Goal: Task Accomplishment & Management: Use online tool/utility

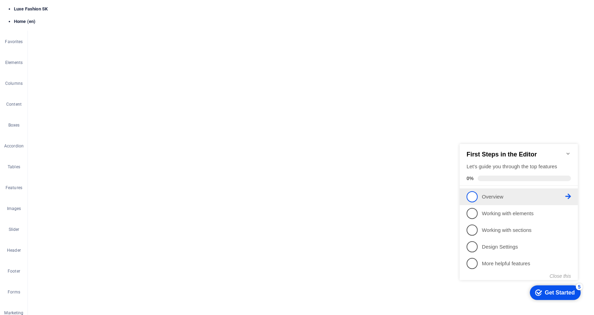
click at [566, 197] on icon at bounding box center [568, 197] width 6 height 6
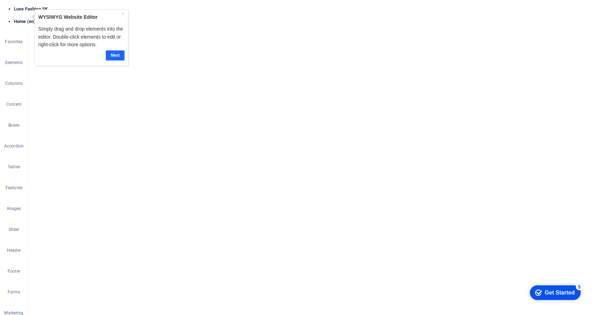
click at [115, 56] on link "Next" at bounding box center [115, 55] width 19 height 10
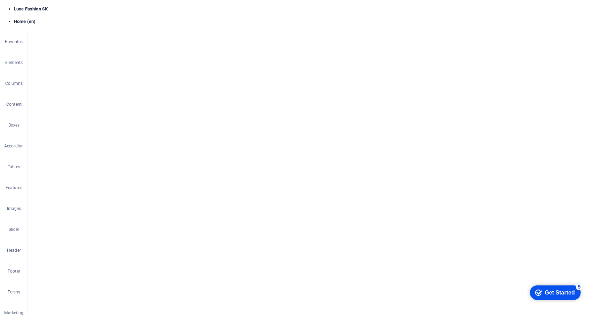
scroll to position [1650, 0]
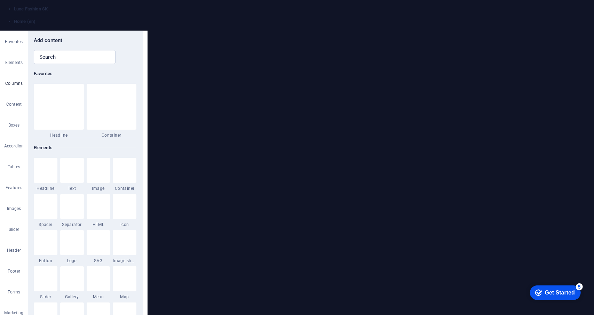
scroll to position [979, 0]
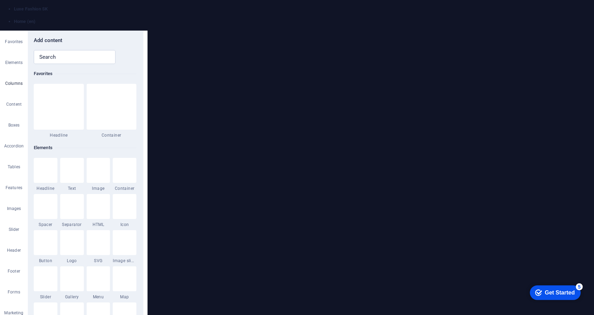
click at [134, 40] on icon "close panel" at bounding box center [134, 40] width 0 height 0
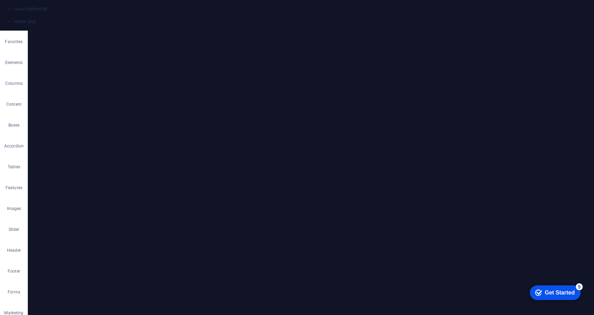
scroll to position [530, 0]
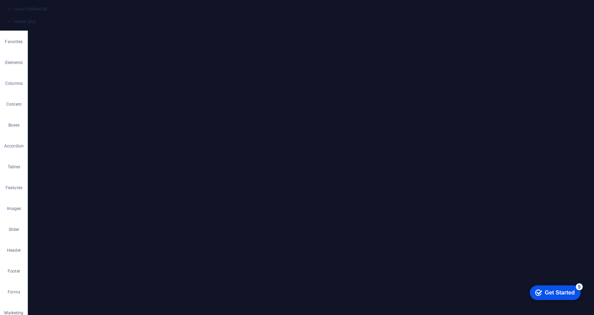
click at [104, 315] on nav "Home About Values Product Contact" at bounding box center [52, 317] width 104 height 52
select select
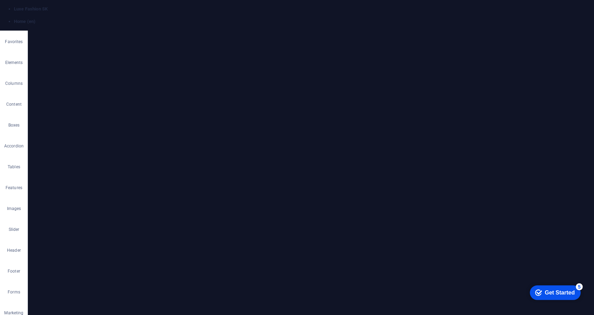
select select
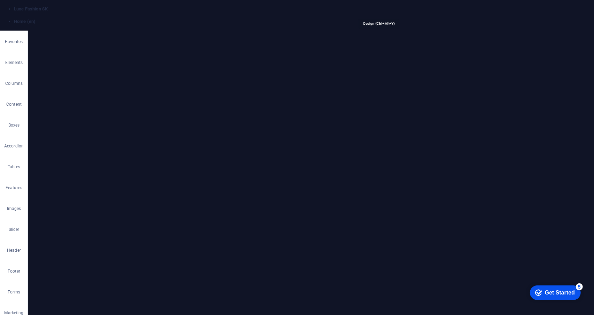
select select "px"
select select "200"
select select "px"
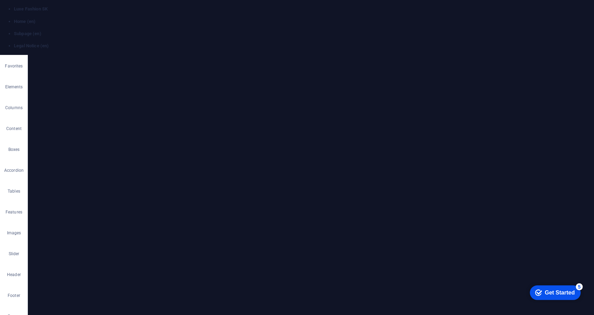
scroll to position [0, 0]
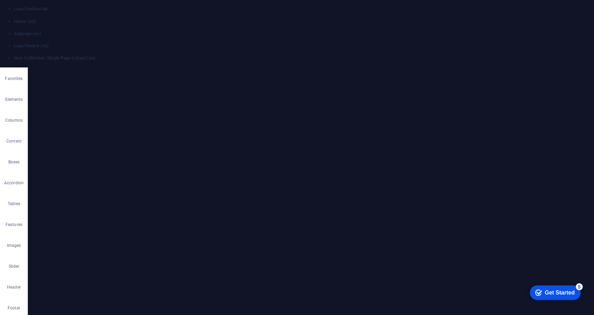
select select "16669887-en"
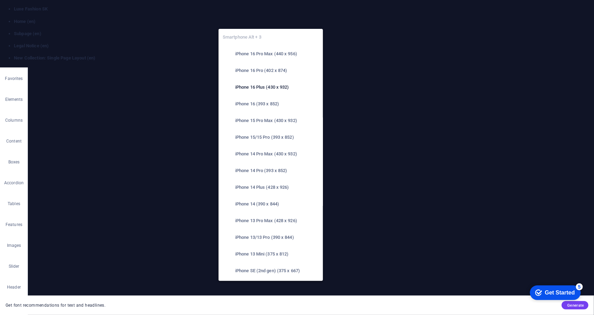
click at [251, 56] on h6 "iPhone 16 Pro Max (440 x 956)" at bounding box center [277, 54] width 84 height 8
click at [245, 86] on h6 "iPhone 16 Plus (430 x 932)" at bounding box center [277, 87] width 84 height 8
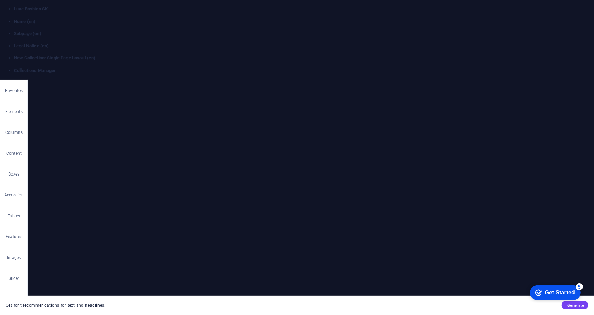
click at [291, 55] on h4 "New Collection: Single Page Layout (en)" at bounding box center [304, 58] width 580 height 6
drag, startPoint x: 224, startPoint y: 7, endPoint x: 219, endPoint y: 8, distance: 5.1
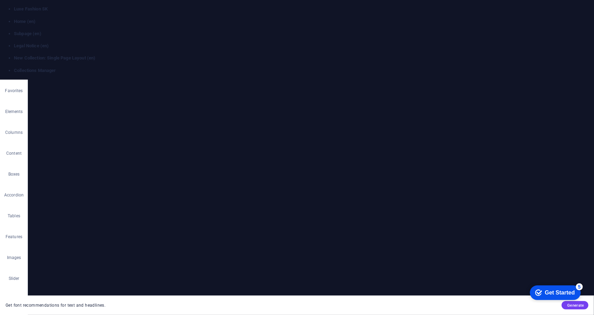
click at [143, 31] on h4 "Subpage (en)" at bounding box center [304, 34] width 580 height 6
click at [48, 18] on h4 "Home (en)" at bounding box center [304, 21] width 580 height 6
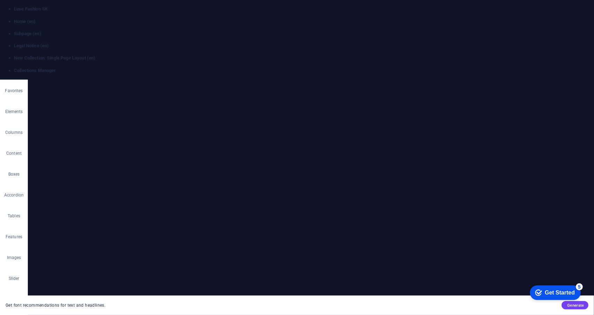
drag, startPoint x: 77, startPoint y: 557, endPoint x: 74, endPoint y: 561, distance: 4.7
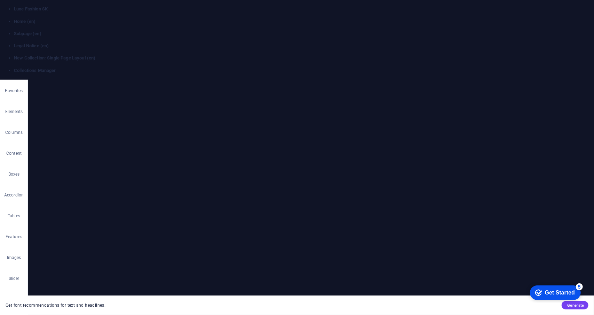
select select
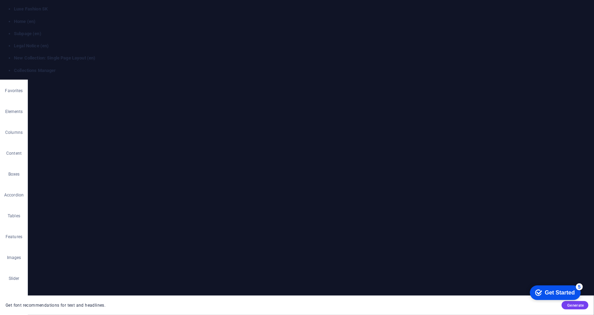
select select
drag, startPoint x: 284, startPoint y: 2523, endPoint x: 71, endPoint y: 2537, distance: 213.2
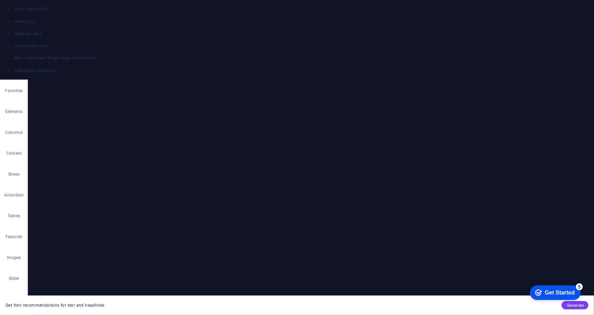
drag, startPoint x: 29, startPoint y: 483, endPoint x: 20, endPoint y: 484, distance: 8.4
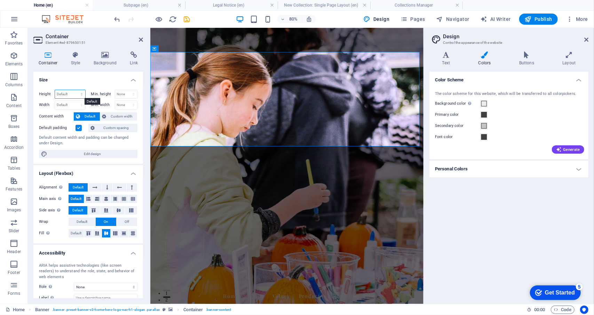
select select "px"
type input "340"
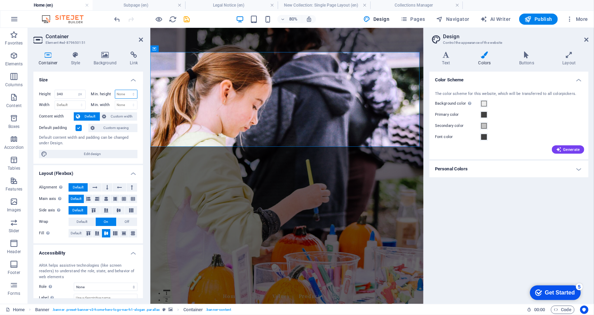
select select "px"
type input "0"
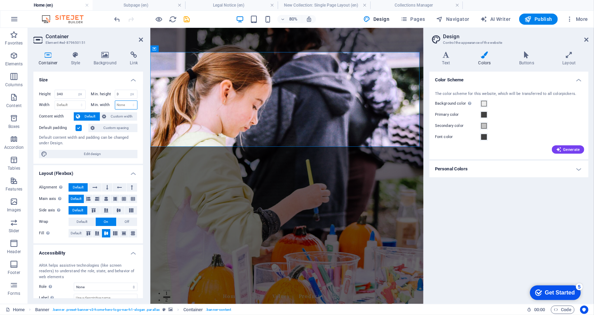
select select "px"
type input "0"
select select "px"
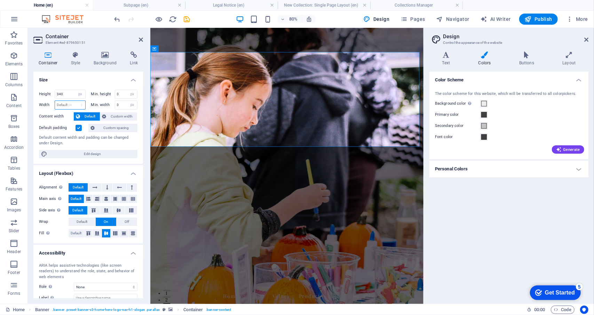
type input "967"
drag, startPoint x: 67, startPoint y: 94, endPoint x: 37, endPoint y: 96, distance: 30.3
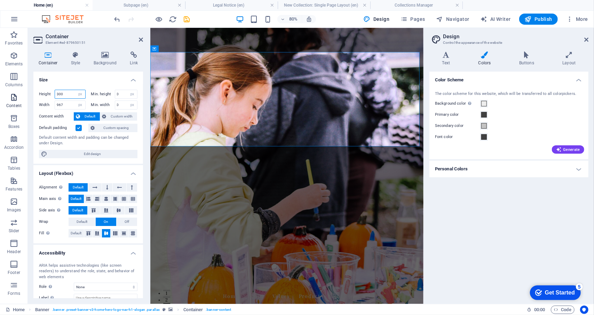
drag, startPoint x: 70, startPoint y: 94, endPoint x: 9, endPoint y: 94, distance: 60.2
type input "200"
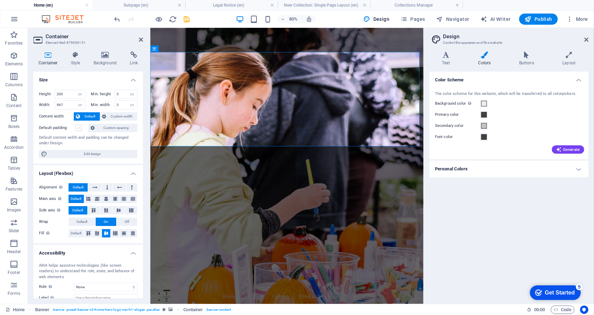
select select "default"
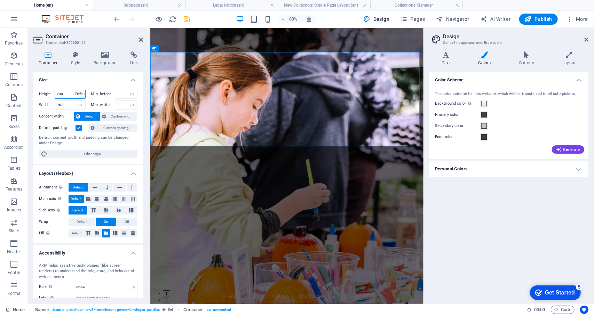
select select "DISABLED_OPTION_VALUE"
select select "33mupet14ns"
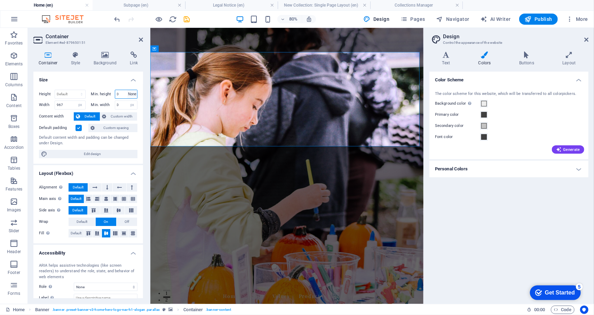
select select "DISABLED_OPTION_VALUE"
select select "default"
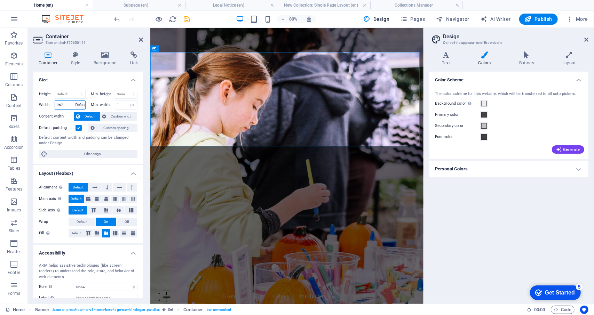
select select "DISABLED_OPTION_VALUE"
select select "c9u0rjrjdek"
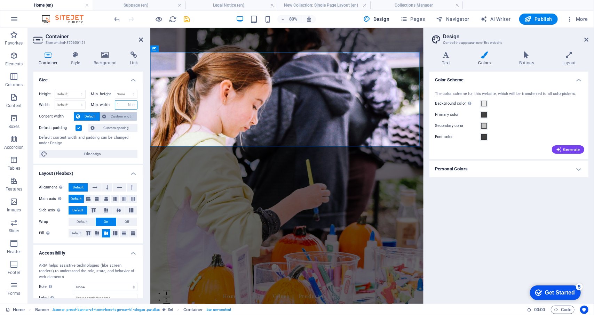
select select "DISABLED_OPTION_VALUE"
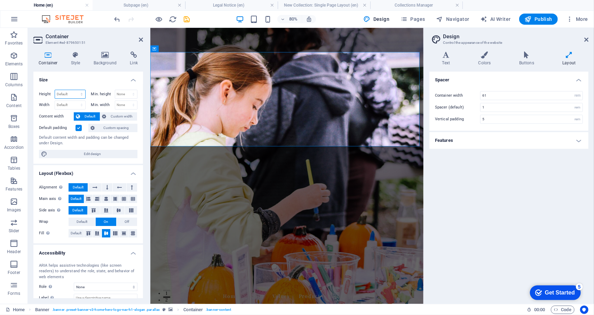
select select "%"
type input "100"
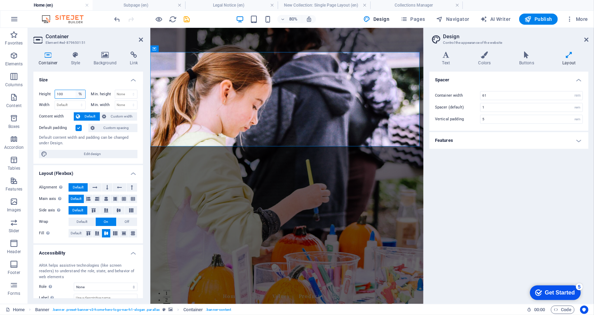
select select "px"
drag, startPoint x: 71, startPoint y: 93, endPoint x: 46, endPoint y: 93, distance: 24.7
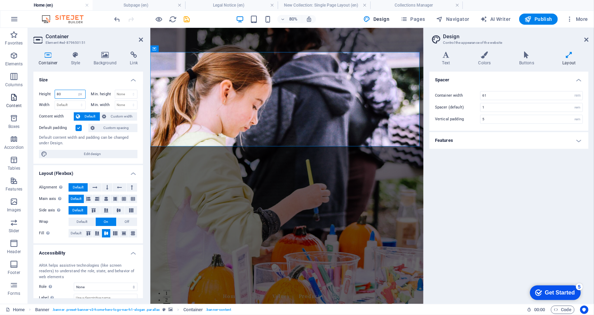
drag, startPoint x: 41, startPoint y: 91, endPoint x: 25, endPoint y: 92, distance: 15.7
type input "200"
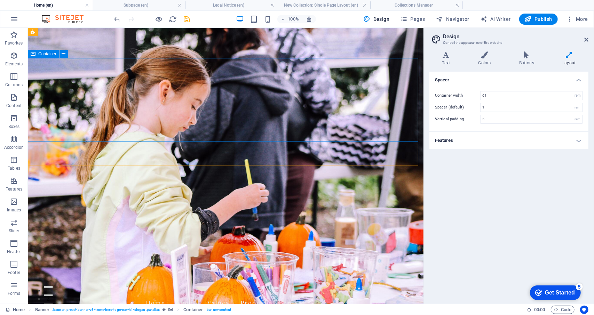
click at [0, 0] on span "Container" at bounding box center [0, 0] width 0 height 0
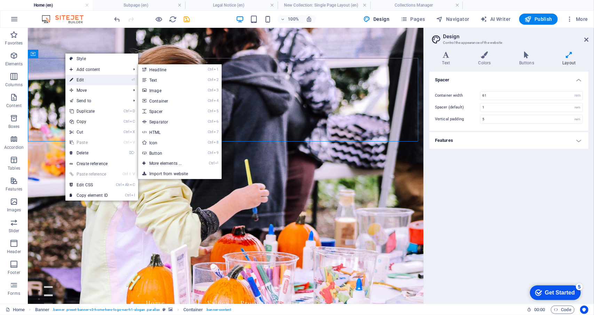
select select "px"
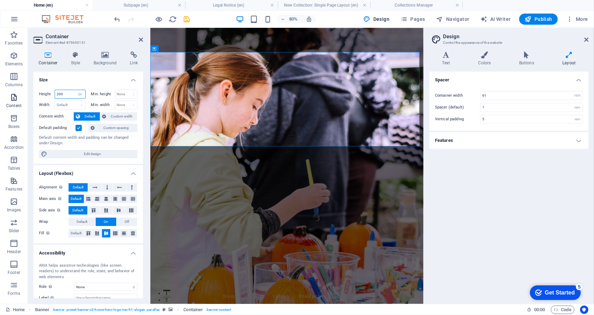
drag, startPoint x: 72, startPoint y: 94, endPoint x: 0, endPoint y: 96, distance: 71.7
type input "100"
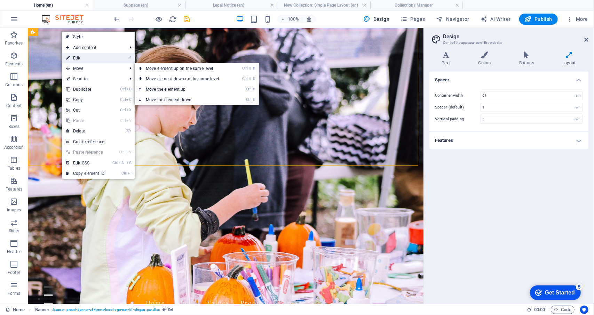
select select "vh"
select select "header"
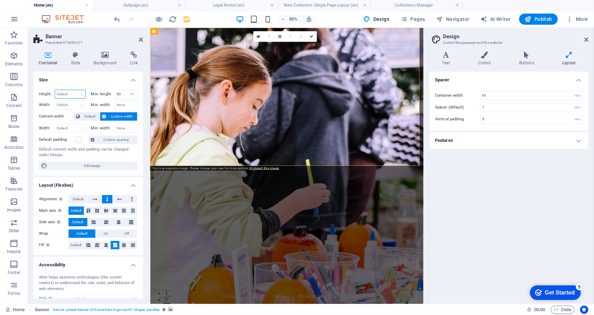
select select "px"
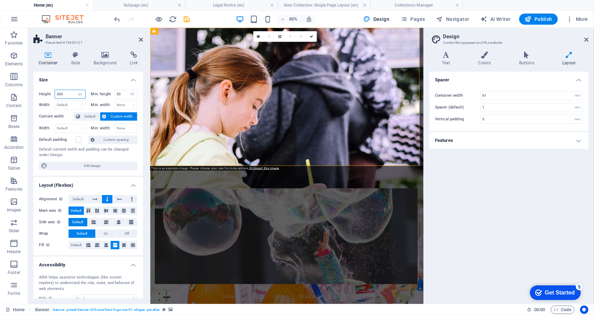
drag, startPoint x: 70, startPoint y: 94, endPoint x: 57, endPoint y: 94, distance: 13.6
type input "200"
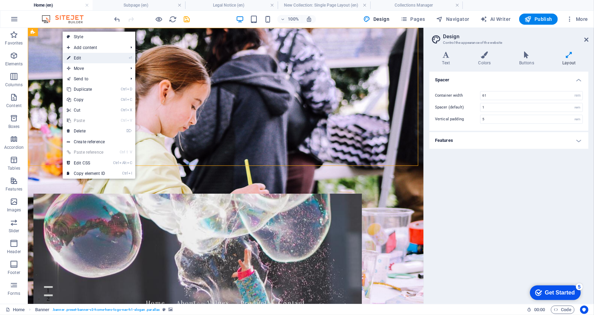
select select "px"
select select "vh"
select select "header"
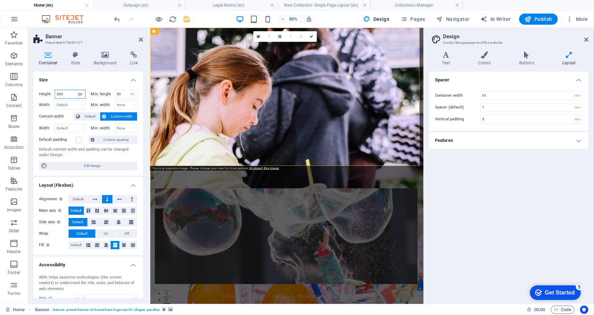
select select "default"
select select "DISABLED_OPTION_VALUE"
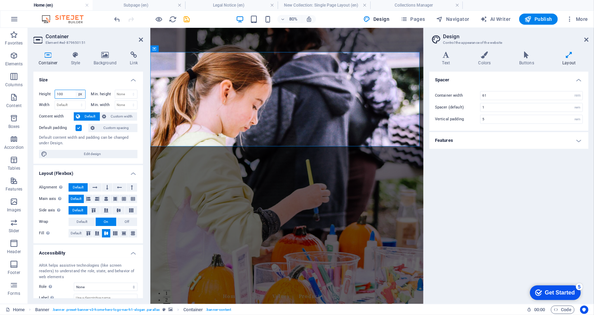
select select "default"
select select "DISABLED_OPTION_VALUE"
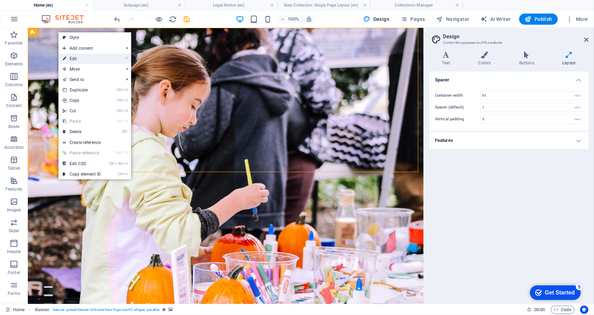
select select "vh"
select select "header"
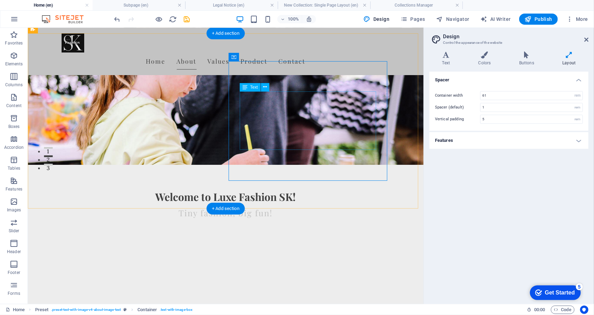
scroll to position [104, 0]
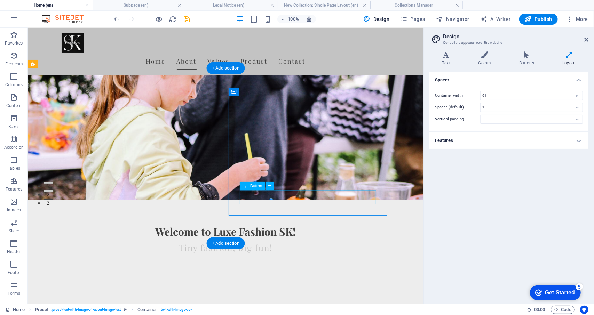
drag, startPoint x: 251, startPoint y: 563, endPoint x: 244, endPoint y: 563, distance: 7.3
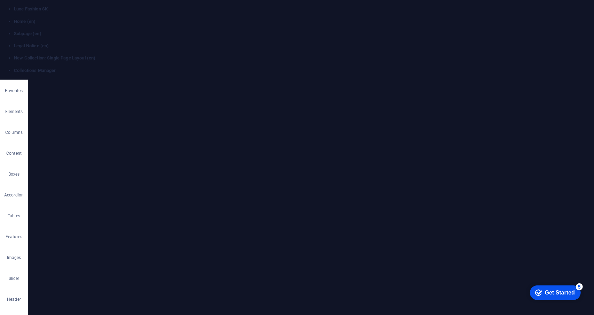
scroll to position [76, 0]
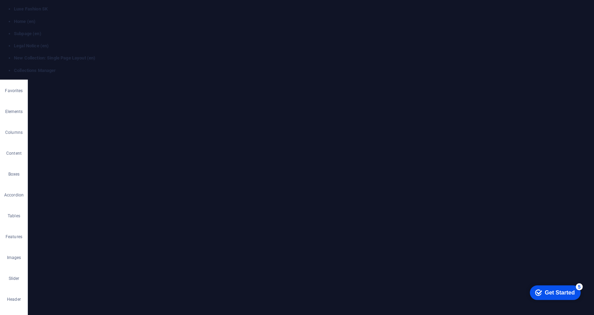
scroll to position [668, 0]
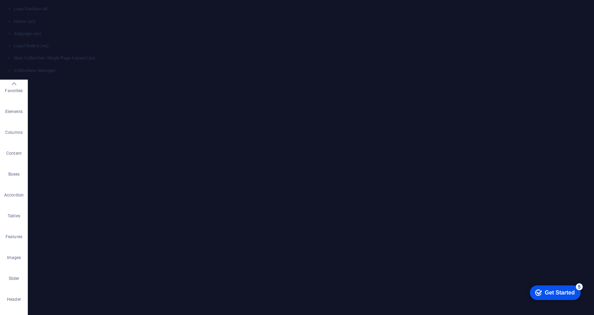
type textarea "@include columns-two-v2($margin: (2rem, null, null));"
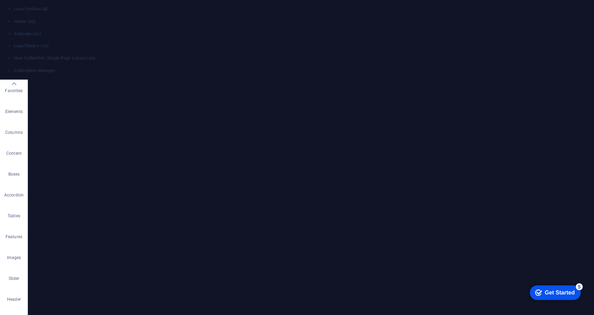
scroll to position [313, 0]
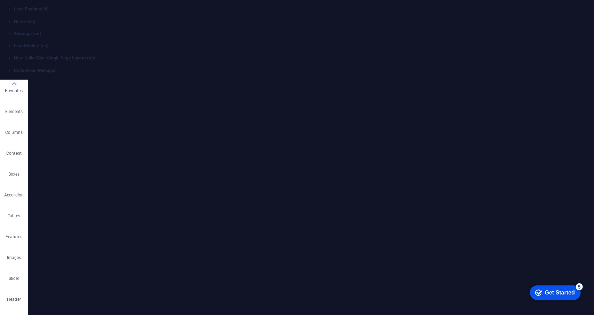
scroll to position [0, 0]
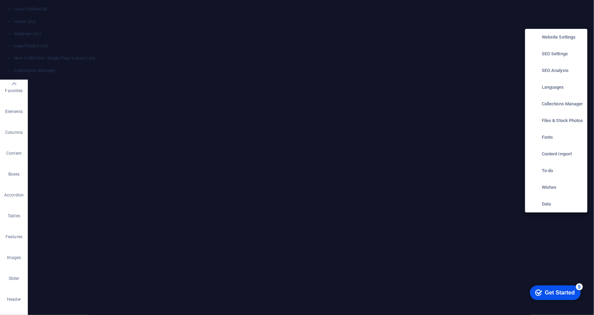
click at [556, 39] on h6 "Website Settings" at bounding box center [562, 37] width 41 height 8
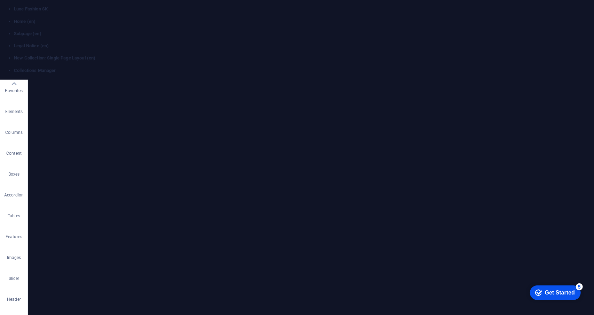
drag, startPoint x: 501, startPoint y: 614, endPoint x: 352, endPoint y: 569, distance: 156.1
drag, startPoint x: 525, startPoint y: 610, endPoint x: 386, endPoint y: 591, distance: 140.2
type input "[EMAIL_ADDRESS][DOMAIN_NAME]"
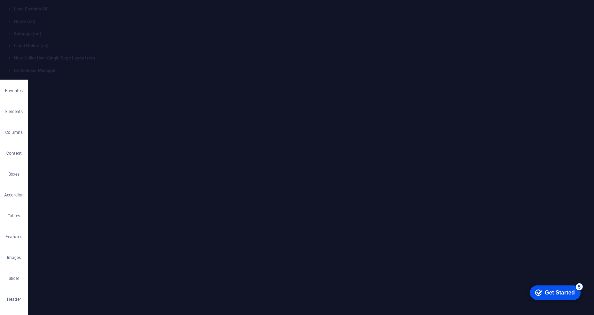
click at [14, 43] on link at bounding box center [14, 43] width 0 height 0
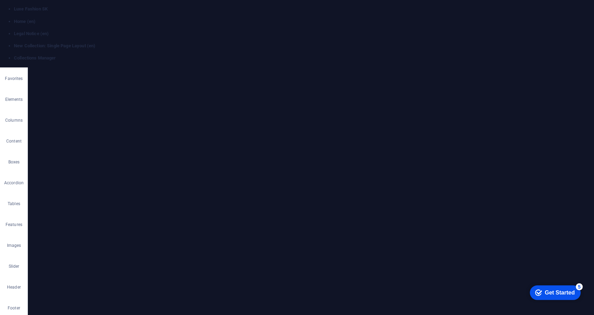
click at [182, 31] on h4 "Legal Notice (en)" at bounding box center [304, 34] width 580 height 6
click at [177, 31] on h4 "Legal Notice (en)" at bounding box center [304, 34] width 580 height 6
click at [14, 43] on link at bounding box center [14, 43] width 0 height 0
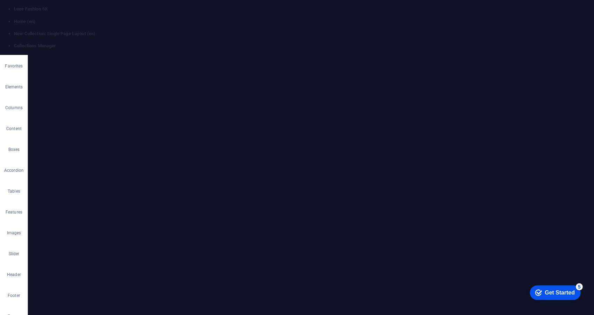
click at [14, 43] on link at bounding box center [14, 43] width 0 height 0
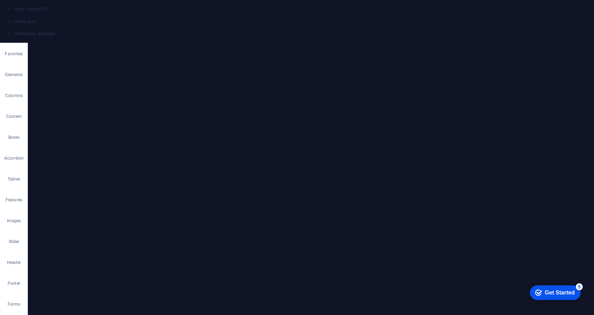
click at [14, 43] on link at bounding box center [14, 43] width 0 height 0
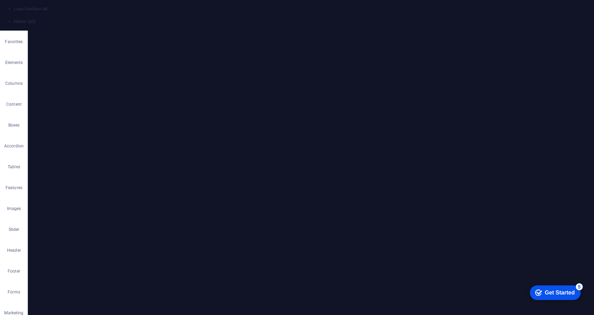
scroll to position [0, 0]
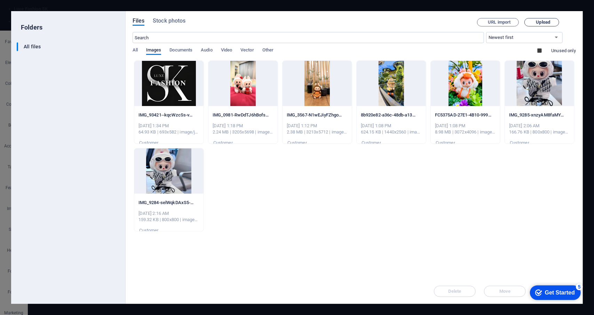
click at [536, 24] on span "Upload" at bounding box center [543, 22] width 14 height 4
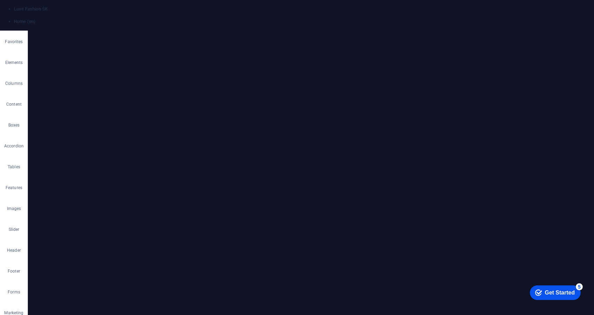
drag, startPoint x: 120, startPoint y: 3535, endPoint x: 122, endPoint y: 3555, distance: 19.5
drag, startPoint x: 107, startPoint y: 195, endPoint x: 110, endPoint y: 220, distance: 25.3
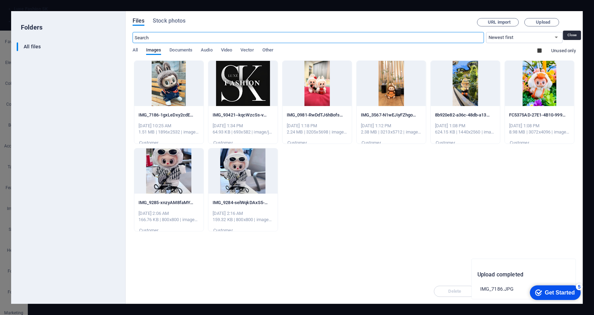
click at [576, 18] on icon "button" at bounding box center [576, 18] width 0 height 0
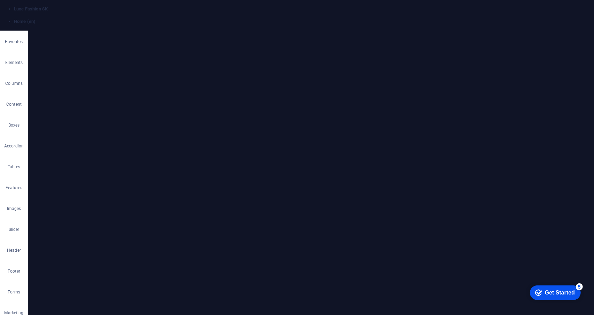
drag, startPoint x: 85, startPoint y: 174, endPoint x: 100, endPoint y: 216, distance: 44.2
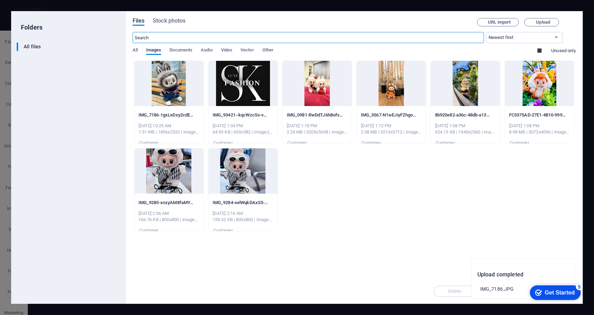
click at [173, 95] on div at bounding box center [168, 83] width 69 height 45
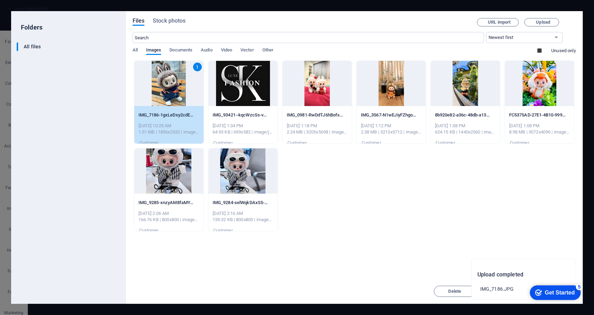
click at [173, 95] on div "1" at bounding box center [168, 83] width 69 height 45
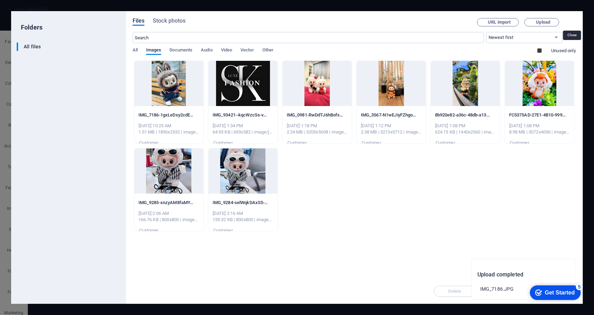
click at [576, 18] on icon "button" at bounding box center [576, 18] width 0 height 0
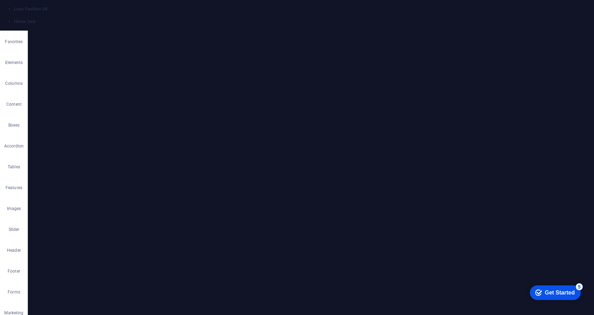
drag, startPoint x: 377, startPoint y: 131, endPoint x: 375, endPoint y: 170, distance: 38.7
drag, startPoint x: 402, startPoint y: 170, endPoint x: 382, endPoint y: 174, distance: 20.6
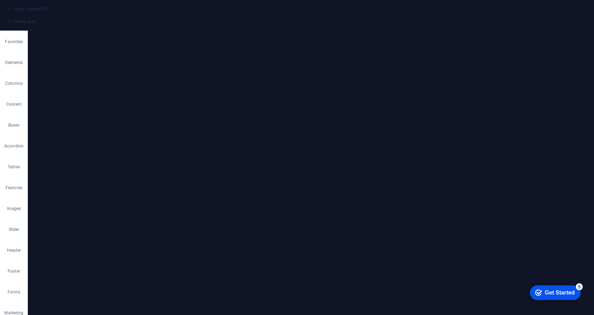
drag, startPoint x: 376, startPoint y: 173, endPoint x: 390, endPoint y: 183, distance: 17.5
drag, startPoint x: 386, startPoint y: 192, endPoint x: 386, endPoint y: 204, distance: 12.2
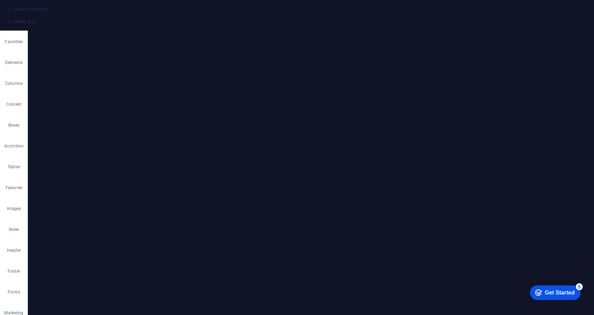
drag, startPoint x: 140, startPoint y: 3516, endPoint x: 139, endPoint y: 3539, distance: 23.3
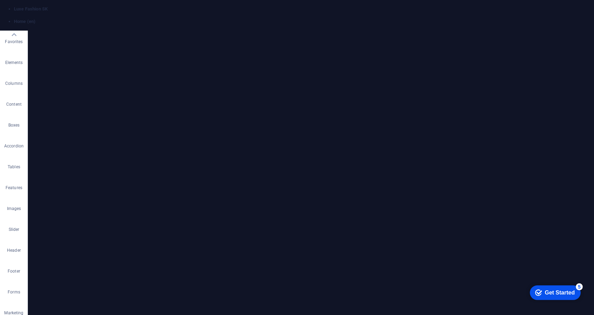
scroll to position [70, 0]
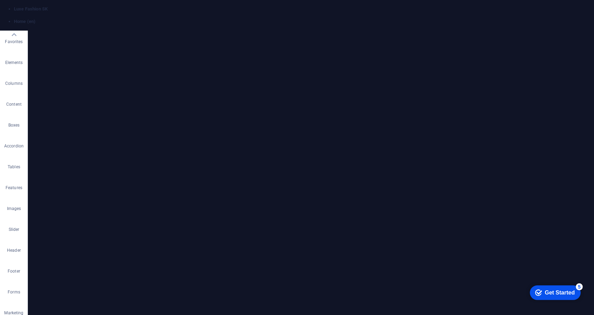
scroll to position [104, 0]
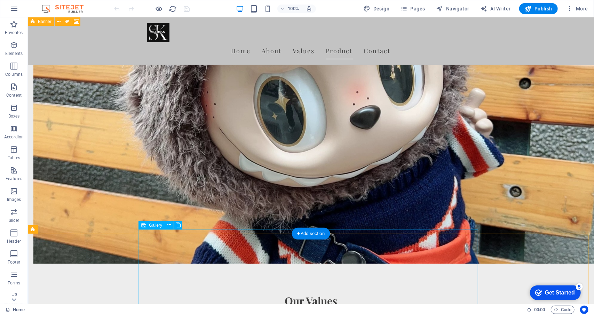
scroll to position [487, 0]
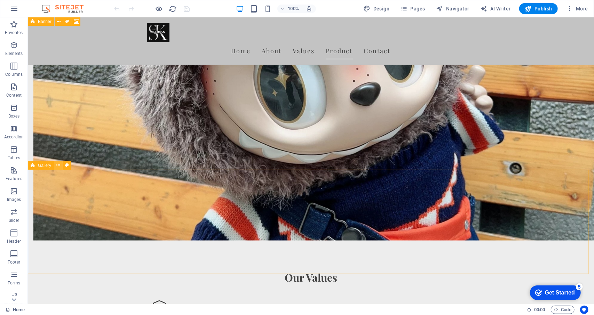
click at [56, 166] on button at bounding box center [58, 166] width 8 height 8
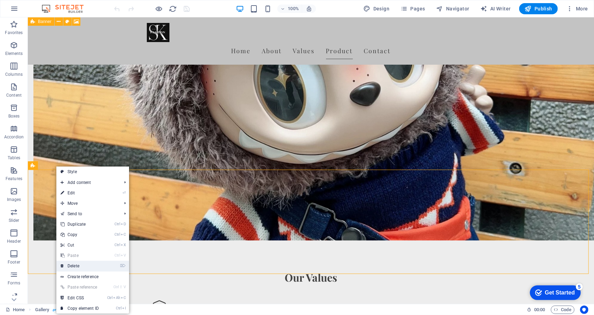
click at [107, 271] on li "⌦ Delete" at bounding box center [92, 266] width 73 height 11
click at [97, 269] on link "⌦ Delete" at bounding box center [79, 266] width 47 height 10
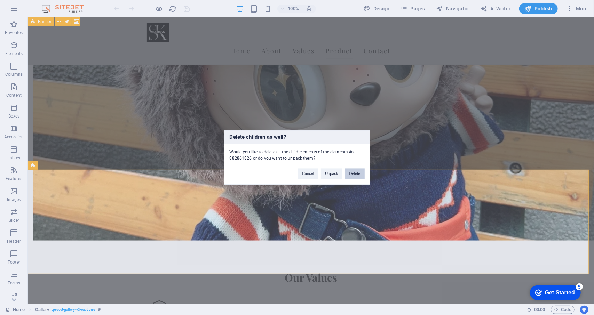
click at [354, 172] on button "Delete" at bounding box center [354, 174] width 19 height 10
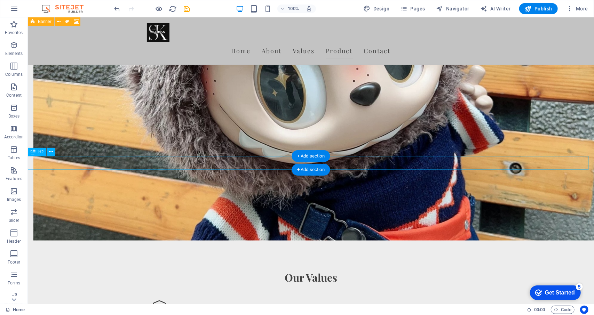
click at [52, 154] on icon at bounding box center [51, 151] width 4 height 7
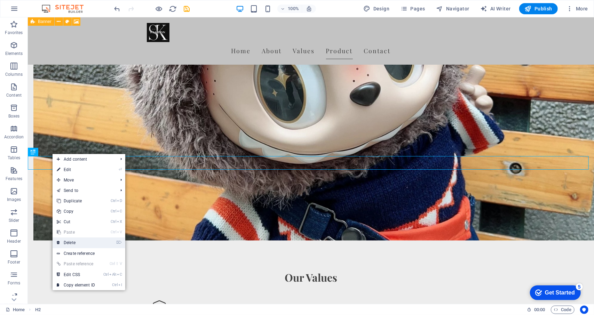
click at [103, 248] on li "⌦ Delete" at bounding box center [89, 243] width 73 height 11
click at [97, 245] on link "⌦ Delete" at bounding box center [76, 243] width 47 height 10
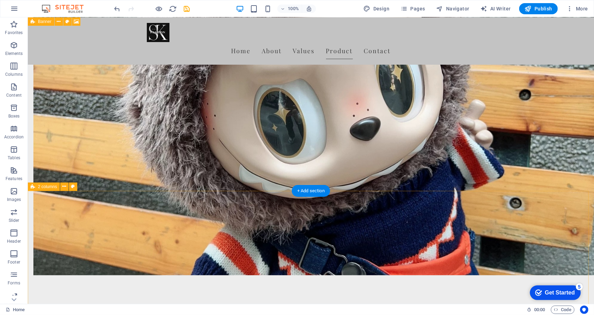
scroll to position [453, 0]
click at [62, 190] on icon at bounding box center [64, 186] width 4 height 7
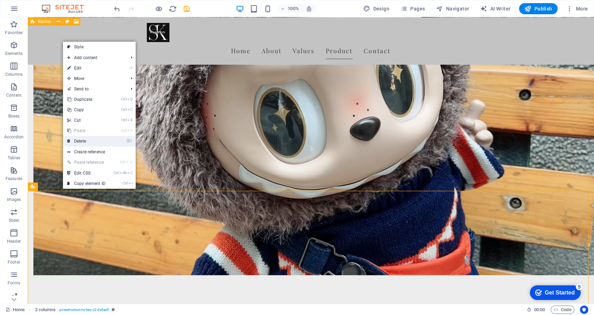
click at [107, 145] on link "⌦ Delete" at bounding box center [86, 141] width 47 height 10
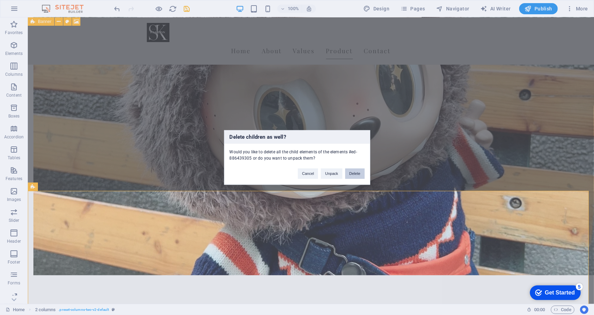
click at [351, 174] on button "Delete" at bounding box center [354, 174] width 19 height 10
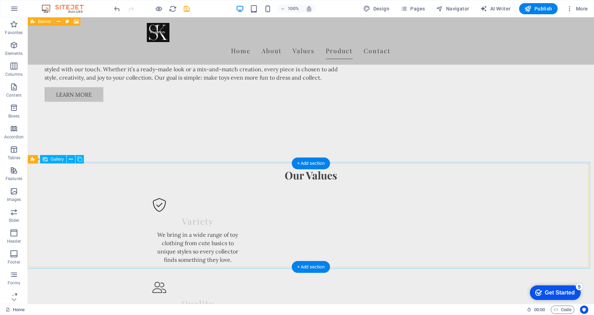
scroll to position [627, 0]
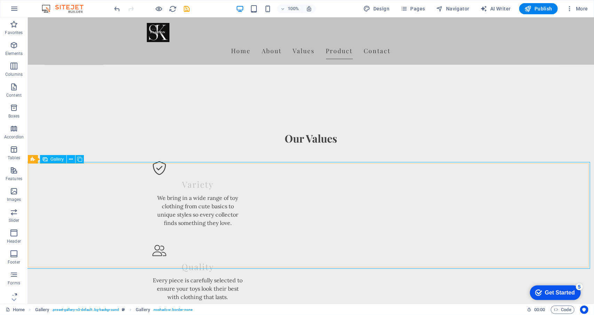
click at [57, 158] on span "Gallery" at bounding box center [56, 159] width 13 height 4
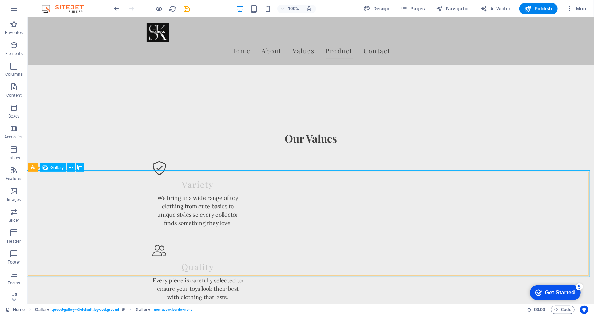
click at [59, 172] on div "Gallery" at bounding box center [53, 168] width 26 height 8
click at [70, 166] on icon at bounding box center [71, 167] width 4 height 7
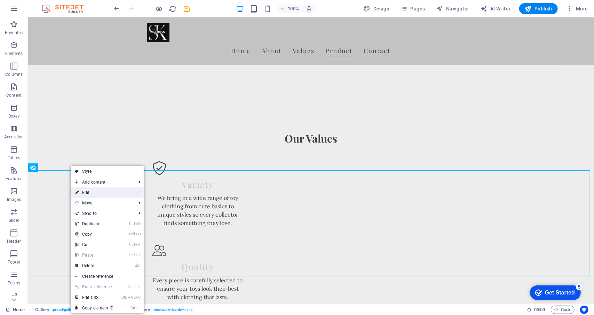
drag, startPoint x: 91, startPoint y: 191, endPoint x: 444, endPoint y: 242, distance: 356.6
click at [91, 191] on link "⏎ Edit" at bounding box center [94, 193] width 47 height 10
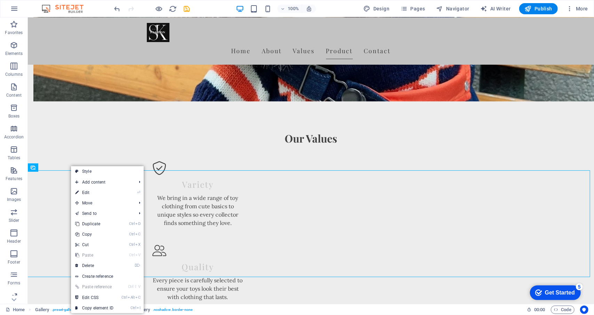
select select "px"
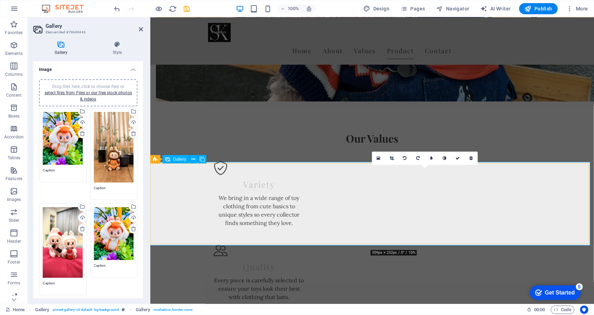
click at [377, 160] on icon at bounding box center [379, 158] width 4 height 5
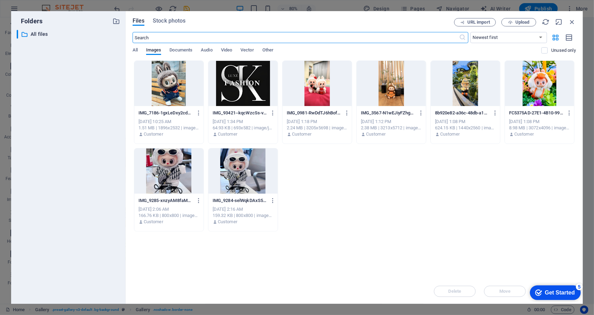
scroll to position [661, 0]
click at [532, 24] on span "Upload" at bounding box center [519, 22] width 29 height 5
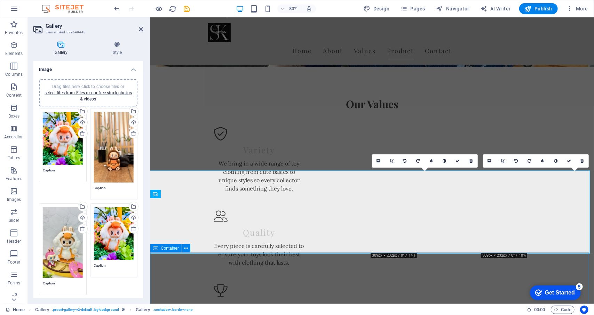
scroll to position [627, 0]
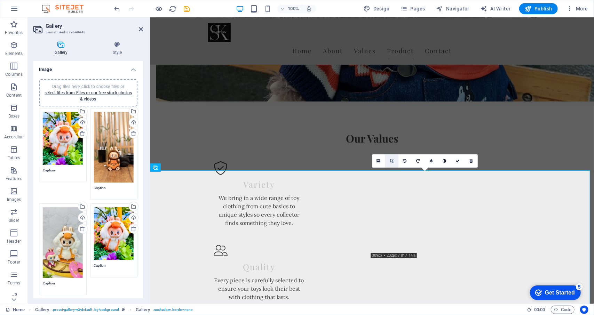
click at [393, 160] on icon at bounding box center [392, 161] width 4 height 4
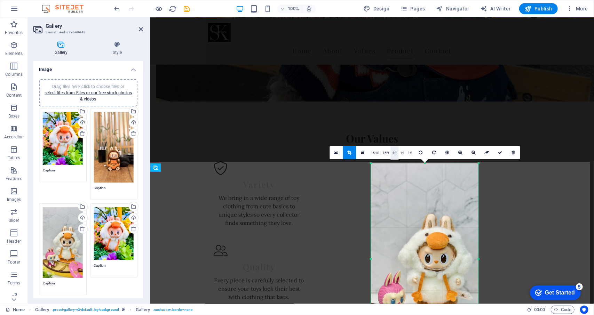
click at [396, 154] on link "4:3" at bounding box center [395, 153] width 8 height 13
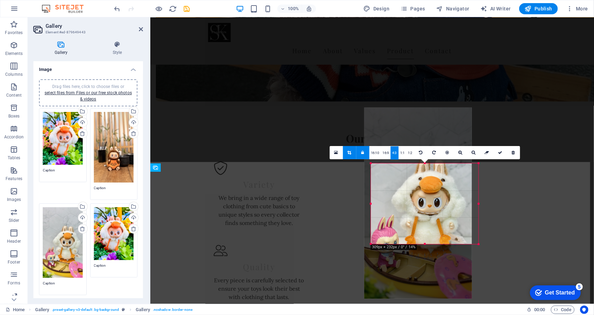
drag, startPoint x: 419, startPoint y: 218, endPoint x: 412, endPoint y: 162, distance: 56.4
click at [412, 164] on div "180 170 160 150 140 130 120 110 100 90 80 70 60 50 40 30 20 10 0 -10 -20 -30 -4…" at bounding box center [425, 204] width 108 height 81
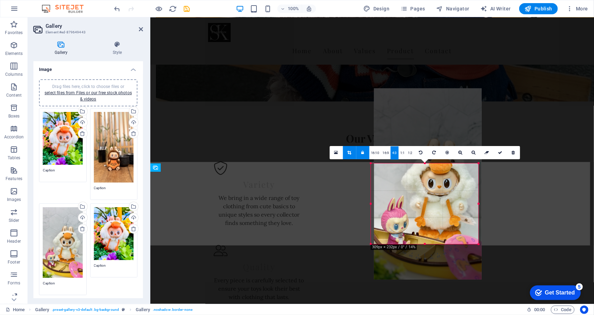
drag, startPoint x: 439, startPoint y: 206, endPoint x: 441, endPoint y: 188, distance: 18.2
click at [441, 188] on div at bounding box center [428, 183] width 108 height 191
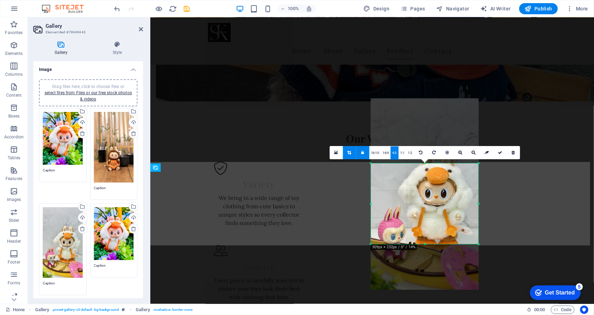
drag, startPoint x: 442, startPoint y: 216, endPoint x: 444, endPoint y: 224, distance: 8.8
click at [444, 224] on div at bounding box center [425, 194] width 108 height 191
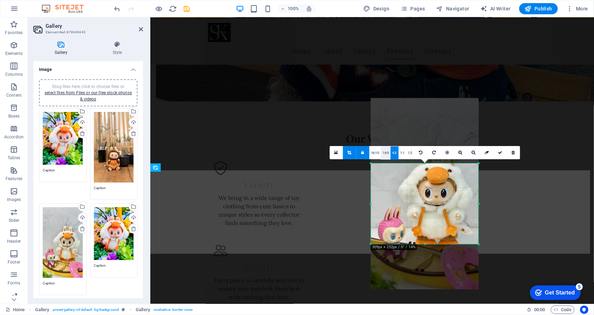
click at [385, 152] on link "16:9" at bounding box center [386, 153] width 10 height 13
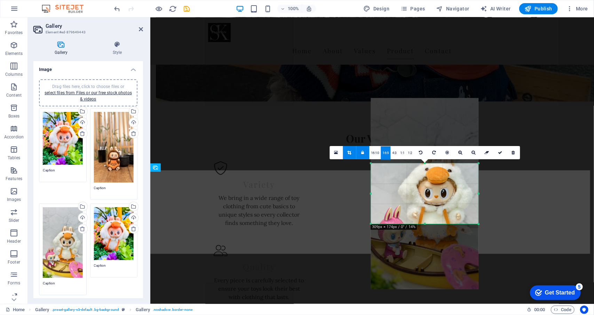
click at [384, 154] on link "16:9" at bounding box center [386, 153] width 10 height 13
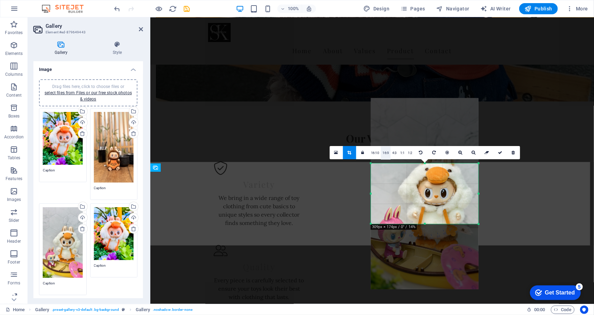
click at [384, 154] on link "16:9" at bounding box center [386, 153] width 10 height 13
click at [394, 154] on link "4:3" at bounding box center [395, 153] width 8 height 13
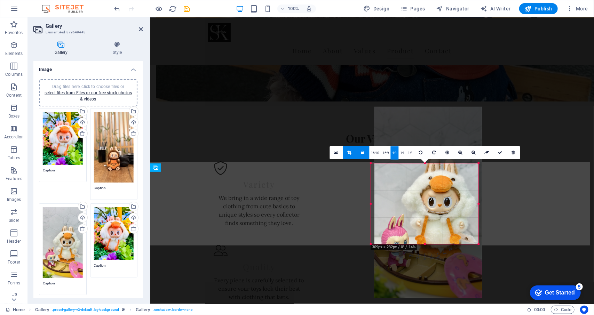
drag, startPoint x: 427, startPoint y: 227, endPoint x: 430, endPoint y: 236, distance: 9.4
click at [430, 236] on div at bounding box center [429, 202] width 108 height 191
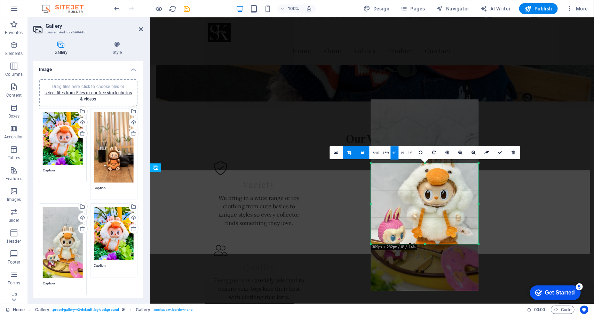
drag, startPoint x: 431, startPoint y: 240, endPoint x: 432, endPoint y: 232, distance: 7.4
click at [432, 232] on div at bounding box center [425, 195] width 108 height 191
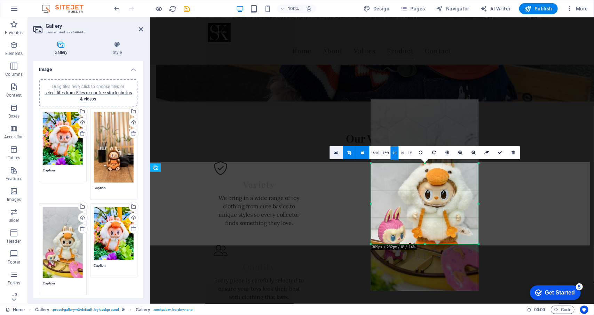
click at [336, 152] on icon at bounding box center [336, 152] width 4 height 5
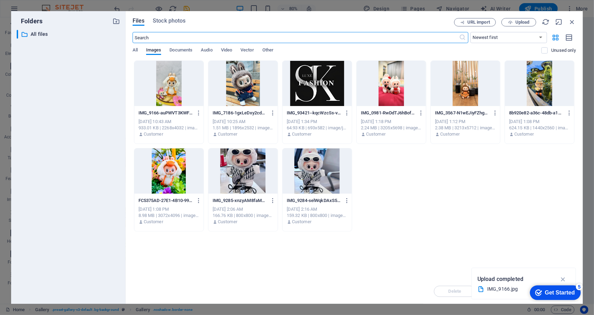
scroll to position [661, 0]
click at [570, 23] on icon "button" at bounding box center [573, 22] width 8 height 8
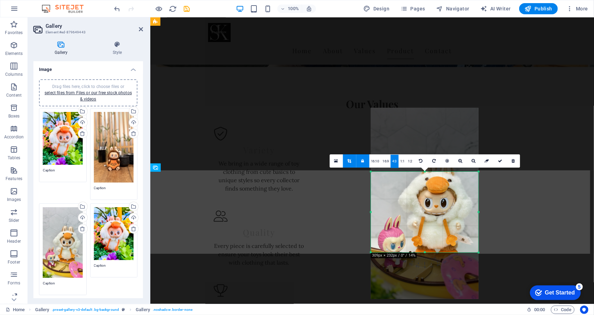
scroll to position [627, 0]
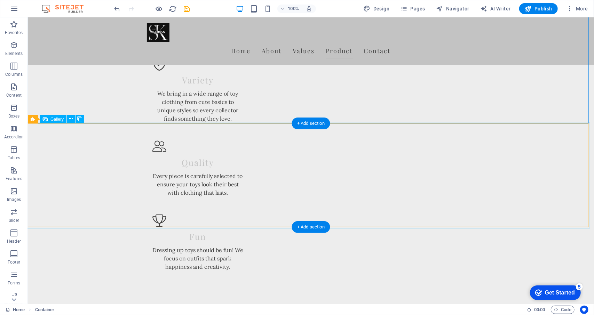
scroll to position [661, 0]
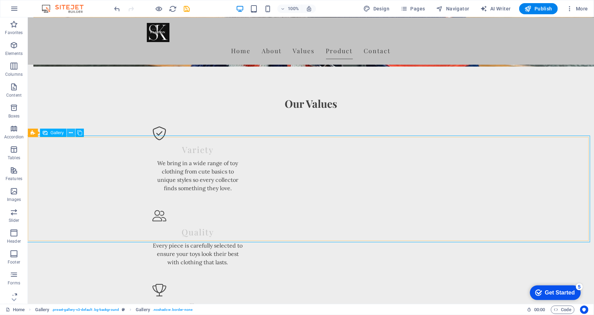
click at [71, 132] on icon at bounding box center [71, 133] width 4 height 7
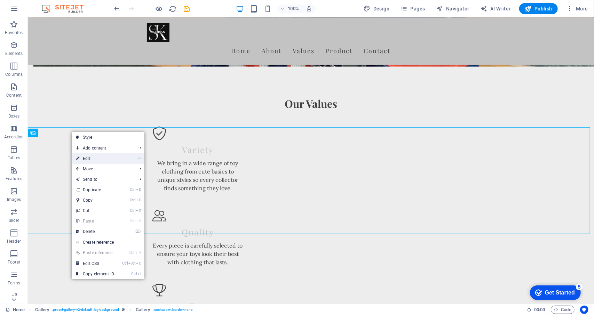
click at [95, 158] on link "⏎ Edit" at bounding box center [95, 159] width 47 height 10
select select "px"
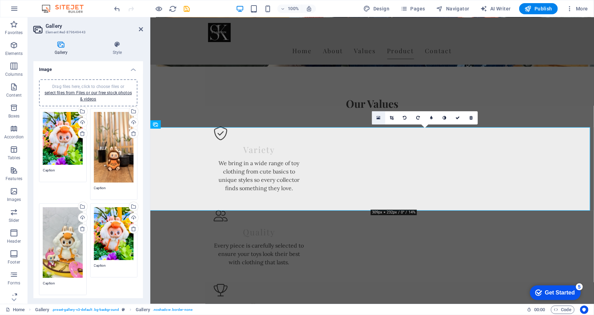
click at [380, 118] on icon at bounding box center [379, 118] width 4 height 5
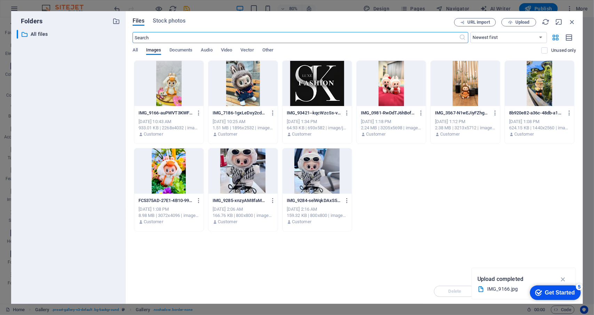
scroll to position [696, 0]
click at [174, 91] on div at bounding box center [168, 83] width 69 height 45
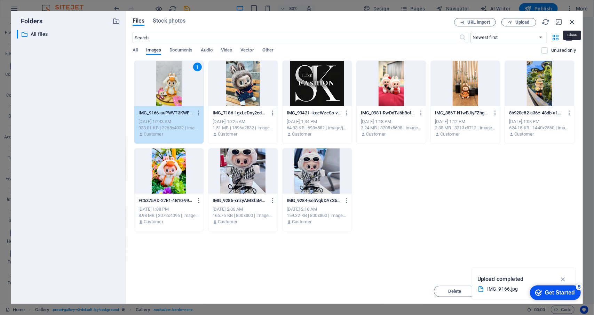
drag, startPoint x: 571, startPoint y: 23, endPoint x: 383, endPoint y: 40, distance: 189.1
click at [571, 23] on icon "button" at bounding box center [573, 22] width 8 height 8
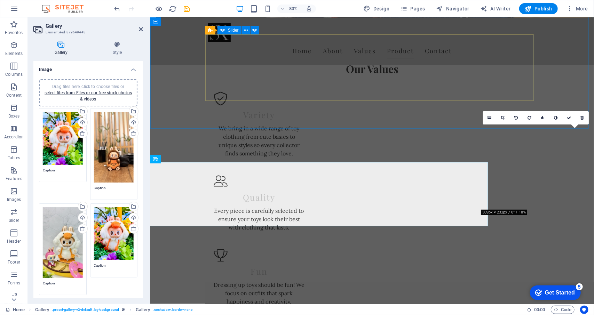
scroll to position [661, 0]
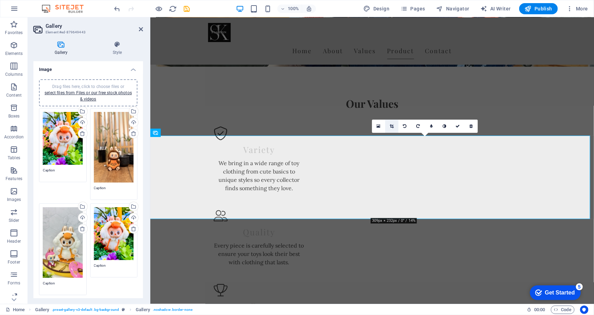
click at [393, 126] on icon at bounding box center [392, 126] width 4 height 4
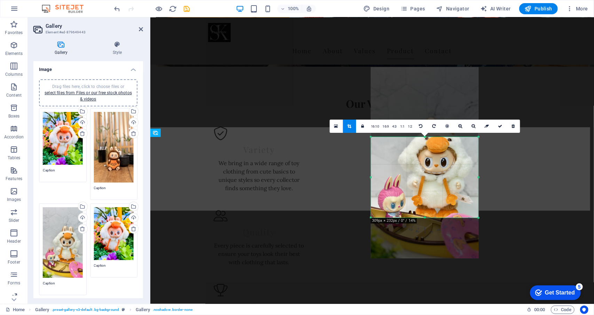
drag, startPoint x: 453, startPoint y: 183, endPoint x: 451, endPoint y: 177, distance: 6.2
click at [451, 177] on div at bounding box center [425, 162] width 108 height 191
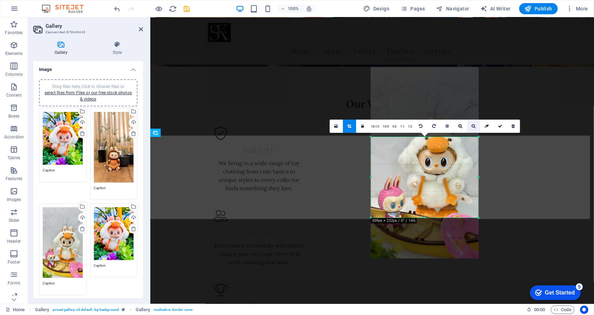
click at [472, 128] on link at bounding box center [473, 126] width 13 height 13
click at [472, 126] on icon at bounding box center [474, 126] width 4 height 4
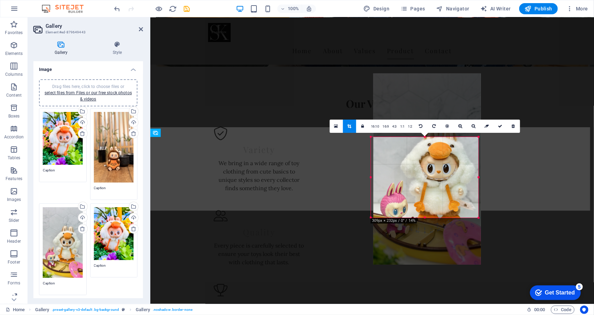
click at [447, 188] on div at bounding box center [428, 168] width 108 height 191
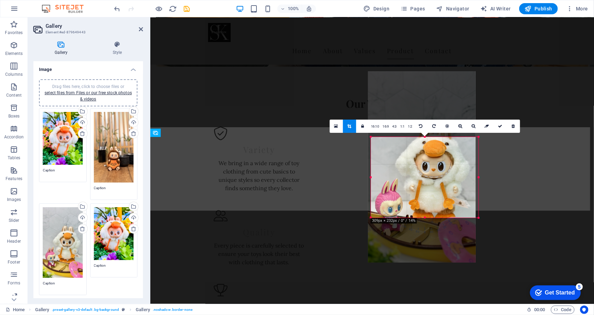
click at [453, 190] on div at bounding box center [422, 166] width 108 height 191
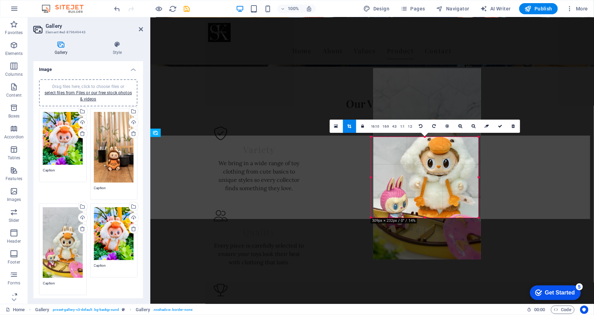
drag, startPoint x: 452, startPoint y: 209, endPoint x: 455, endPoint y: 206, distance: 4.0
click at [455, 206] on div at bounding box center [428, 163] width 108 height 191
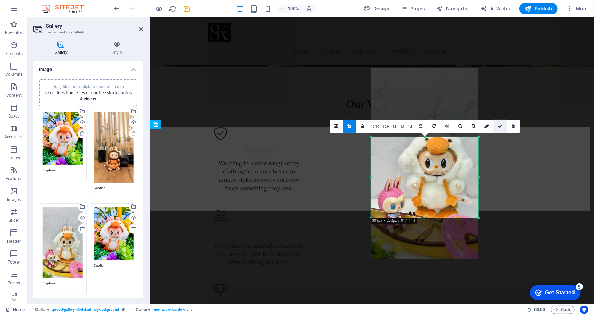
click at [498, 125] on icon at bounding box center [500, 126] width 4 height 4
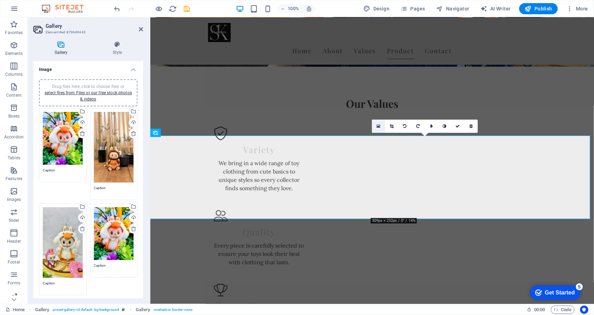
click at [381, 127] on link at bounding box center [378, 126] width 13 height 13
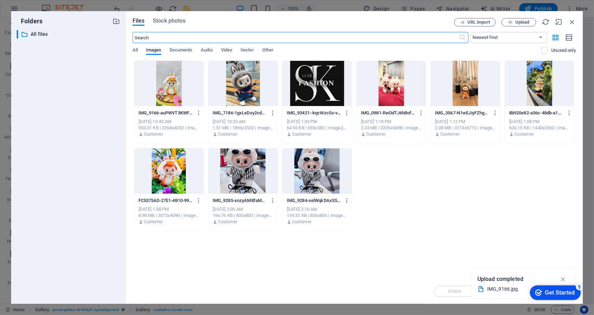
scroll to position [696, 0]
click at [511, 25] on button "Upload" at bounding box center [519, 22] width 35 height 8
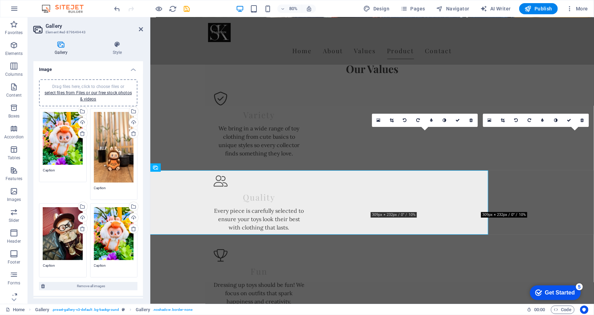
scroll to position [661, 0]
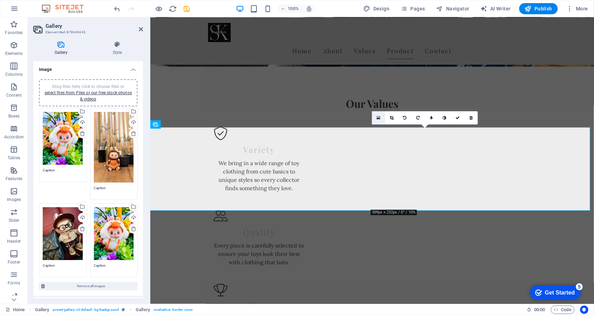
click at [374, 118] on link at bounding box center [378, 117] width 13 height 13
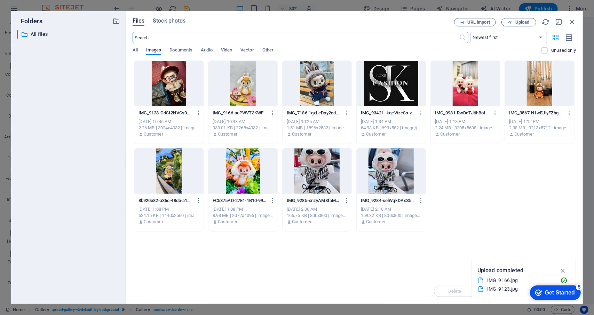
scroll to position [696, 0]
click at [188, 100] on div at bounding box center [168, 83] width 69 height 45
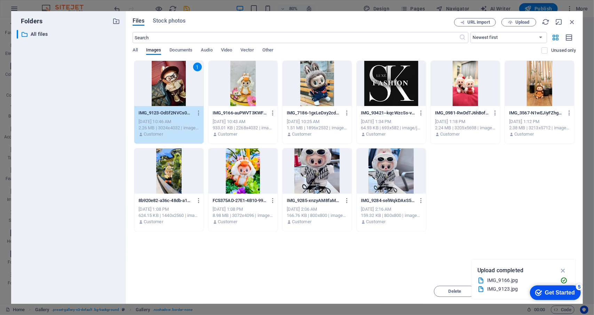
click at [176, 84] on div "1" at bounding box center [168, 83] width 69 height 45
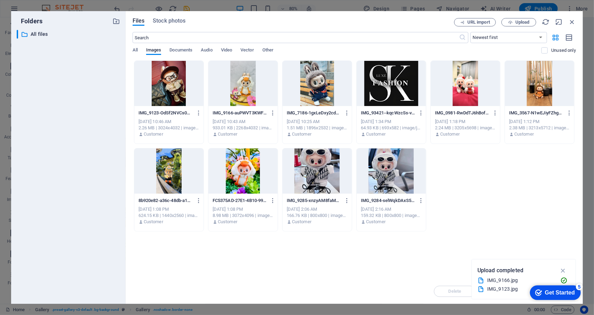
click at [176, 84] on div at bounding box center [168, 83] width 69 height 45
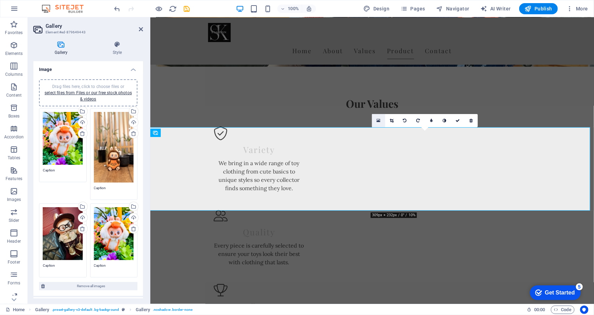
click at [375, 121] on link at bounding box center [378, 120] width 13 height 13
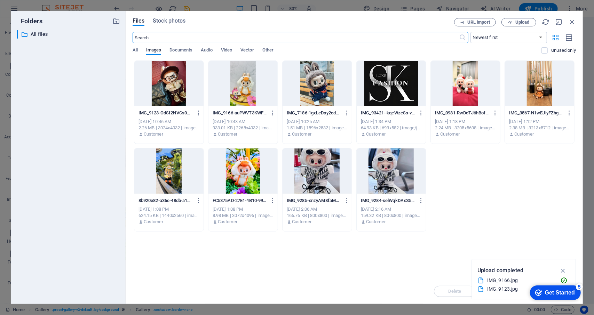
scroll to position [696, 0]
click at [178, 84] on div at bounding box center [168, 83] width 69 height 45
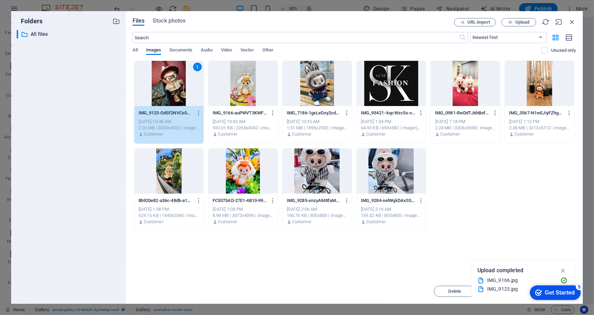
click at [178, 84] on div "1" at bounding box center [168, 83] width 69 height 45
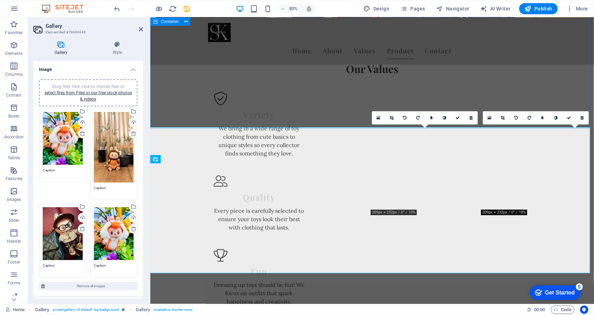
scroll to position [661, 0]
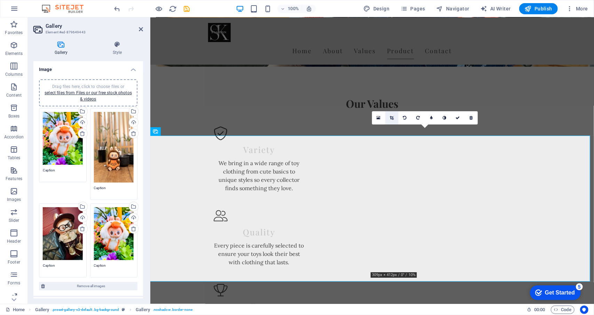
click at [391, 117] on icon at bounding box center [392, 118] width 4 height 4
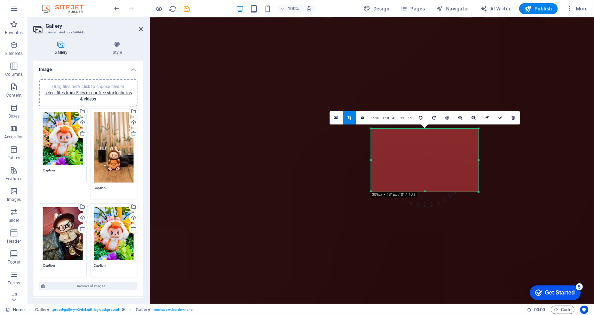
drag, startPoint x: 372, startPoint y: 139, endPoint x: 457, endPoint y: 219, distance: 117.2
click at [457, 192] on div "180 170 160 150 140 130 120 110 100 90 80 70 60 50 40 30 20 10 0 -10 -20 -30 -4…" at bounding box center [425, 160] width 108 height 63
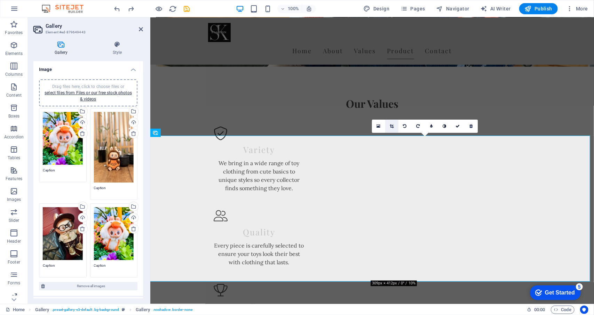
click at [388, 129] on link at bounding box center [391, 126] width 13 height 13
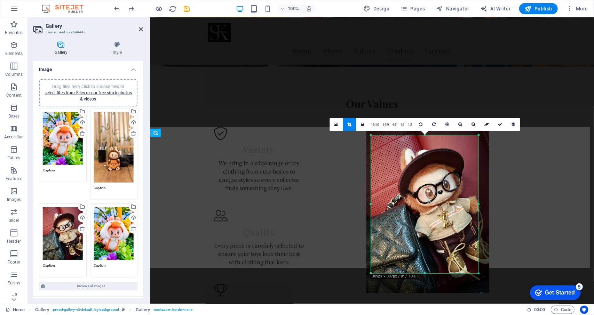
drag, startPoint x: 371, startPoint y: 138, endPoint x: 376, endPoint y: 143, distance: 6.7
click at [376, 143] on div "180 170 160 150 140 130 120 110 100 90 80 70 60 50 40 30 20 10 0 -10 -20 -30 -4…" at bounding box center [425, 204] width 108 height 138
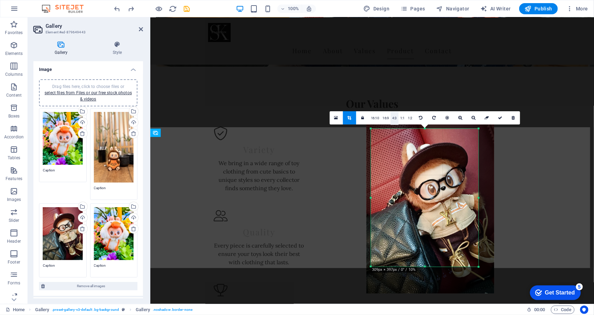
click at [393, 119] on link "4:3" at bounding box center [395, 118] width 8 height 13
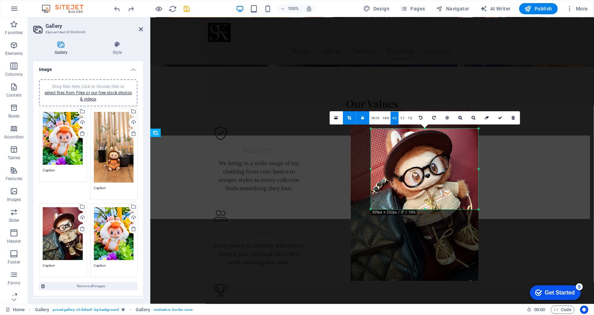
drag, startPoint x: 410, startPoint y: 187, endPoint x: 395, endPoint y: 174, distance: 19.0
click at [395, 174] on div at bounding box center [415, 196] width 128 height 170
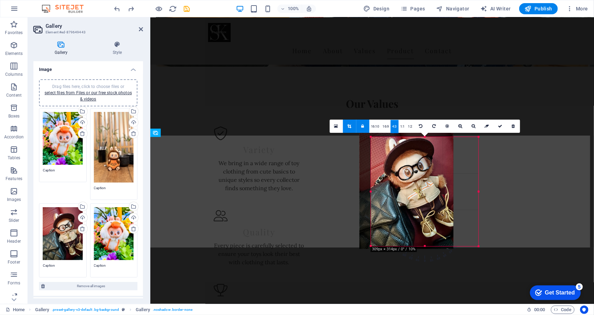
drag, startPoint x: 372, startPoint y: 208, endPoint x: 364, endPoint y: 214, distance: 10.2
click at [371, 214] on div "180 170 160 150 140 130 120 110 100 90 80 70 60 50 40 30 20 10 0 -10 -20 -30 -4…" at bounding box center [425, 191] width 108 height 109
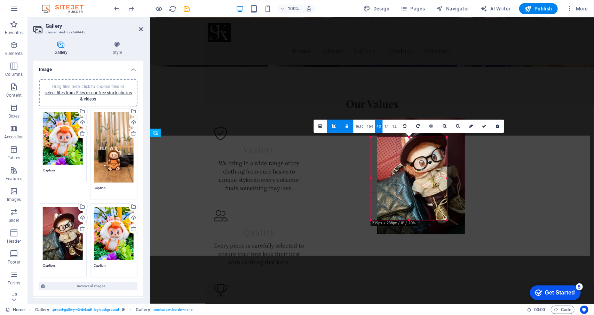
drag, startPoint x: 414, startPoint y: 173, endPoint x: 432, endPoint y: 166, distance: 19.1
click at [432, 166] on div at bounding box center [420, 176] width 87 height 117
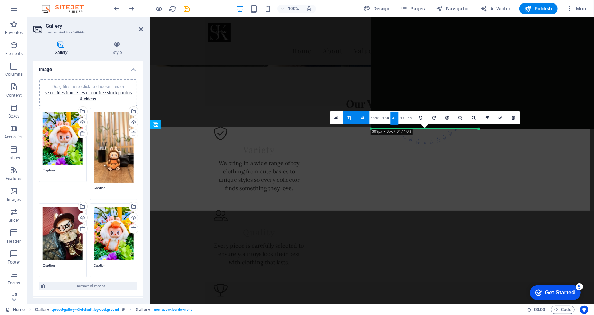
drag, startPoint x: 478, startPoint y: 186, endPoint x: 281, endPoint y: 176, distance: 197.3
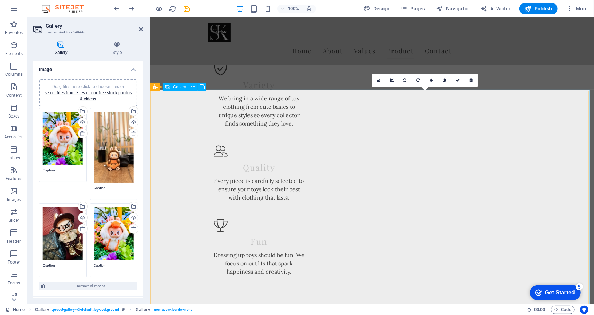
scroll to position [697, 0]
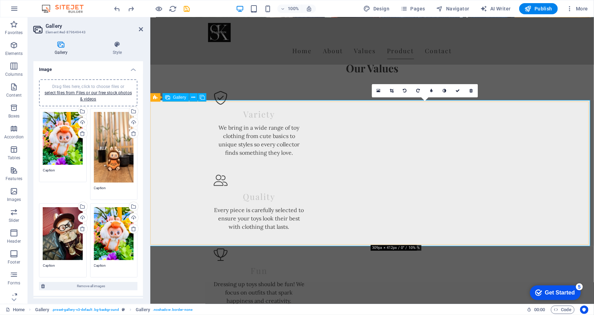
click at [390, 91] on icon at bounding box center [392, 91] width 4 height 4
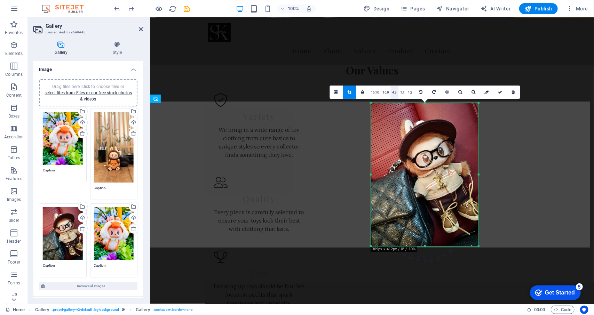
scroll to position [693, 0]
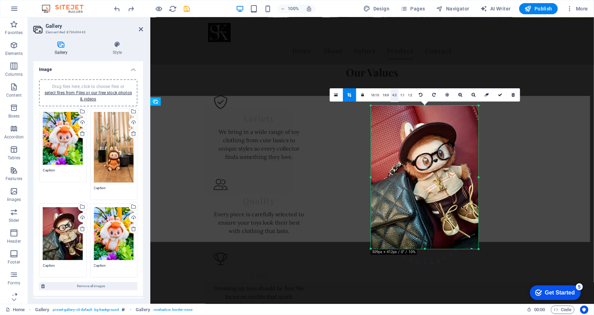
click at [397, 92] on link "4:3" at bounding box center [395, 95] width 8 height 13
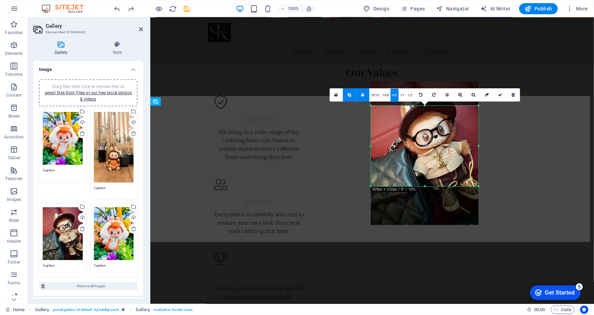
drag, startPoint x: 415, startPoint y: 155, endPoint x: 415, endPoint y: 131, distance: 24.0
click at [415, 131] on div at bounding box center [425, 153] width 108 height 143
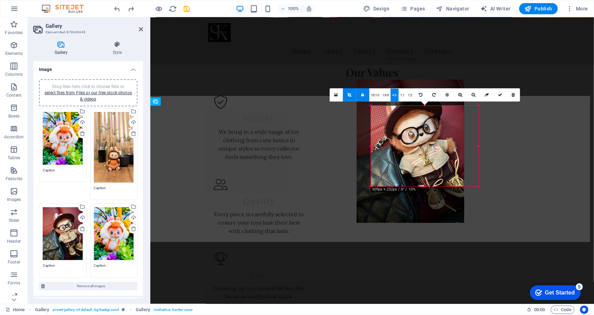
drag, startPoint x: 464, startPoint y: 169, endPoint x: 449, endPoint y: 167, distance: 14.5
click at [449, 167] on div at bounding box center [411, 151] width 108 height 143
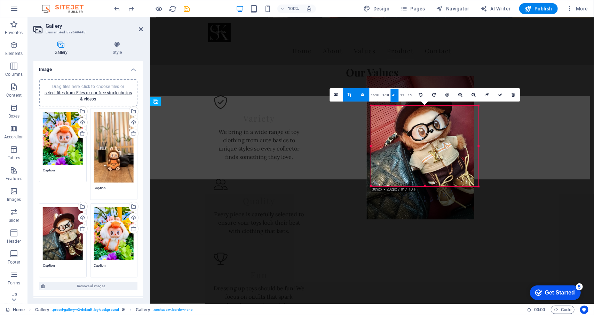
drag, startPoint x: 444, startPoint y: 174, endPoint x: 440, endPoint y: 171, distance: 5.2
click at [440, 171] on div at bounding box center [421, 147] width 108 height 143
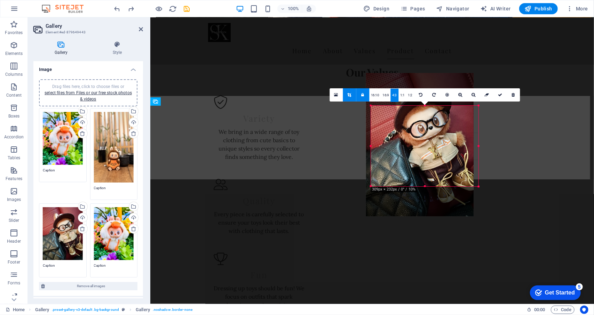
drag, startPoint x: 444, startPoint y: 170, endPoint x: 439, endPoint y: 167, distance: 5.8
click at [439, 167] on div at bounding box center [420, 144] width 108 height 143
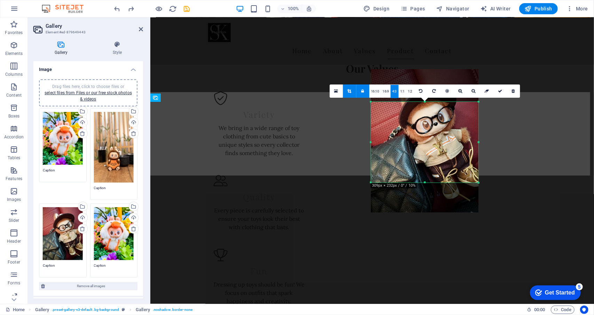
scroll to position [697, 0]
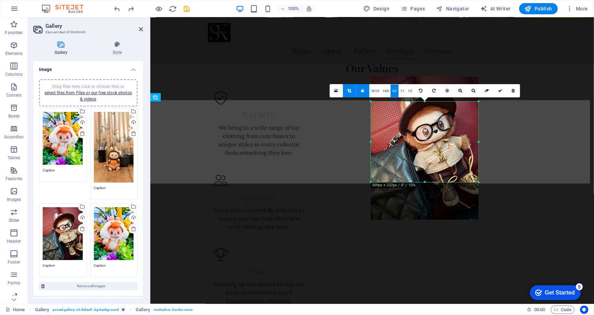
drag, startPoint x: 438, startPoint y: 172, endPoint x: 438, endPoint y: 180, distance: 8.4
click at [438, 180] on div at bounding box center [425, 148] width 108 height 143
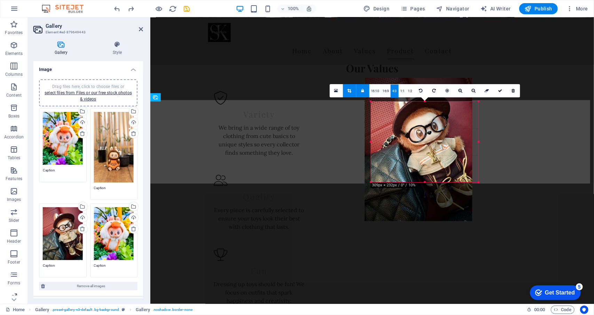
drag, startPoint x: 449, startPoint y: 163, endPoint x: 443, endPoint y: 164, distance: 6.3
click at [443, 164] on div at bounding box center [419, 149] width 108 height 143
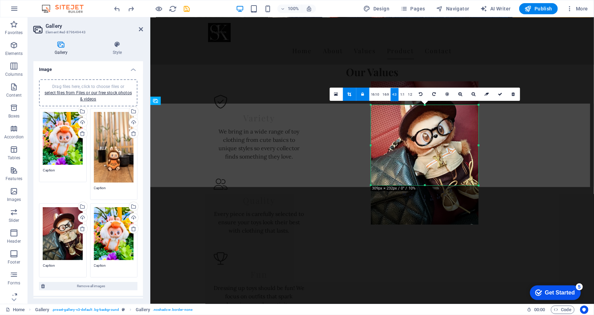
scroll to position [693, 0]
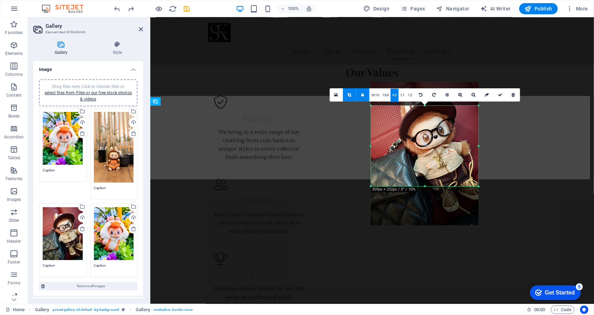
drag, startPoint x: 369, startPoint y: 187, endPoint x: 212, endPoint y: 173, distance: 157.6
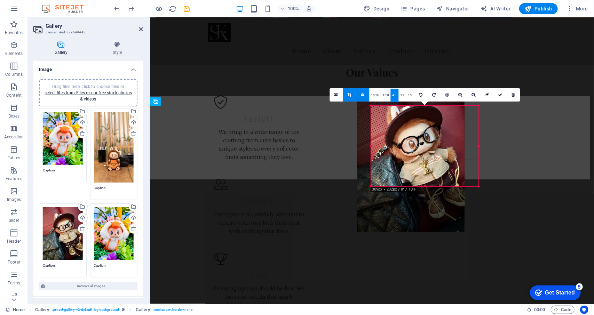
drag, startPoint x: 397, startPoint y: 165, endPoint x: 383, endPoint y: 171, distance: 15.4
click at [383, 171] on div at bounding box center [411, 160] width 108 height 143
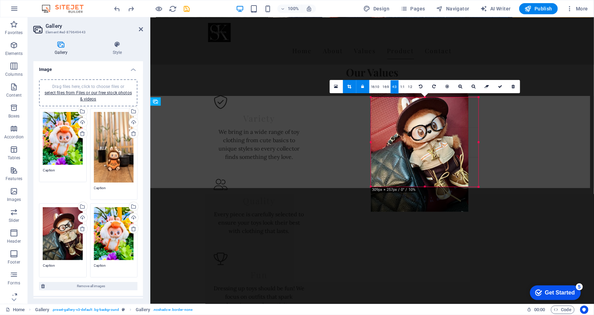
drag, startPoint x: 372, startPoint y: 186, endPoint x: 368, endPoint y: 188, distance: 4.5
click at [371, 187] on div "180 170 160 150 140 130 120 110 100 90 80 70 60 50 40 30 20 10 0 -10 -20 -30 -4…" at bounding box center [425, 141] width 108 height 89
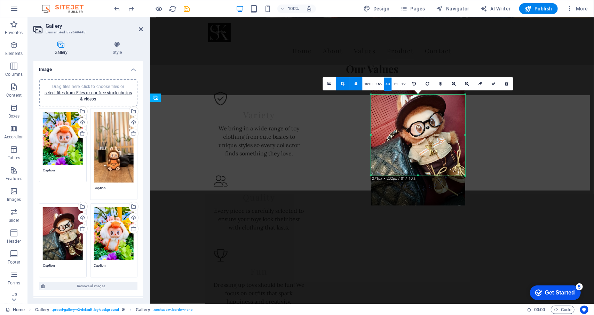
scroll to position [697, 0]
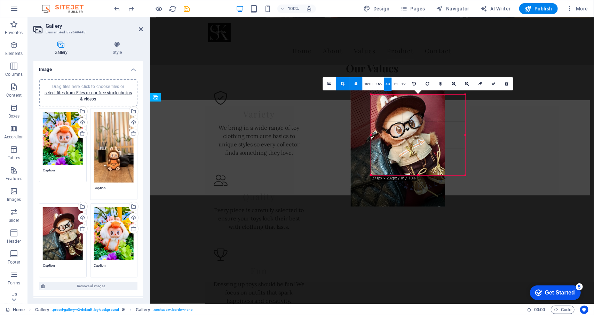
drag, startPoint x: 432, startPoint y: 159, endPoint x: 424, endPoint y: 160, distance: 7.8
click at [424, 160] on div at bounding box center [398, 144] width 94 height 126
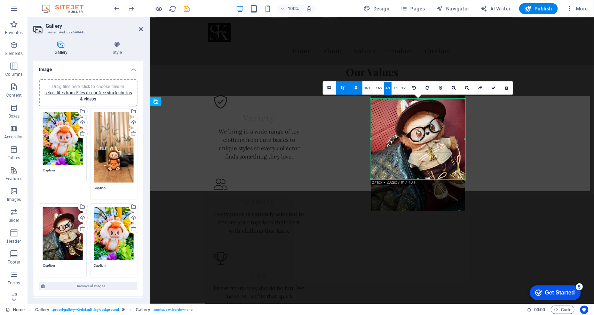
scroll to position [693, 0]
click at [465, 177] on div at bounding box center [465, 139] width 2 height 81
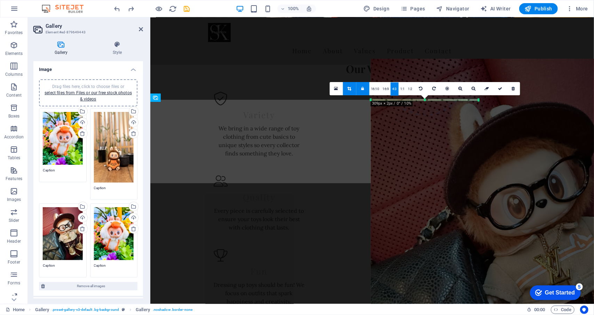
scroll to position [697, 0]
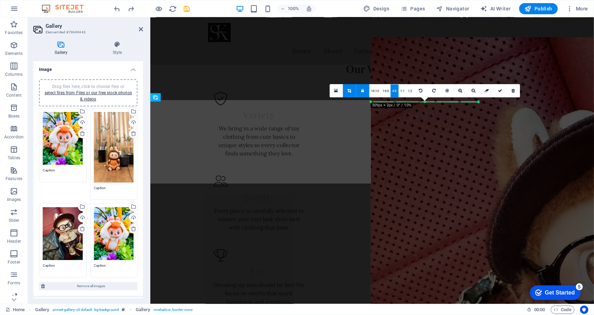
drag, startPoint x: 465, startPoint y: 177, endPoint x: 459, endPoint y: 137, distance: 40.8
click at [459, 102] on div "180 170 160 150 140 130 120 110 100 90 80 70 60 50 40 30 20 10 0 -10 -20 -30 -4…" at bounding box center [425, 102] width 108 height 1
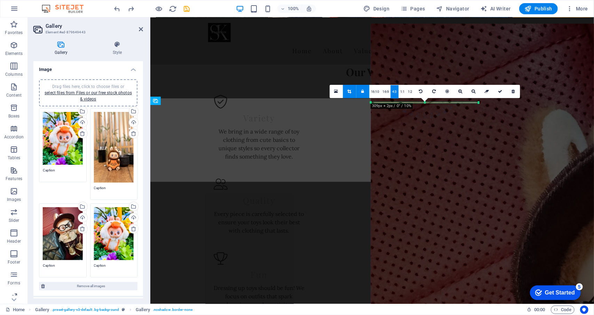
scroll to position [693, 0]
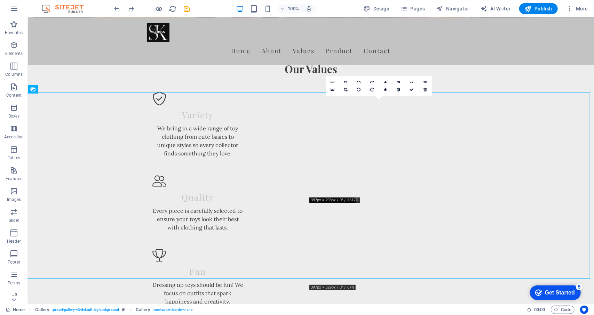
scroll to position [697, 0]
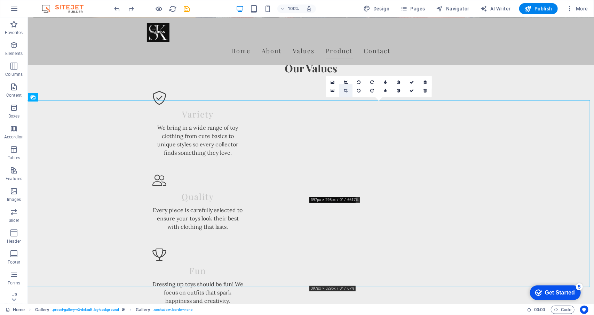
click at [349, 92] on link at bounding box center [345, 90] width 13 height 13
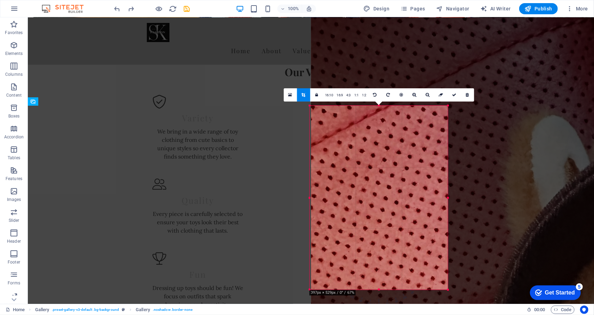
scroll to position [693, 0]
click at [337, 97] on link "16:9" at bounding box center [340, 95] width 10 height 13
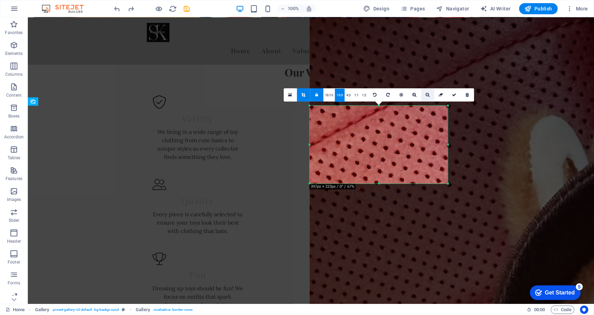
click at [426, 95] on icon at bounding box center [428, 95] width 4 height 4
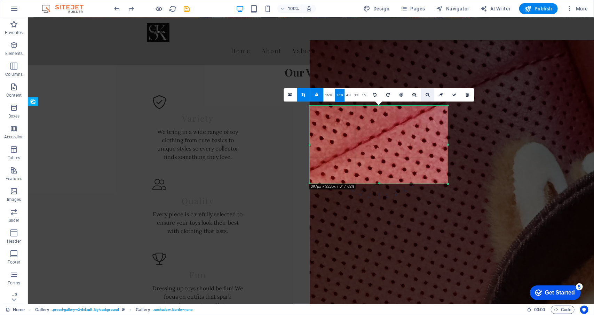
click at [426, 95] on icon at bounding box center [428, 95] width 4 height 4
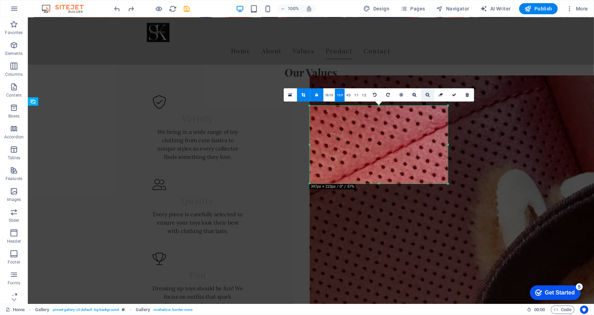
click at [425, 95] on link at bounding box center [427, 94] width 13 height 13
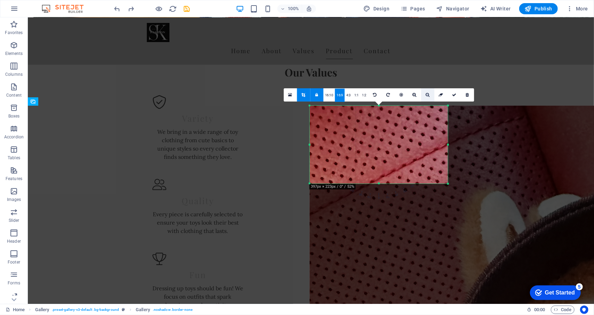
click at [425, 95] on link at bounding box center [427, 94] width 13 height 13
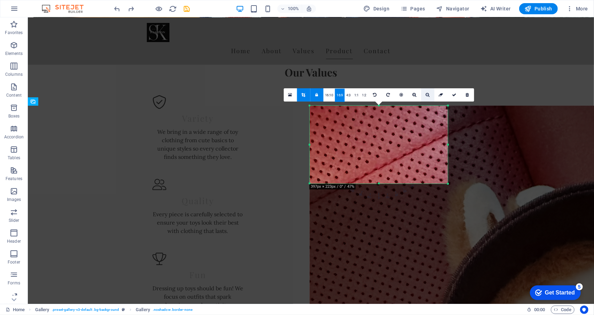
click at [424, 95] on link at bounding box center [427, 94] width 13 height 13
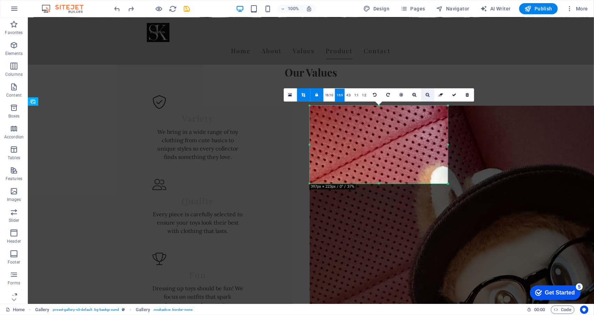
click at [423, 95] on link at bounding box center [427, 94] width 13 height 13
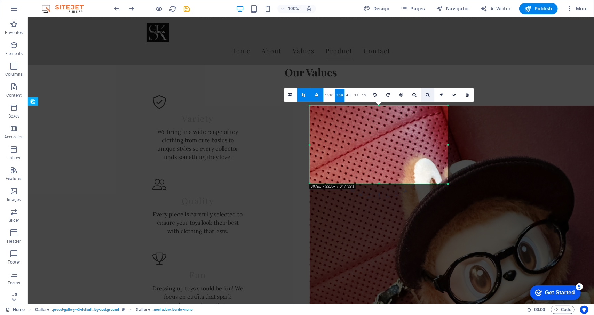
click at [423, 95] on link at bounding box center [427, 94] width 13 height 13
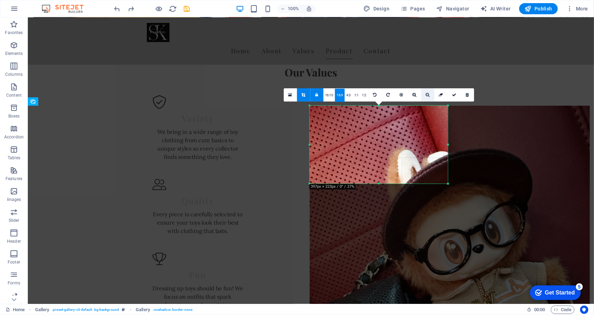
click at [423, 95] on link at bounding box center [427, 94] width 13 height 13
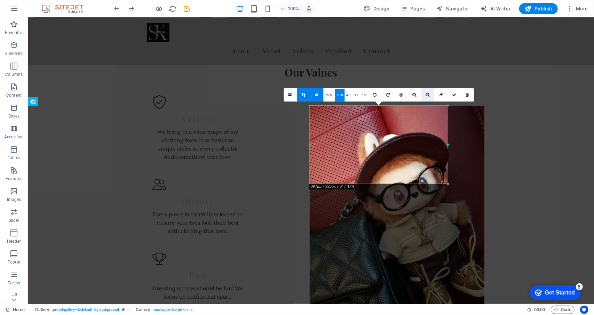
click at [421, 94] on link at bounding box center [427, 94] width 13 height 13
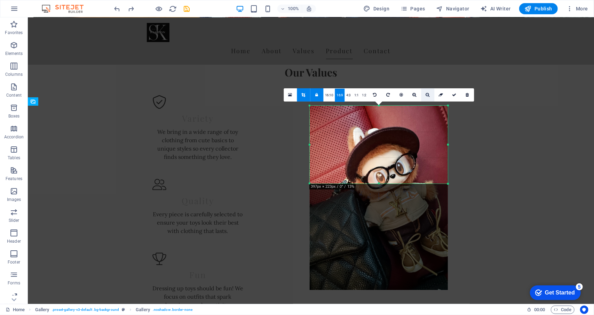
click at [421, 94] on link at bounding box center [427, 94] width 13 height 13
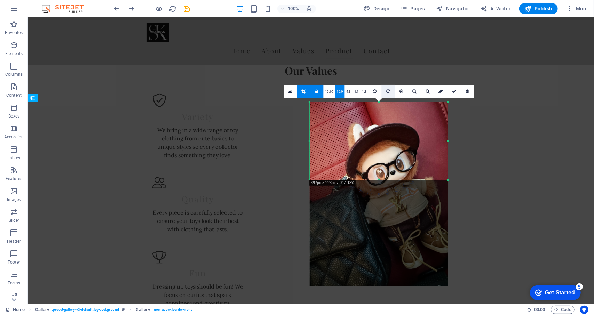
scroll to position [697, 0]
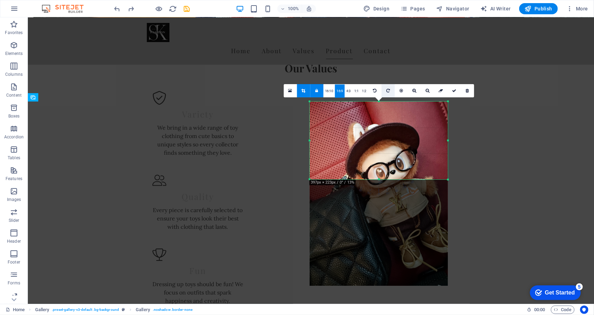
click at [387, 93] on icon at bounding box center [387, 91] width 3 height 4
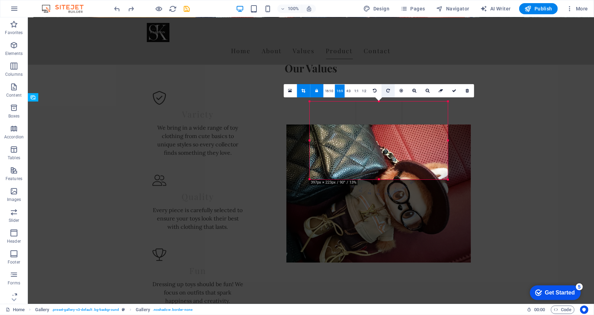
click at [387, 93] on icon at bounding box center [387, 91] width 3 height 4
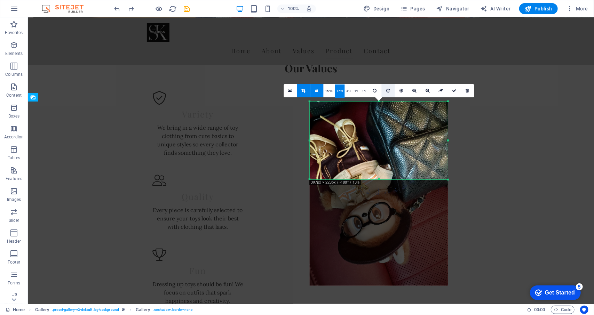
click at [387, 93] on icon at bounding box center [387, 91] width 3 height 4
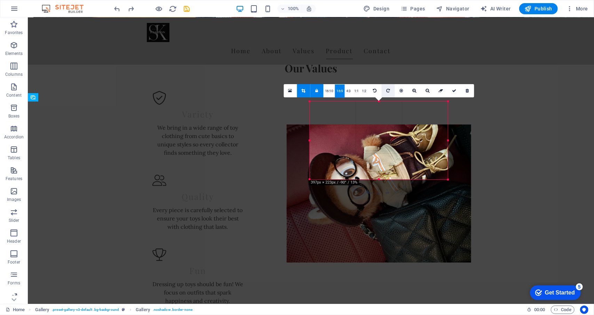
click at [387, 93] on icon at bounding box center [387, 91] width 3 height 4
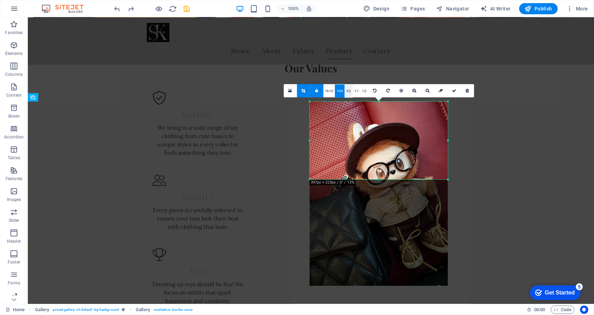
click at [351, 89] on link "4:3" at bounding box center [349, 91] width 8 height 13
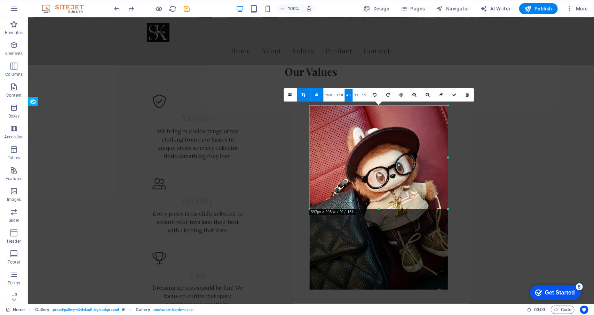
scroll to position [693, 0]
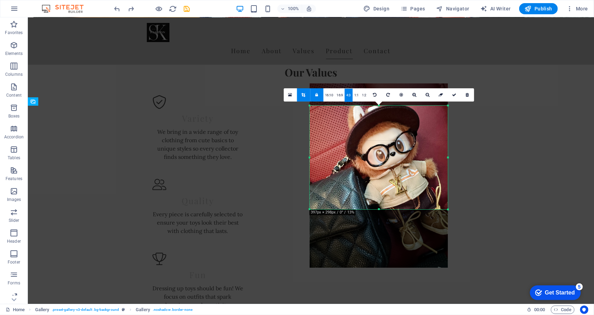
drag, startPoint x: 383, startPoint y: 184, endPoint x: 384, endPoint y: 162, distance: 22.3
click at [384, 162] on div at bounding box center [379, 176] width 138 height 184
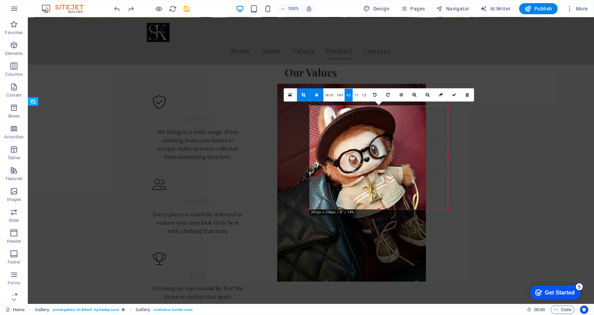
drag, startPoint x: 365, startPoint y: 165, endPoint x: 337, endPoint y: 172, distance: 28.3
click at [337, 172] on div at bounding box center [351, 183] width 149 height 198
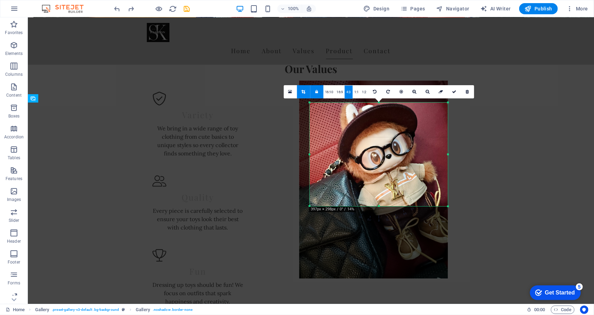
scroll to position [697, 0]
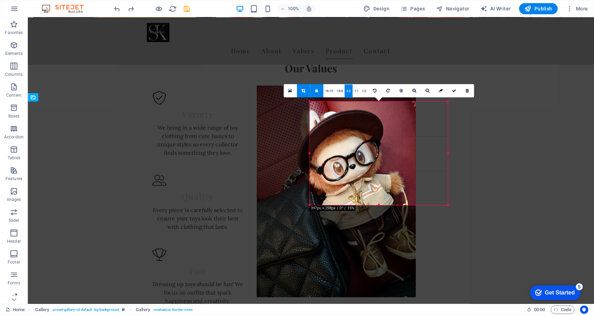
drag, startPoint x: 361, startPoint y: 163, endPoint x: 329, endPoint y: 167, distance: 31.6
click at [329, 167] on div at bounding box center [336, 192] width 159 height 212
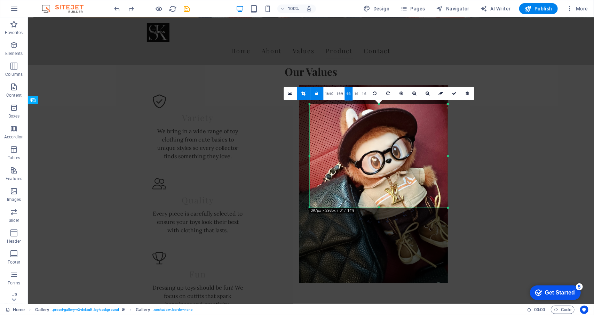
scroll to position [693, 0]
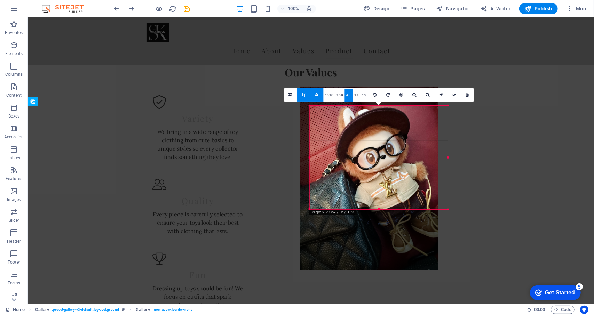
drag, startPoint x: 376, startPoint y: 162, endPoint x: 374, endPoint y: 154, distance: 9.0
click at [374, 154] on div at bounding box center [369, 179] width 138 height 184
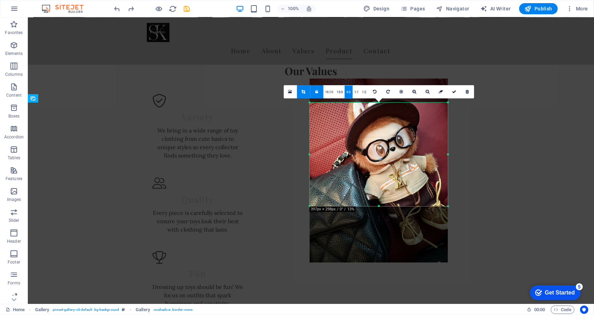
scroll to position [697, 0]
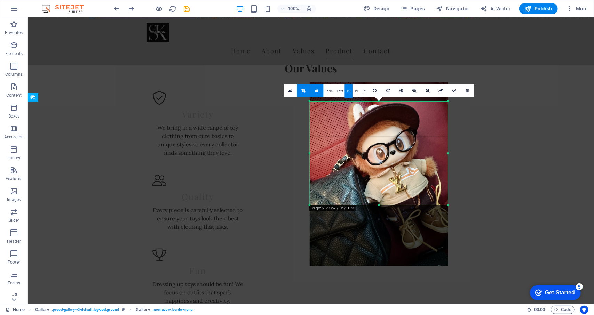
drag, startPoint x: 377, startPoint y: 164, endPoint x: 378, endPoint y: 169, distance: 4.7
click at [378, 169] on div at bounding box center [379, 174] width 138 height 184
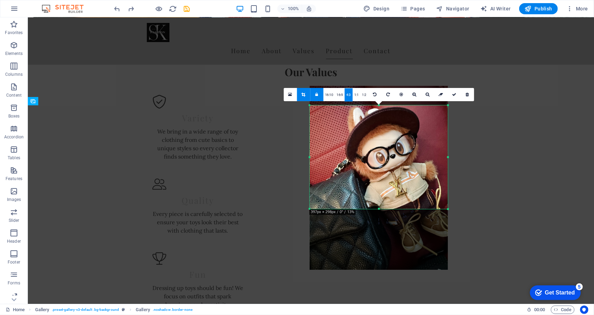
scroll to position [693, 0]
click at [451, 98] on link at bounding box center [454, 94] width 13 height 13
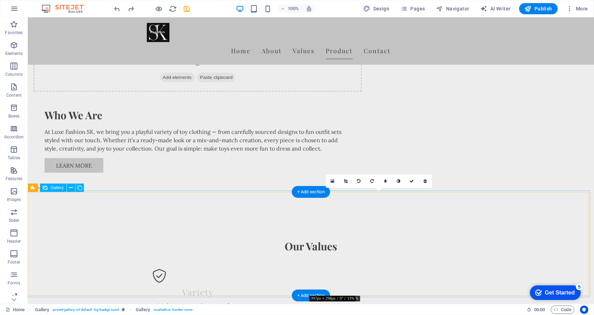
scroll to position [623, 0]
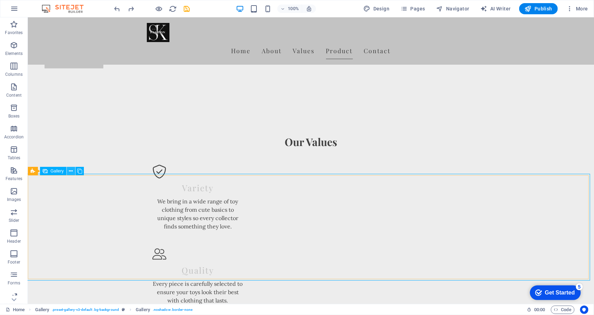
click at [69, 173] on button at bounding box center [71, 171] width 8 height 8
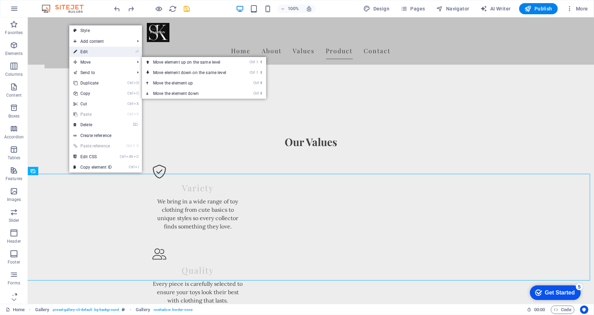
click at [102, 51] on link "⏎ Edit" at bounding box center [92, 52] width 47 height 10
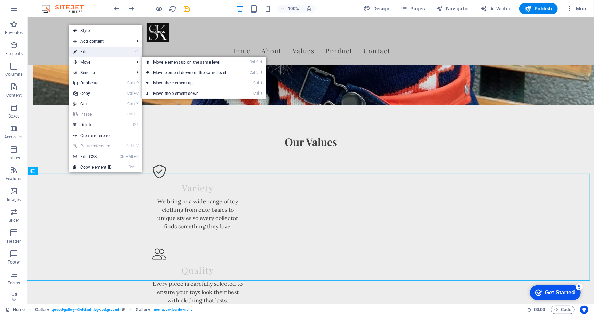
select select "px"
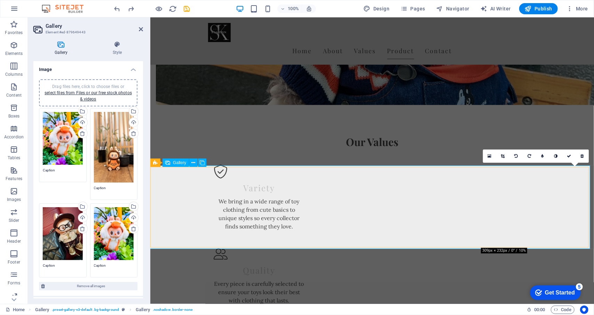
click at [489, 154] on icon at bounding box center [490, 156] width 4 height 5
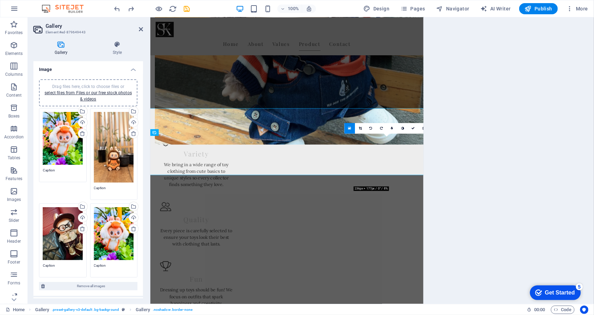
scroll to position [658, 0]
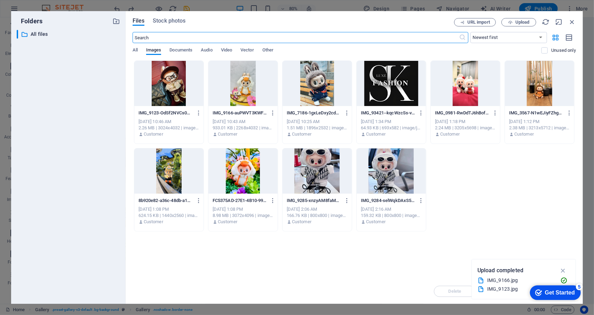
click at [238, 89] on div at bounding box center [243, 83] width 69 height 45
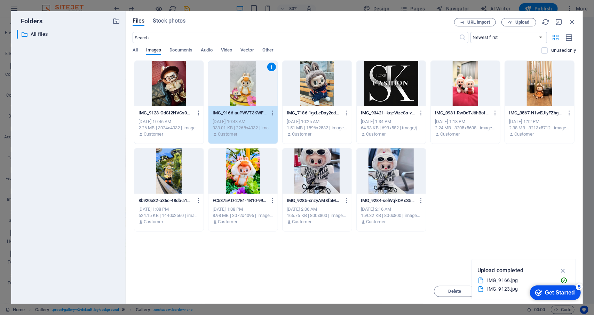
click at [244, 73] on div "1" at bounding box center [243, 83] width 69 height 45
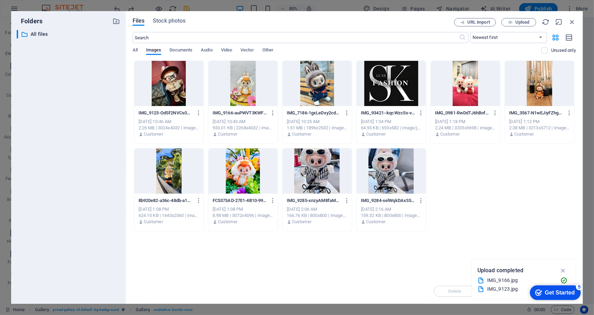
click at [244, 73] on div at bounding box center [243, 83] width 69 height 45
click at [221, 95] on div at bounding box center [243, 83] width 69 height 45
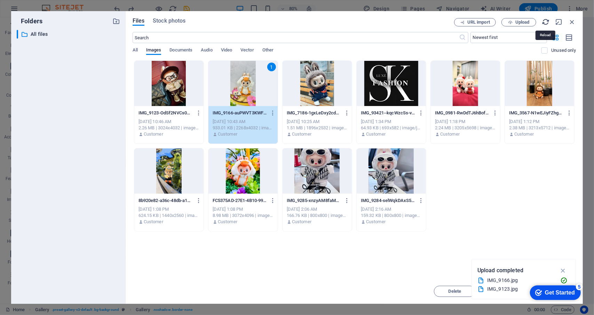
click at [547, 18] on icon "button" at bounding box center [546, 22] width 8 height 8
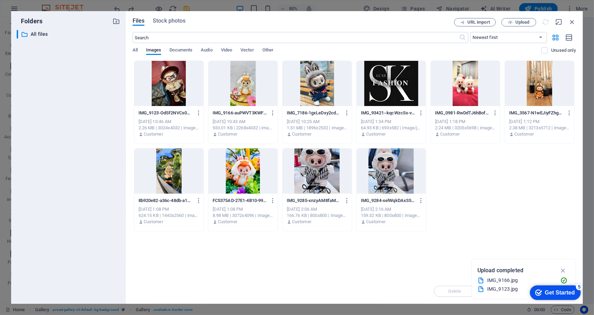
click at [260, 85] on div at bounding box center [243, 83] width 69 height 45
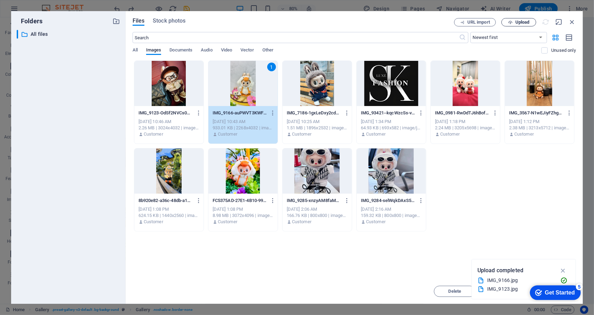
click at [512, 25] on button "Upload" at bounding box center [519, 22] width 35 height 8
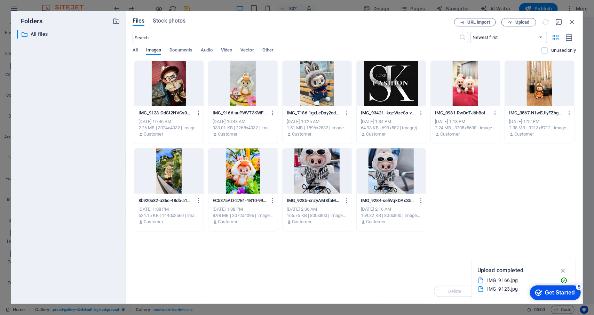
click at [242, 83] on div at bounding box center [243, 83] width 69 height 45
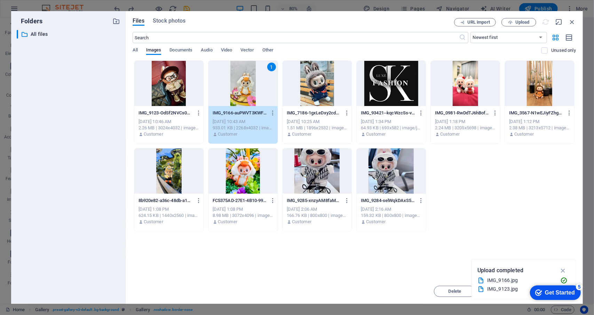
click at [242, 83] on div "1" at bounding box center [243, 83] width 69 height 45
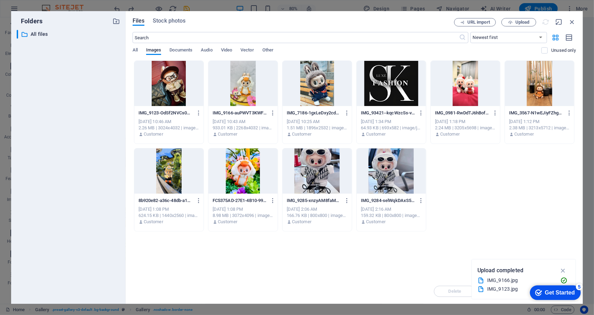
click at [242, 83] on div at bounding box center [243, 83] width 69 height 45
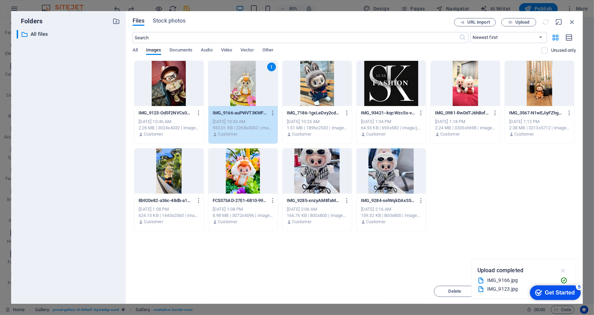
click at [565, 267] on icon "button" at bounding box center [563, 271] width 8 height 8
click at [545, 290] on div "Get Started" at bounding box center [560, 293] width 30 height 6
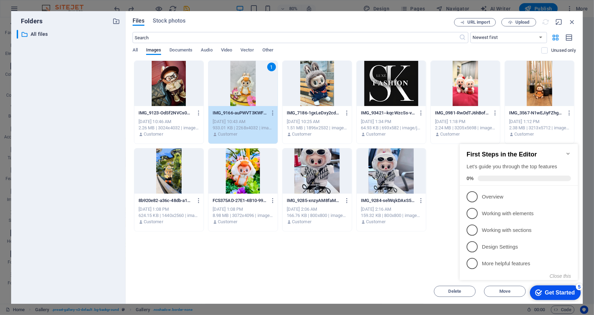
click at [545, 290] on div "Get Started" at bounding box center [560, 293] width 30 height 6
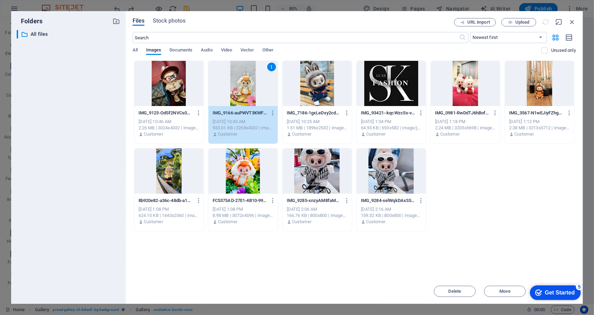
click at [581, 303] on div "checkmark Get Started 5 First Steps in the Editor Let's guide you through the t…" at bounding box center [553, 292] width 59 height 21
click at [506, 290] on span "Move" at bounding box center [505, 292] width 11 height 4
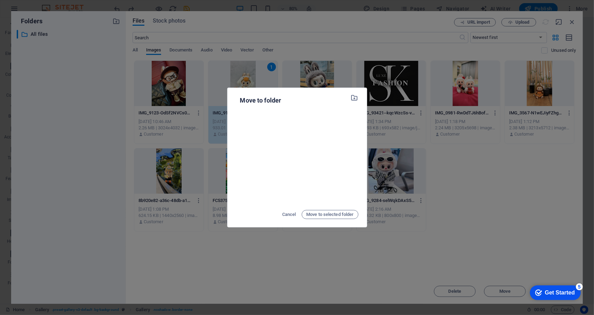
click at [512, 217] on div "Move to folder Cancel Move to selected folder" at bounding box center [297, 157] width 594 height 315
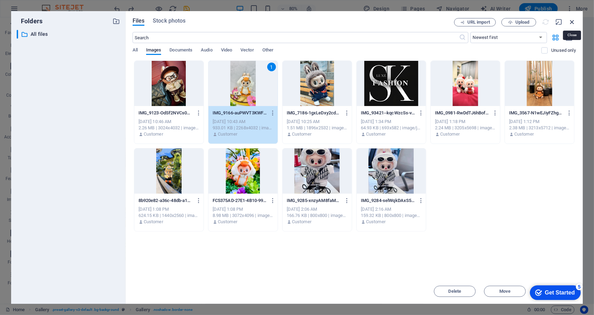
click at [572, 25] on icon "button" at bounding box center [573, 22] width 8 height 8
select select "image"
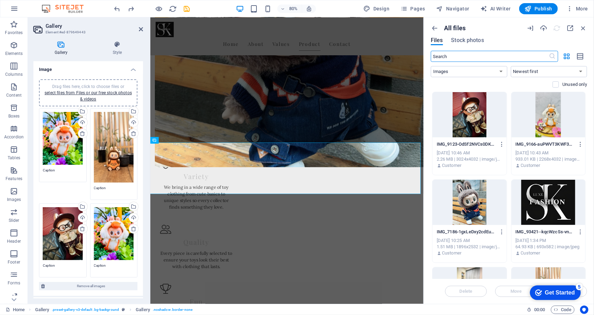
click at [579, 28] on div at bounding box center [557, 28] width 61 height 8
click at [584, 26] on icon "button" at bounding box center [584, 28] width 8 height 8
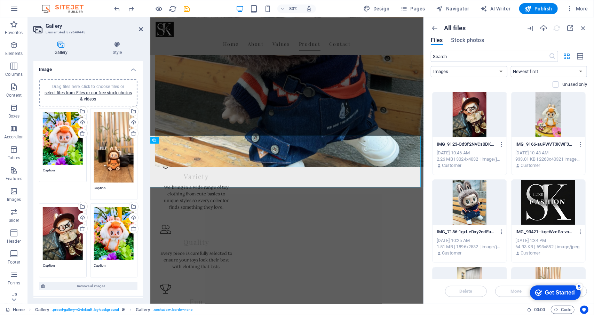
click at [577, 38] on div "Files Stock photos" at bounding box center [509, 42] width 156 height 8
click at [584, 28] on icon "button" at bounding box center [584, 28] width 8 height 8
click at [432, 30] on icon "button" at bounding box center [435, 28] width 8 height 8
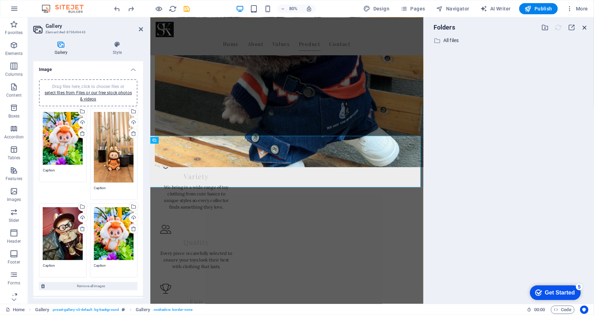
click at [586, 24] on icon "button" at bounding box center [585, 28] width 8 height 8
click at [586, 28] on icon "button" at bounding box center [585, 28] width 8 height 8
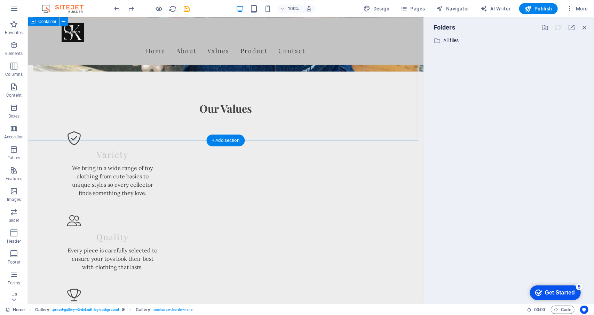
scroll to position [658, 0]
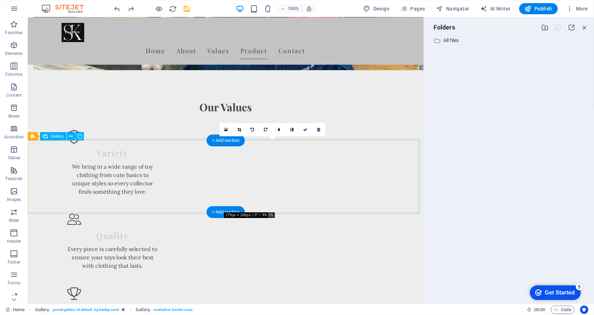
click at [228, 126] on link at bounding box center [226, 129] width 13 height 13
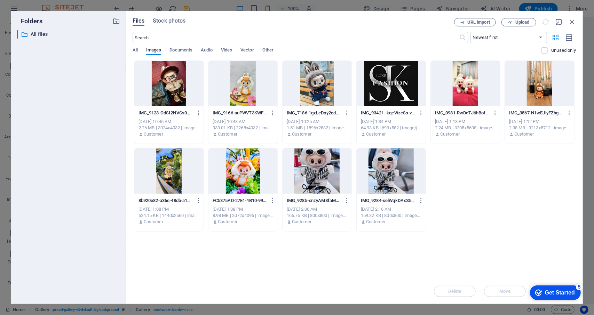
click at [465, 88] on div at bounding box center [465, 83] width 69 height 45
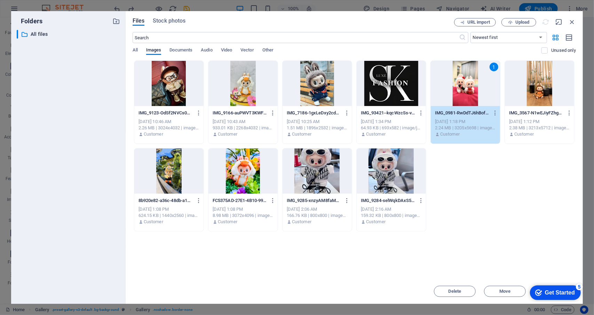
select select "px"
click at [485, 87] on div "1" at bounding box center [465, 83] width 69 height 45
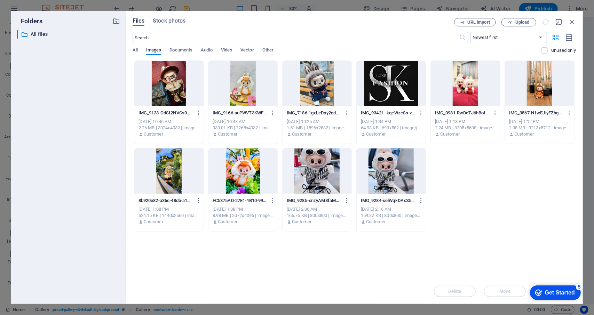
click at [485, 87] on div at bounding box center [465, 83] width 69 height 45
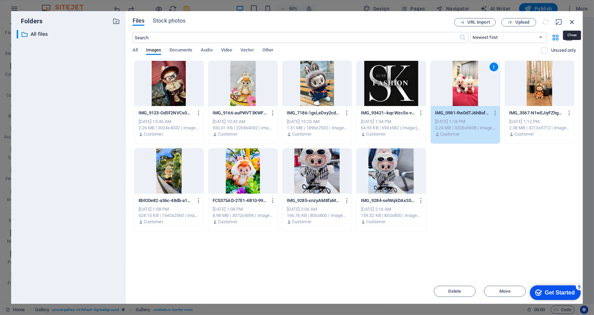
click at [573, 23] on icon "button" at bounding box center [573, 22] width 8 height 8
select select "image"
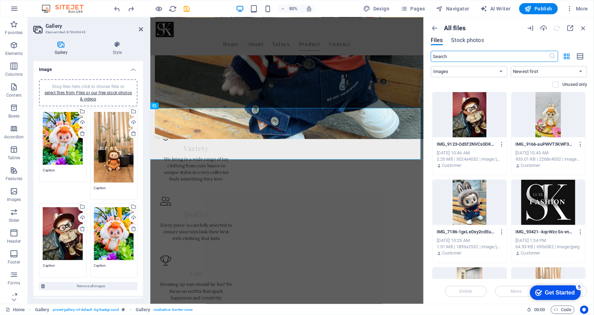
scroll to position [35, 0]
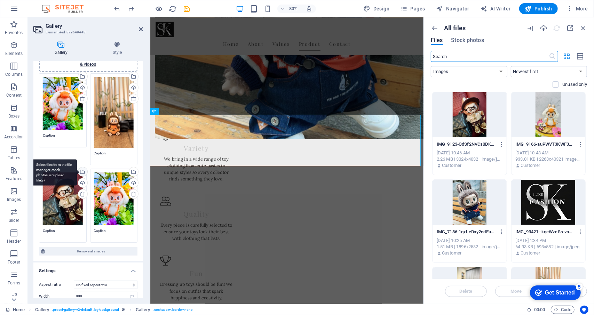
click at [84, 168] on div "Select files from the file manager, stock photos, or upload file(s)" at bounding box center [82, 172] width 10 height 10
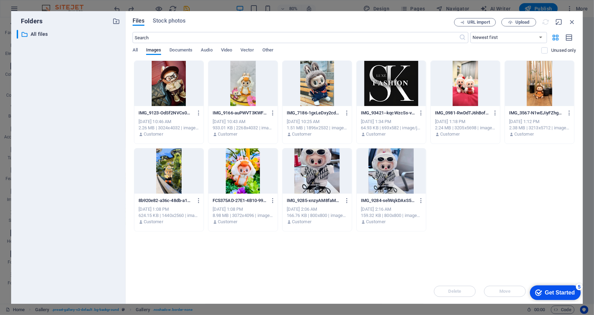
click at [470, 91] on div at bounding box center [465, 83] width 69 height 45
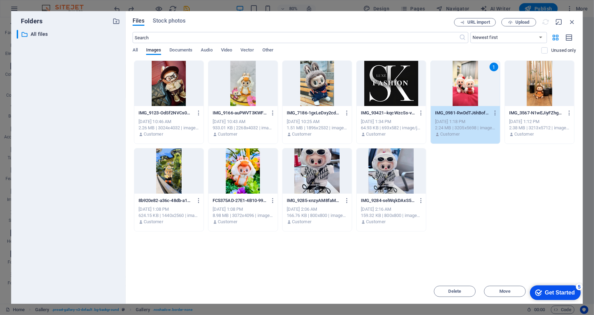
select select "px"
click at [574, 23] on icon "button" at bounding box center [573, 22] width 8 height 8
select select "image"
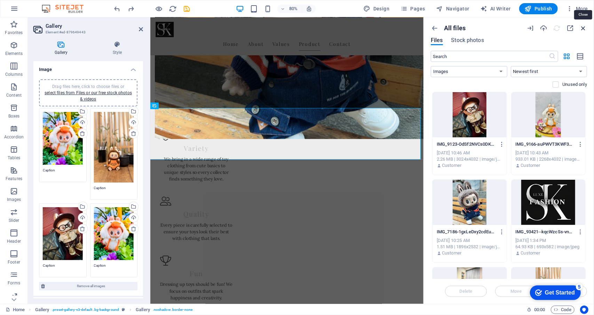
click at [584, 29] on icon "button" at bounding box center [584, 28] width 8 height 8
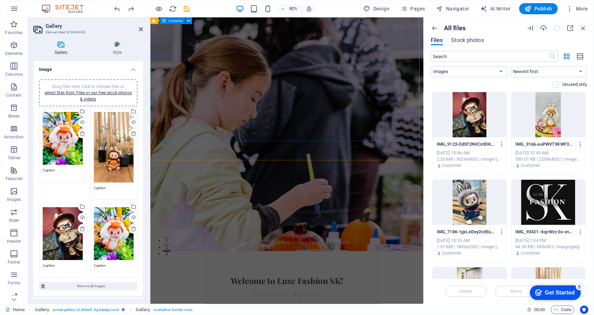
scroll to position [0, 0]
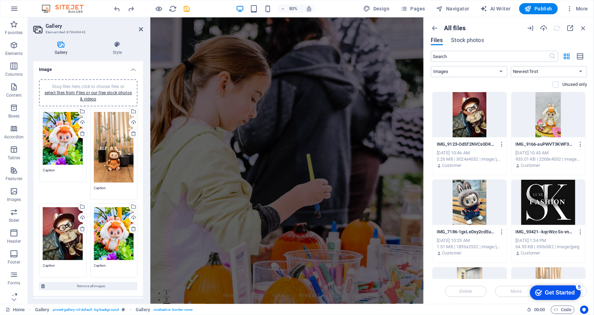
click at [260, 8] on div "80%" at bounding box center [276, 8] width 80 height 11
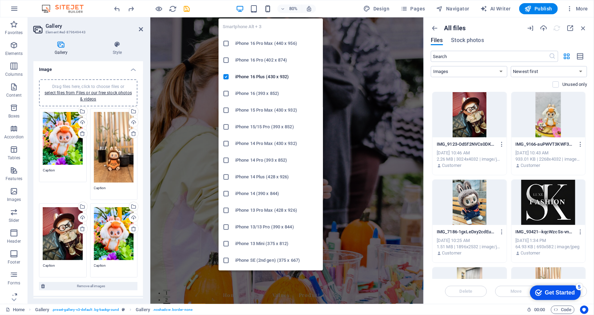
click at [265, 8] on icon "button" at bounding box center [268, 9] width 8 height 8
click at [270, 8] on icon "button" at bounding box center [268, 9] width 8 height 8
click at [270, 9] on icon "button" at bounding box center [268, 9] width 8 height 8
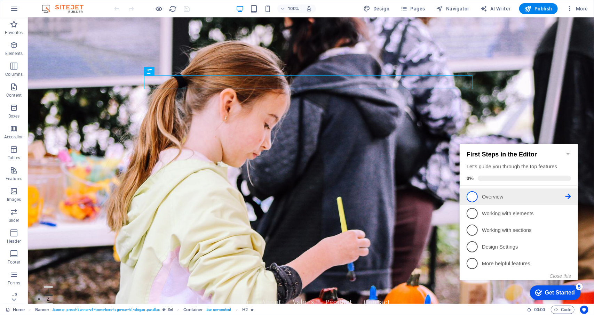
click at [571, 195] on li "1 Overview - incomplete" at bounding box center [519, 196] width 118 height 17
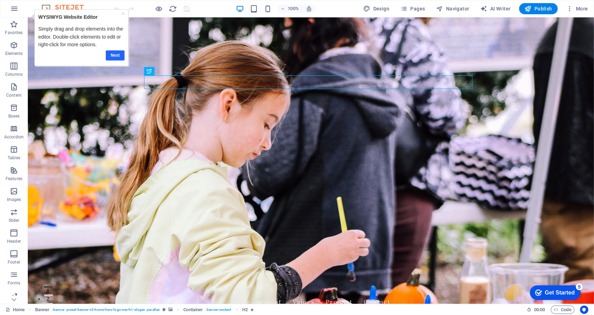
click at [116, 53] on link "Next" at bounding box center [115, 55] width 19 height 10
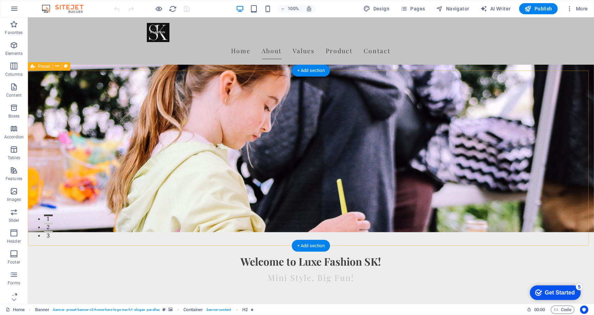
scroll to position [104, 0]
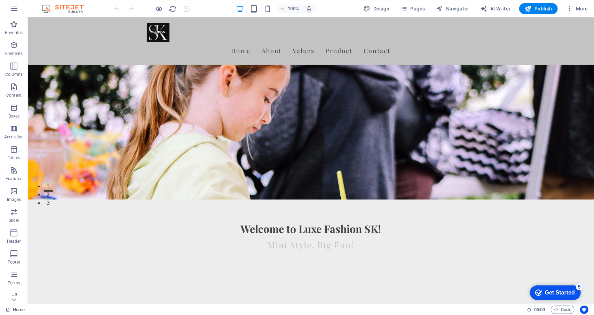
click at [549, 285] on div "checkmark Get Started 5" at bounding box center [555, 292] width 51 height 15
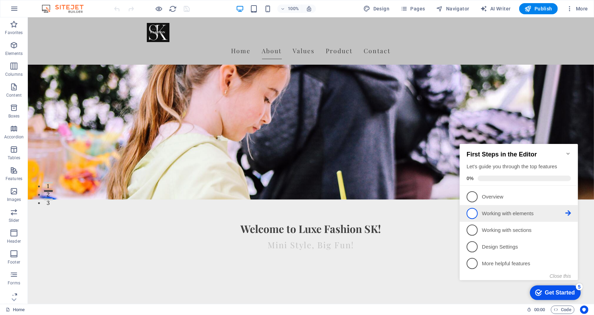
click at [476, 211] on span "2" at bounding box center [472, 213] width 11 height 11
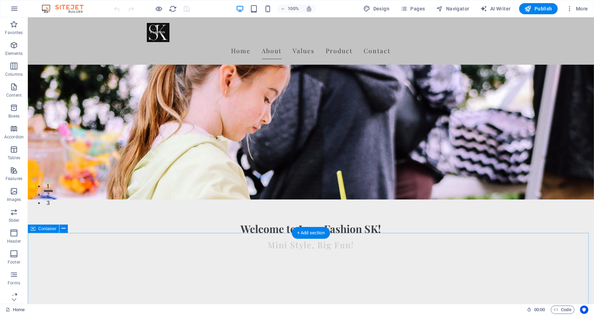
scroll to position [0, 0]
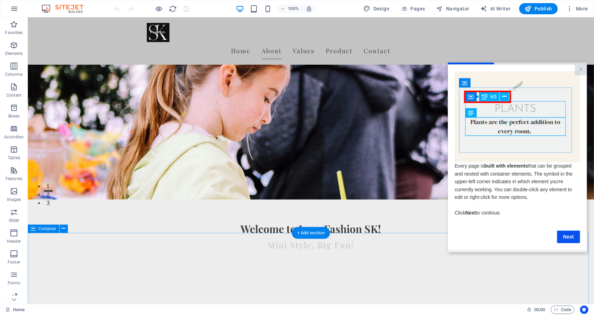
click at [573, 239] on link "Next" at bounding box center [568, 237] width 23 height 13
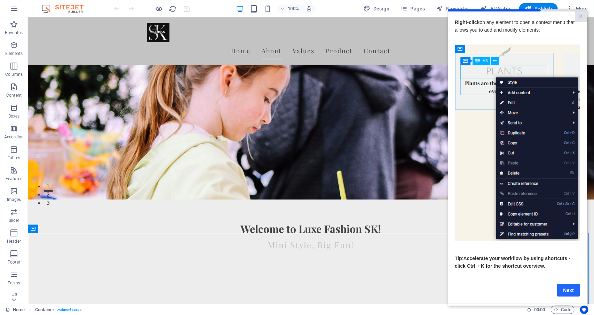
click at [568, 295] on link "Next" at bounding box center [568, 290] width 23 height 13
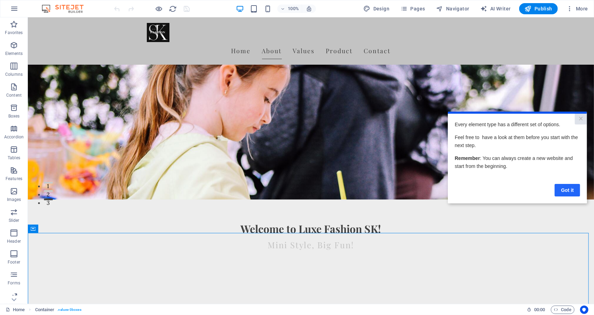
click at [567, 187] on link "Got it" at bounding box center [567, 190] width 25 height 13
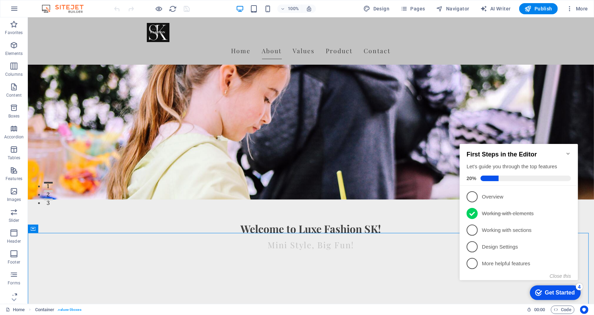
click at [565, 227] on icon at bounding box center [568, 230] width 6 height 6
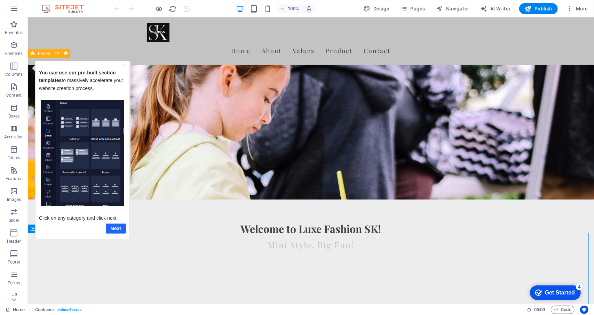
click at [120, 230] on link "Next" at bounding box center [115, 229] width 20 height 10
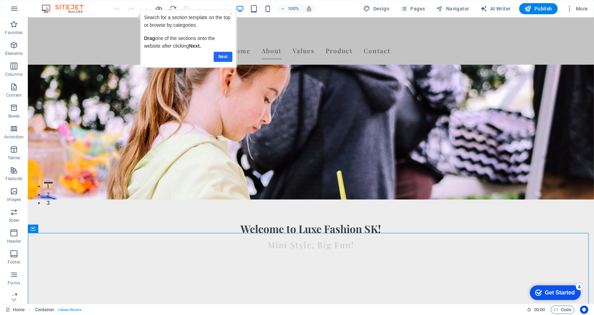
click at [218, 57] on link "Next" at bounding box center [222, 57] width 19 height 10
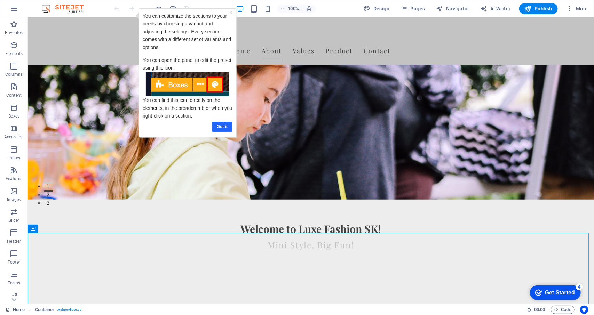
click at [220, 126] on link "Got it" at bounding box center [222, 127] width 21 height 10
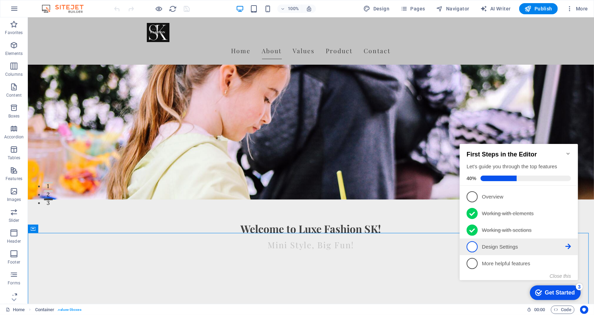
click at [564, 248] on p "Design Settings - incomplete" at bounding box center [524, 246] width 84 height 7
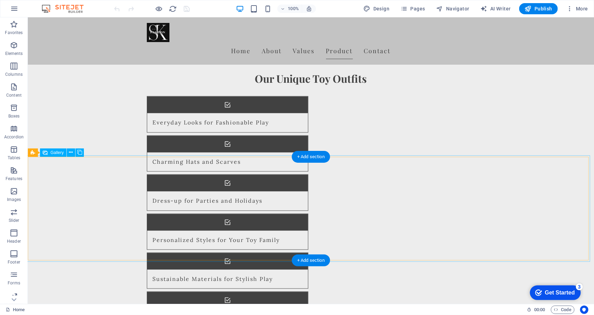
scroll to position [1010, 0]
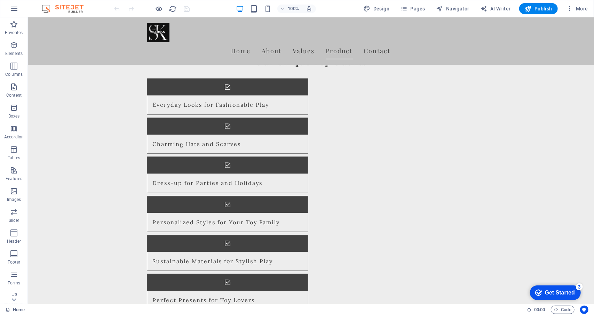
click at [562, 292] on div "Get Started" at bounding box center [560, 293] width 30 height 6
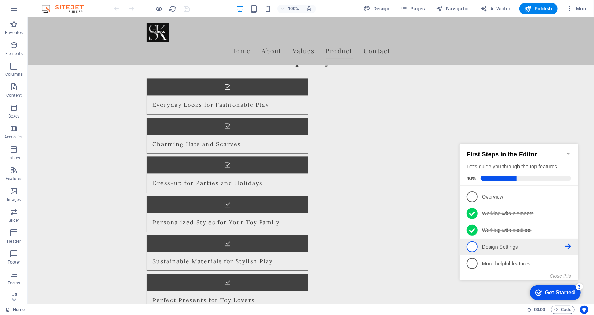
click at [569, 245] on icon at bounding box center [568, 247] width 6 height 6
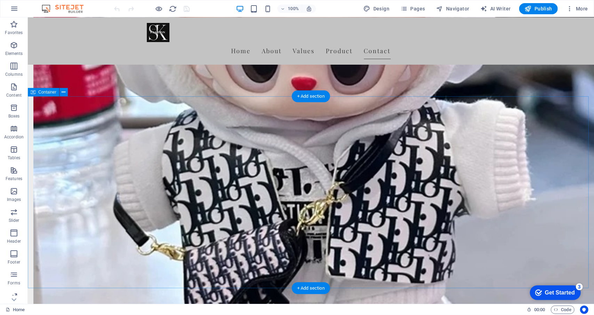
scroll to position [1650, 0]
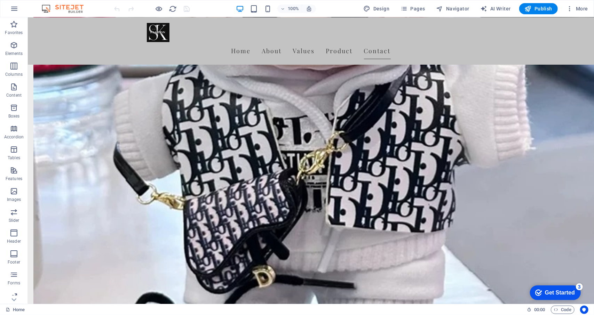
click at [558, 290] on div "Get Started" at bounding box center [560, 293] width 30 height 6
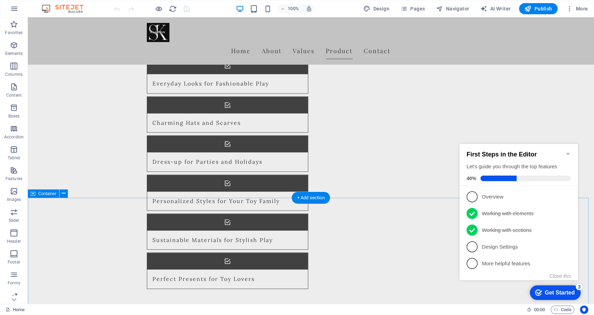
scroll to position [1024, 0]
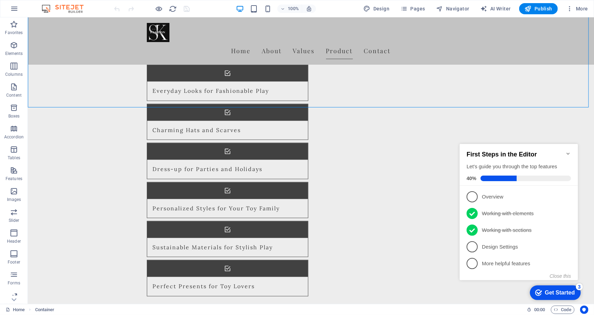
click at [568, 152] on icon "Minimize checklist" at bounding box center [567, 153] width 3 height 2
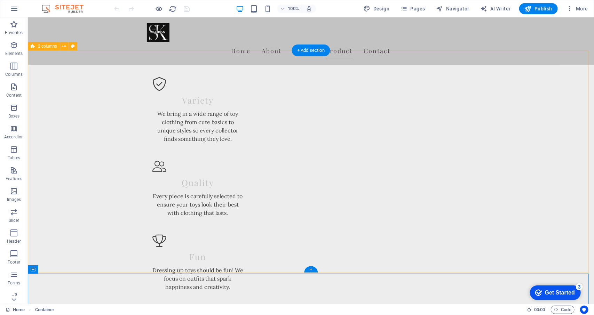
scroll to position [641, 0]
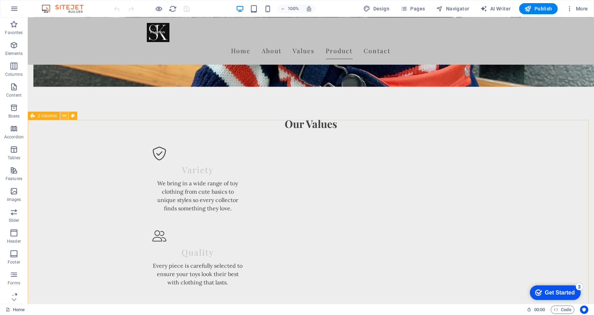
click at [66, 117] on icon at bounding box center [64, 115] width 4 height 7
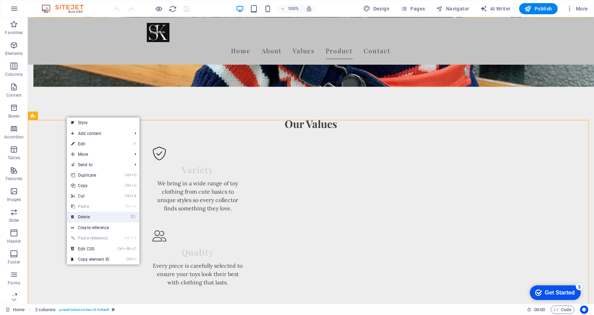
click at [96, 215] on link "⌦ Delete" at bounding box center [90, 217] width 47 height 10
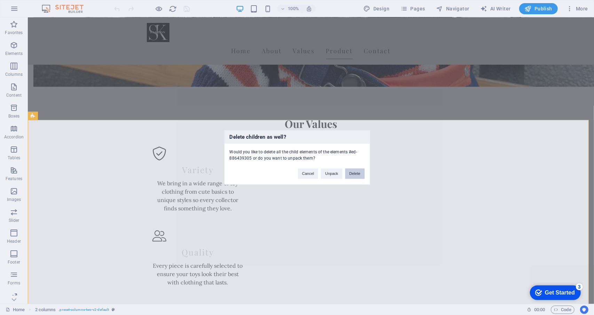
click at [359, 172] on button "Delete" at bounding box center [354, 174] width 19 height 10
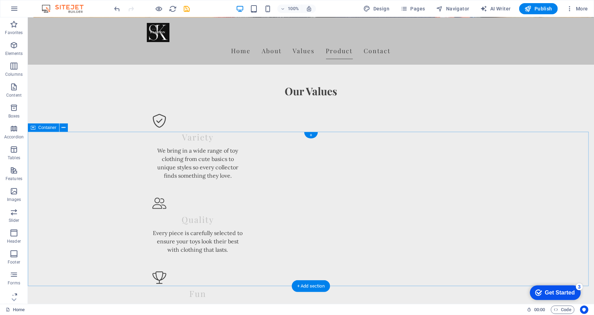
scroll to position [676, 0]
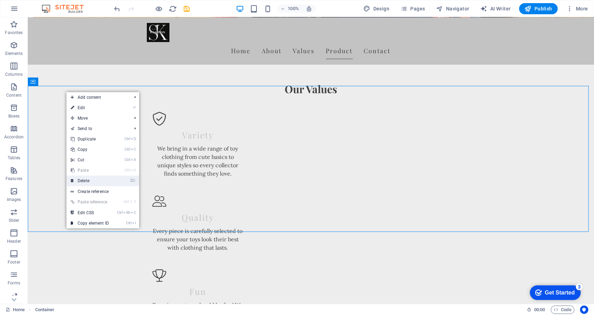
click at [98, 181] on link "⌦ Delete" at bounding box center [89, 181] width 47 height 10
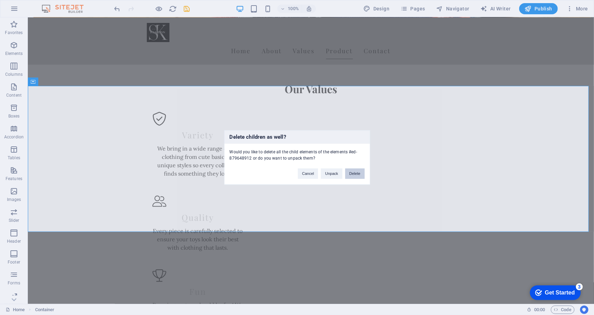
click at [359, 170] on button "Delete" at bounding box center [354, 174] width 19 height 10
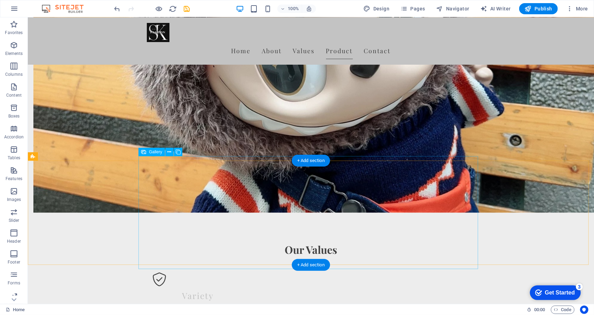
scroll to position [480, 0]
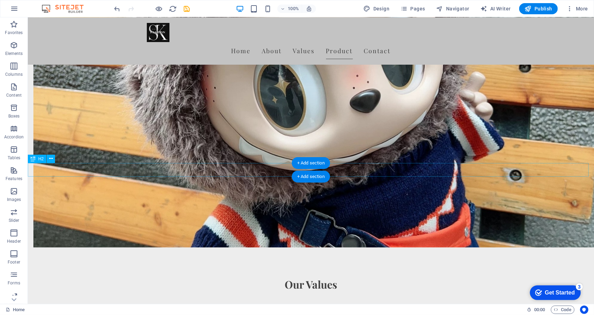
click at [53, 160] on button at bounding box center [51, 159] width 8 height 8
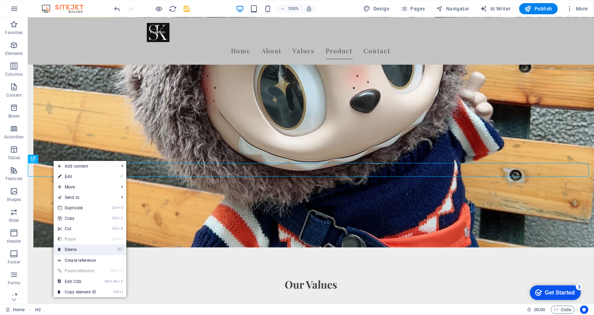
click at [76, 253] on link "⌦ Delete" at bounding box center [77, 250] width 47 height 10
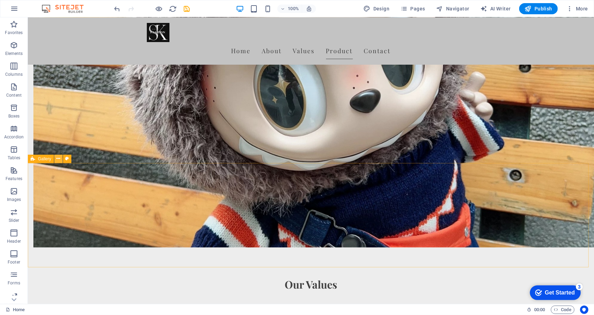
click at [61, 161] on button at bounding box center [58, 159] width 8 height 8
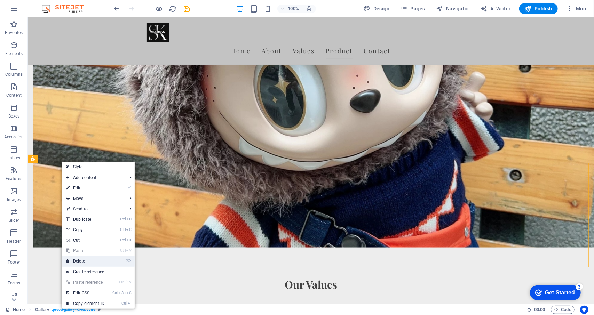
click at [82, 262] on link "⌦ Delete" at bounding box center [85, 261] width 47 height 10
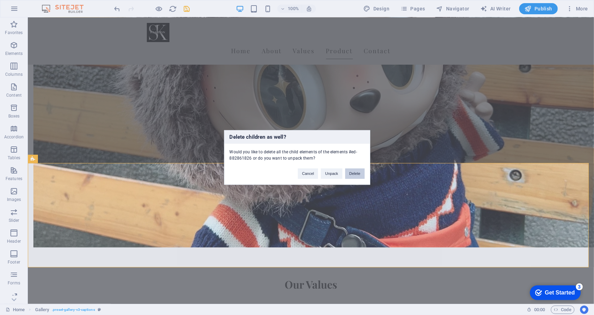
click at [353, 177] on button "Delete" at bounding box center [354, 174] width 19 height 10
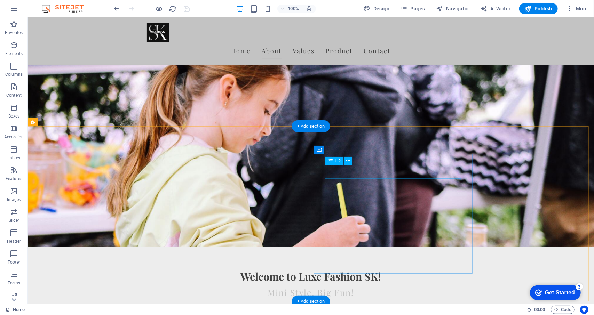
scroll to position [0, 0]
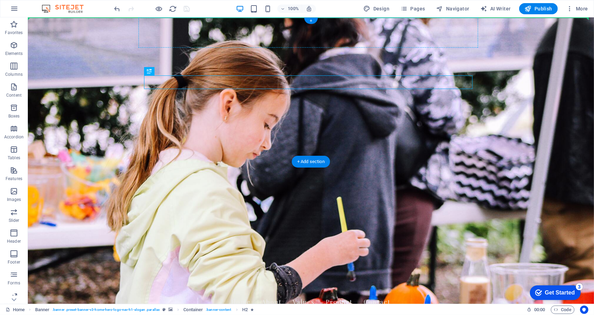
drag, startPoint x: 266, startPoint y: 87, endPoint x: 266, endPoint y: 33, distance: 54.3
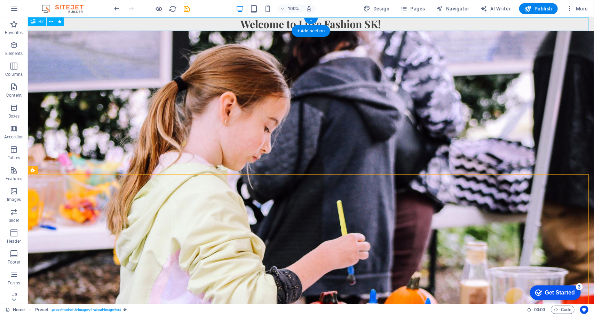
click at [216, 17] on div "Welcome to Luxe Fashion SK!" at bounding box center [311, 24] width 566 height 14
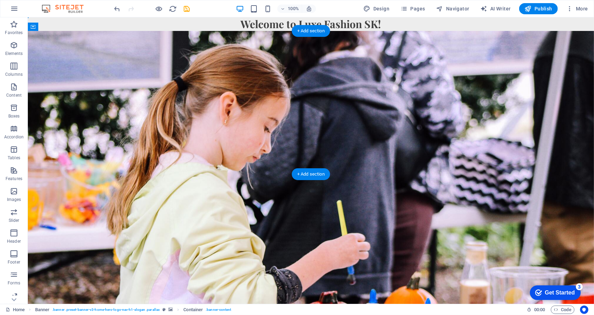
drag, startPoint x: 465, startPoint y: 120, endPoint x: 470, endPoint y: 41, distance: 78.5
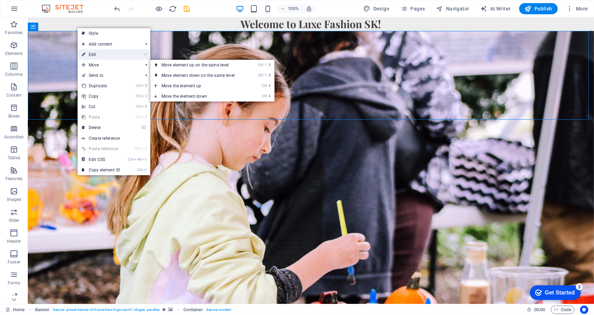
click at [96, 56] on link "⏎ Edit" at bounding box center [101, 54] width 47 height 10
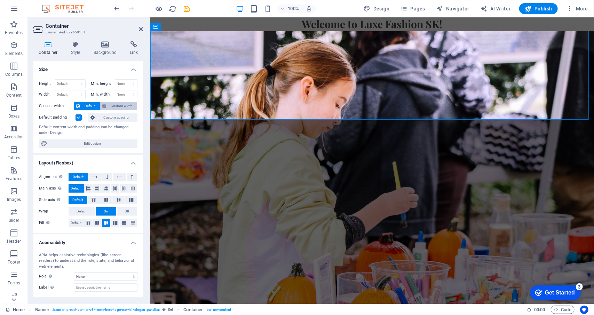
click at [116, 104] on span "Custom width" at bounding box center [122, 106] width 27 height 8
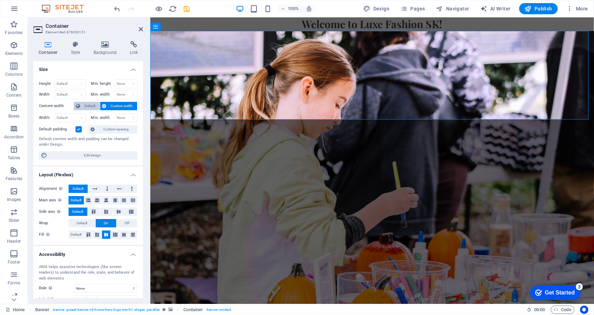
click at [94, 106] on span "Default" at bounding box center [90, 106] width 16 height 8
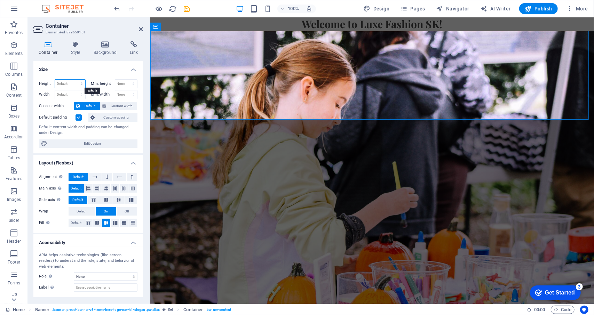
click at [82, 82] on select "Default px rem % vh vw" at bounding box center [70, 84] width 30 height 8
select select "px"
click at [75, 80] on select "Default px rem % vh vw" at bounding box center [70, 84] width 30 height 8
type input "255"
click at [124, 85] on select "None px rem % vh vw" at bounding box center [126, 84] width 22 height 8
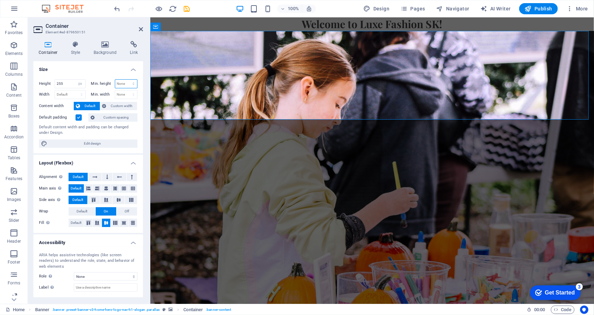
select select "px"
click at [126, 80] on select "None px rem % vh vw" at bounding box center [126, 84] width 22 height 8
type input "0"
click at [62, 80] on input "255" at bounding box center [70, 84] width 30 height 8
drag, startPoint x: 71, startPoint y: 83, endPoint x: 17, endPoint y: 86, distance: 54.0
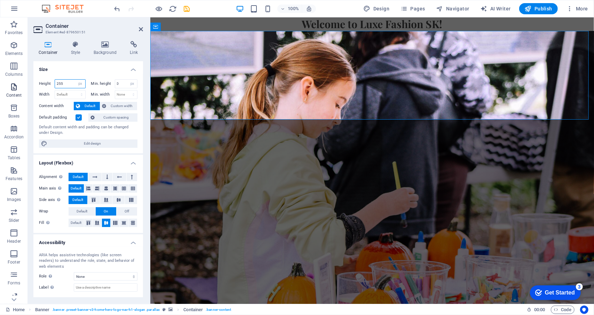
click at [17, 86] on section "Favorites Elements Columns Content Boxes Accordion Tables Features Images Slide…" at bounding box center [297, 160] width 594 height 287
type input "80"
click at [93, 60] on div "Container Style Background Link Size Height 80 Default px rem % vh vw Min. heig…" at bounding box center [88, 170] width 110 height 258
click at [110, 147] on span "Edit design" at bounding box center [92, 144] width 86 height 8
select select "rem"
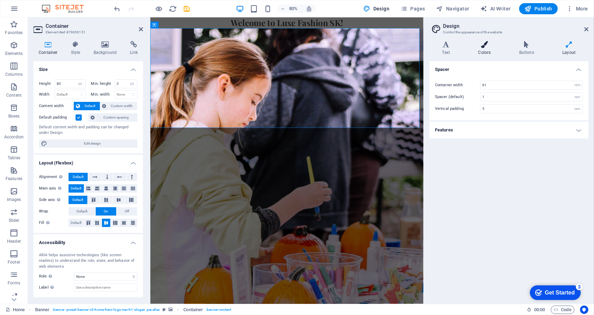
click at [483, 46] on icon at bounding box center [485, 44] width 38 height 7
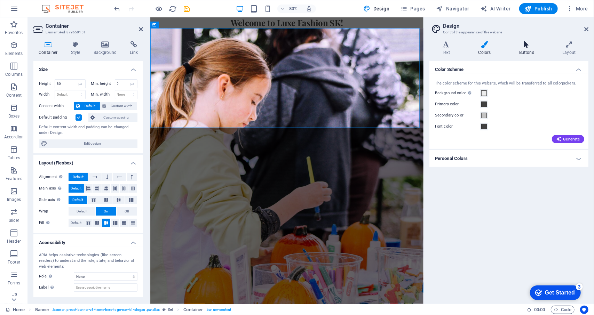
click at [519, 47] on icon at bounding box center [527, 44] width 40 height 7
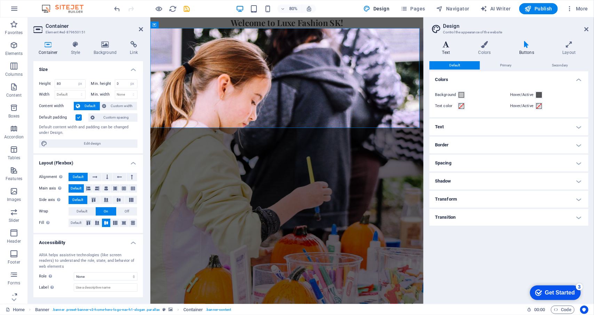
click at [448, 41] on icon at bounding box center [446, 44] width 33 height 7
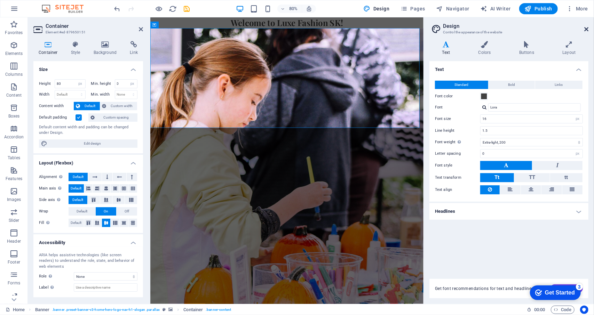
click at [585, 31] on icon at bounding box center [587, 29] width 4 height 6
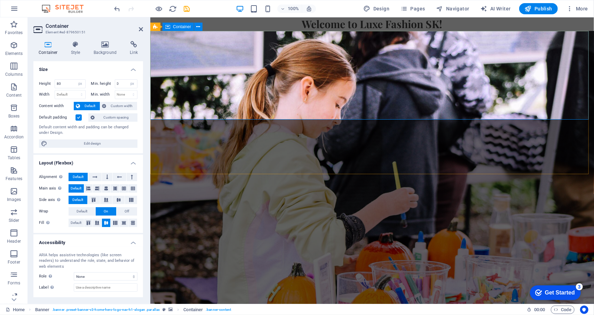
click at [304, 282] on div "Mini Style, Big Fun!" at bounding box center [372, 296] width 444 height 28
click at [159, 27] on div "Banner" at bounding box center [163, 27] width 26 height 8
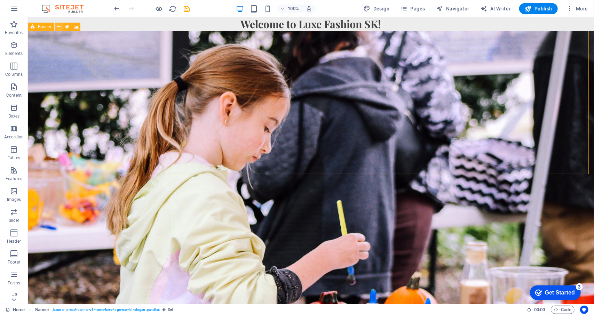
click at [58, 26] on icon at bounding box center [59, 26] width 4 height 7
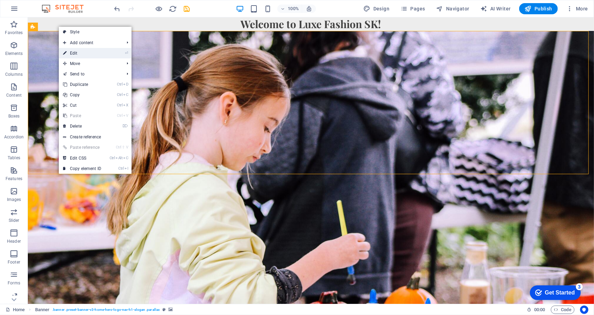
click at [86, 52] on link "⏎ Edit" at bounding box center [82, 53] width 47 height 10
select select "vh"
select select "header"
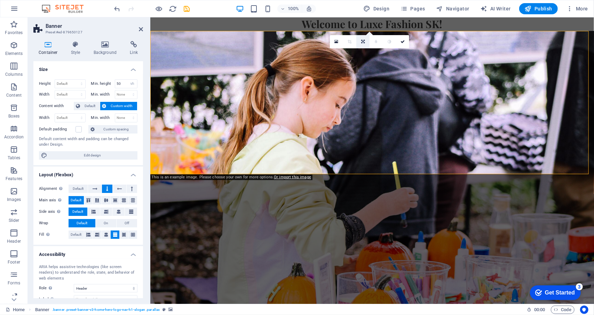
click at [365, 42] on icon at bounding box center [362, 42] width 3 height 4
click at [366, 40] on link at bounding box center [362, 39] width 13 height 13
click at [361, 42] on icon at bounding box center [363, 42] width 4 height 4
drag, startPoint x: 367, startPoint y: 65, endPoint x: 216, endPoint y: 48, distance: 152.1
click at [367, 65] on link at bounding box center [362, 65] width 13 height 13
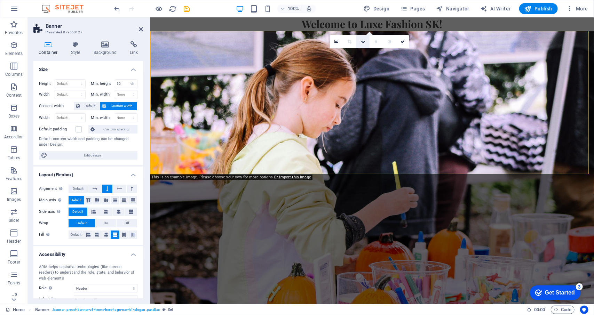
click at [361, 41] on icon at bounding box center [363, 42] width 4 height 4
click at [362, 51] on icon at bounding box center [362, 52] width 3 height 4
drag, startPoint x: 407, startPoint y: 43, endPoint x: 379, endPoint y: 26, distance: 33.1
click at [407, 43] on link at bounding box center [402, 41] width 13 height 13
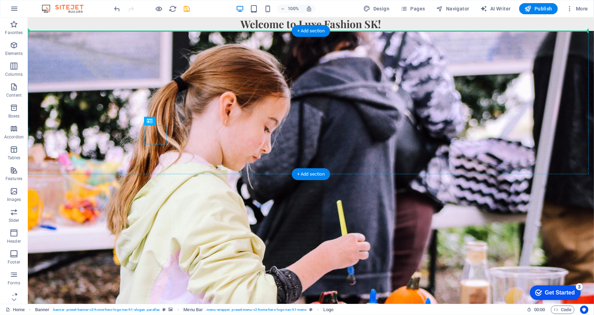
drag, startPoint x: 157, startPoint y: 136, endPoint x: 319, endPoint y: 40, distance: 187.5
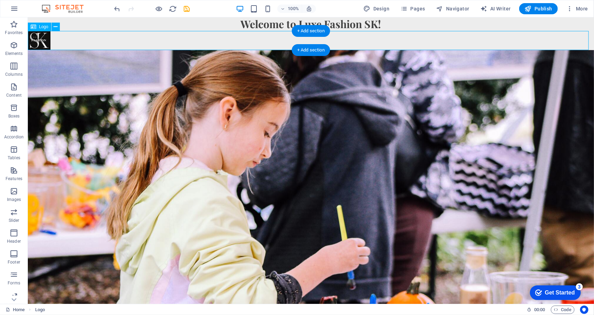
click at [319, 40] on div at bounding box center [311, 40] width 566 height 19
click at [146, 23] on div "Welcome to Luxe Fashion SK!" at bounding box center [311, 24] width 566 height 14
click at [58, 29] on button at bounding box center [56, 27] width 8 height 8
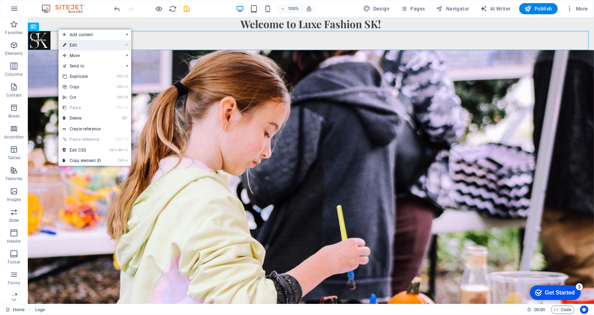
click at [106, 44] on li "⏎ Edit" at bounding box center [94, 45] width 73 height 10
click at [68, 45] on link "⏎ Edit" at bounding box center [81, 45] width 47 height 10
select select "px"
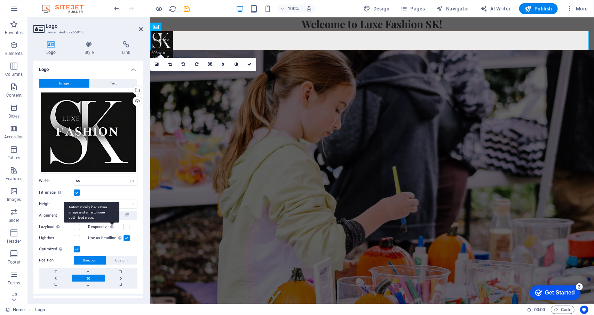
click at [106, 216] on div "Automatically load retina image and smartphone optimized sizes." at bounding box center [92, 212] width 56 height 21
click at [0, 0] on input "Responsive Automatically load retina image and smartphone optimized sizes." at bounding box center [0, 0] width 0 height 0
click at [105, 215] on icon at bounding box center [105, 216] width 5 height 8
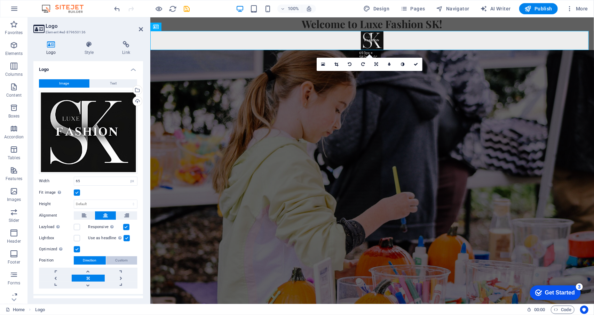
click at [117, 259] on span "Custom" at bounding box center [122, 261] width 13 height 8
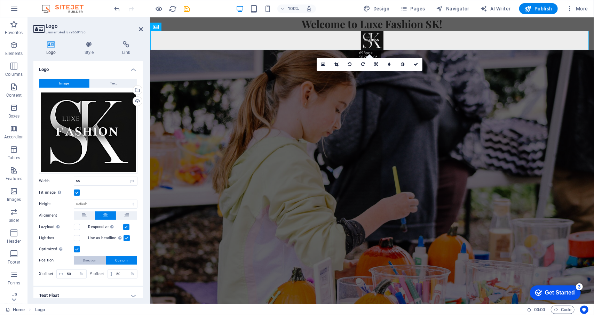
click at [85, 258] on span "Direction" at bounding box center [90, 261] width 14 height 8
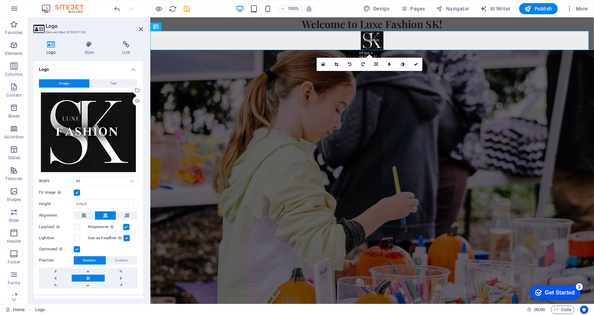
click at [77, 194] on label at bounding box center [77, 193] width 6 height 6
click at [0, 0] on input "Fit image Automatically fit image to a fixed width and height" at bounding box center [0, 0] width 0 height 0
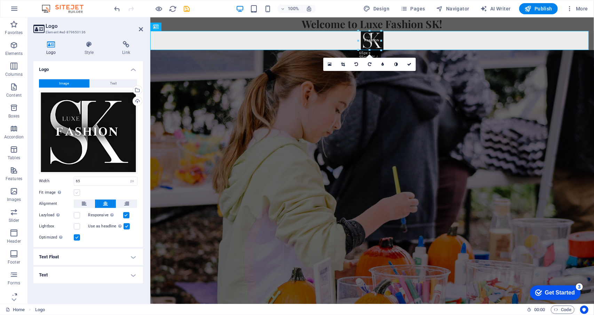
click at [77, 194] on label at bounding box center [77, 193] width 6 height 6
click at [0, 0] on input "Fit image Automatically fit image to a fixed width and height" at bounding box center [0, 0] width 0 height 0
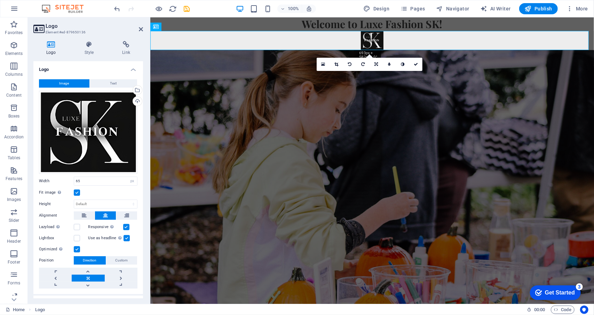
click at [77, 194] on label at bounding box center [77, 193] width 6 height 6
click at [0, 0] on input "Fit image Automatically fit image to a fixed width and height" at bounding box center [0, 0] width 0 height 0
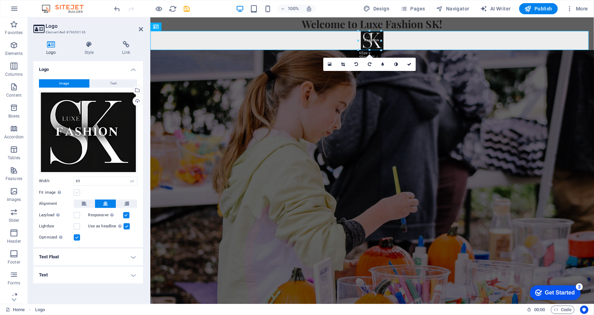
click at [77, 194] on label at bounding box center [77, 193] width 6 height 6
click at [0, 0] on input "Fit image Automatically fit image to a fixed width and height" at bounding box center [0, 0] width 0 height 0
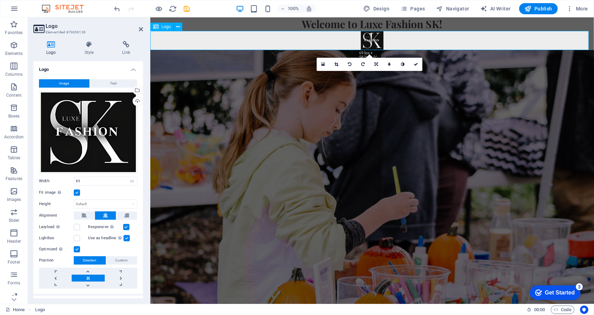
click at [375, 42] on div at bounding box center [372, 40] width 444 height 19
click at [79, 190] on label at bounding box center [77, 193] width 6 height 6
click at [0, 0] on input "Fit image Automatically fit image to a fixed width and height" at bounding box center [0, 0] width 0 height 0
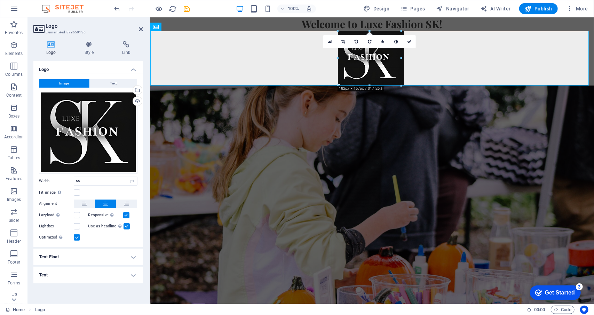
drag, startPoint x: 381, startPoint y: 50, endPoint x: 276, endPoint y: 60, distance: 105.0
type input "182"
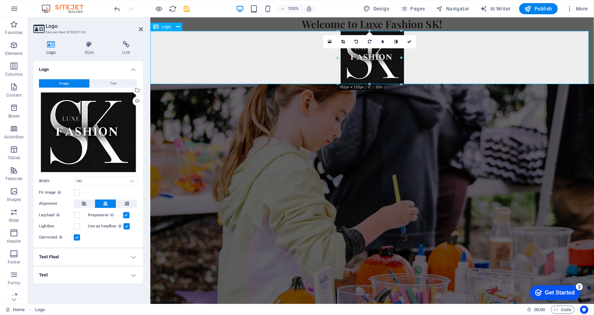
click at [482, 57] on div at bounding box center [372, 57] width 444 height 53
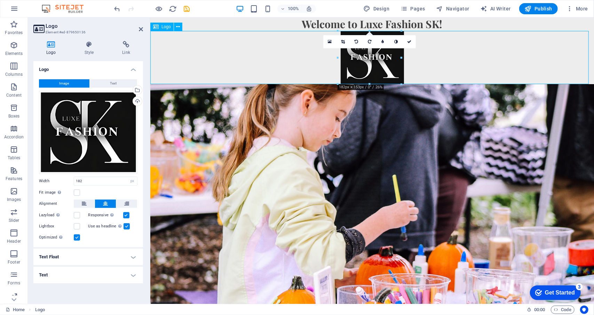
click at [459, 71] on div at bounding box center [372, 57] width 444 height 53
click at [363, 62] on div at bounding box center [372, 57] width 444 height 53
click at [482, 69] on div at bounding box center [372, 57] width 444 height 53
click at [532, 24] on div "Welcome to Luxe Fashion SK!" at bounding box center [372, 24] width 444 height 14
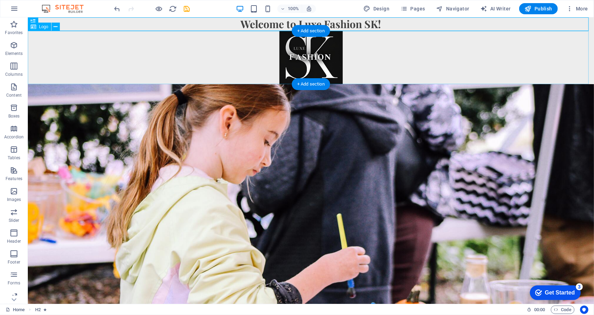
click at [386, 59] on div at bounding box center [311, 57] width 566 height 53
click at [156, 26] on div "Welcome to Luxe Fashion SK!" at bounding box center [311, 24] width 566 height 14
click at [50, 25] on icon at bounding box center [51, 21] width 4 height 7
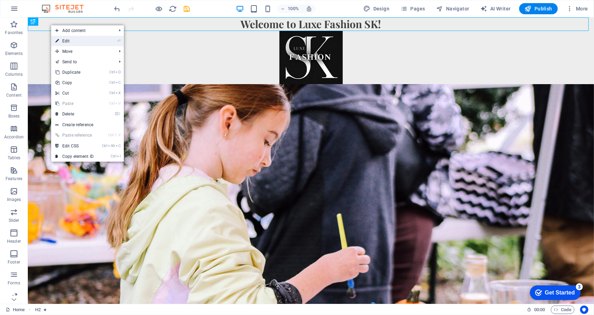
click at [63, 41] on link "⏎ Edit" at bounding box center [74, 41] width 47 height 10
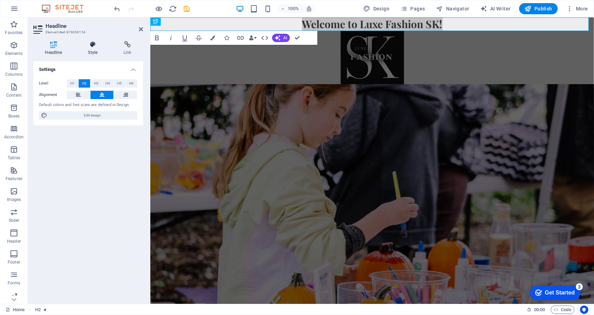
click at [91, 45] on icon at bounding box center [93, 44] width 33 height 7
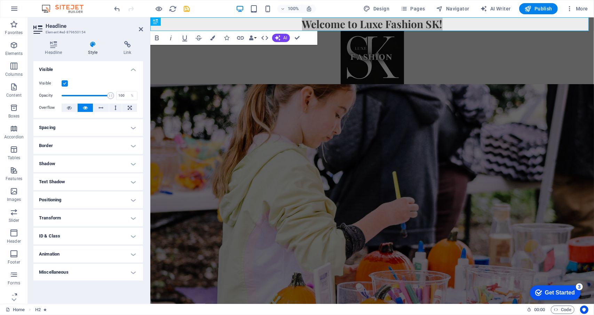
click at [136, 126] on h4 "Spacing" at bounding box center [88, 127] width 110 height 17
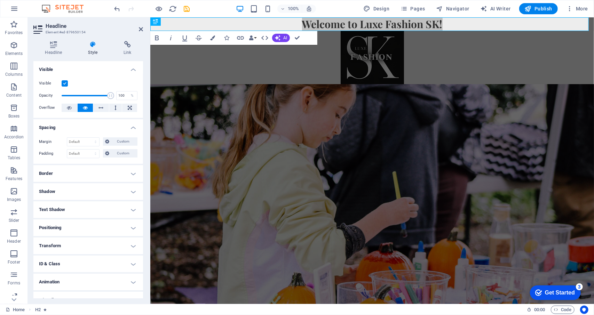
click at [135, 177] on h4 "Border" at bounding box center [88, 173] width 110 height 17
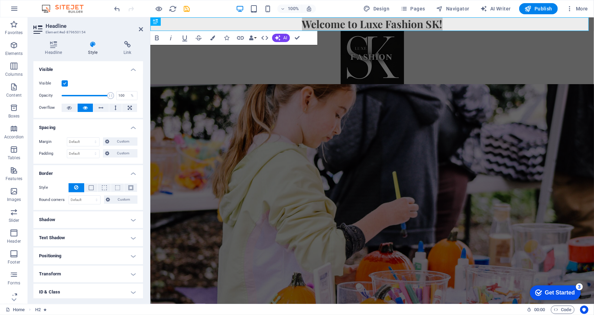
click at [129, 227] on h4 "Shadow" at bounding box center [88, 220] width 110 height 17
click at [134, 253] on h4 "Text Shadow" at bounding box center [88, 253] width 110 height 17
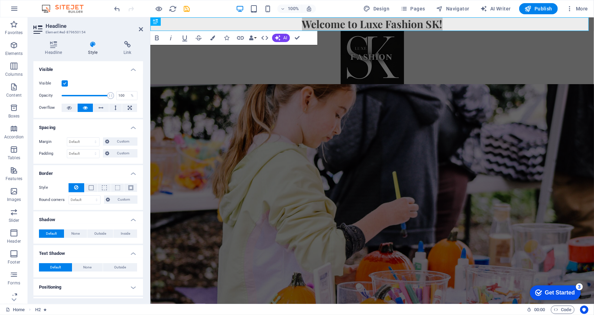
click at [135, 291] on h4 "Positioning" at bounding box center [88, 287] width 110 height 17
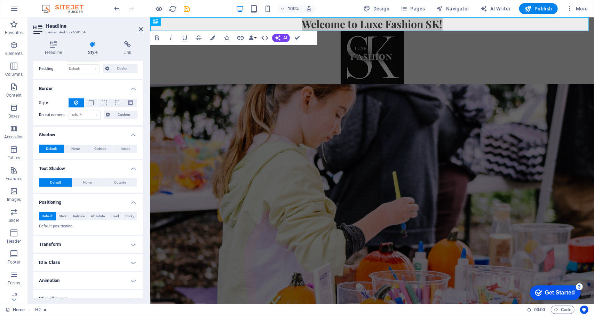
scroll to position [93, 0]
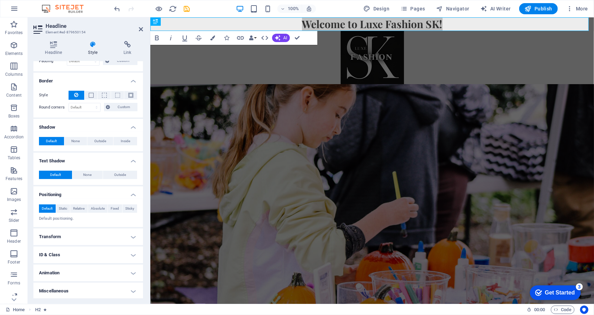
click at [133, 240] on h4 "Transform" at bounding box center [88, 237] width 110 height 17
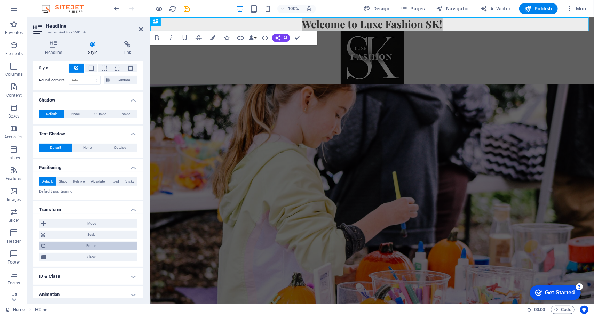
scroll to position [141, 0]
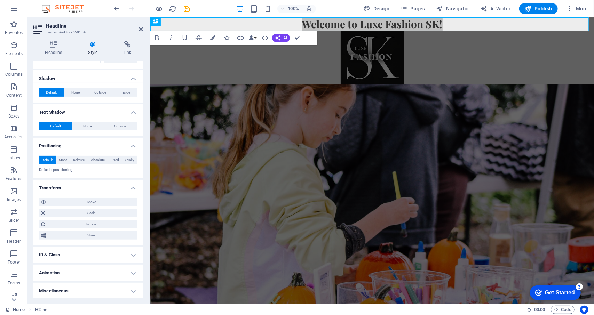
click at [137, 255] on h4 "ID & Class" at bounding box center [88, 255] width 110 height 17
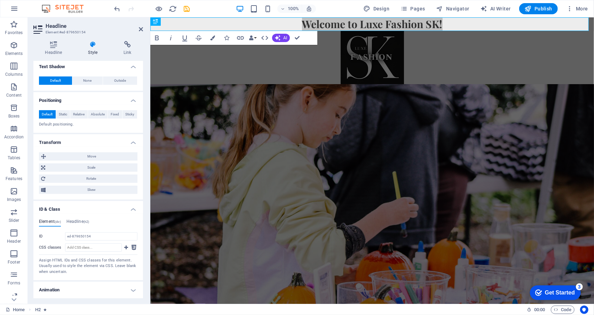
scroll to position [204, 0]
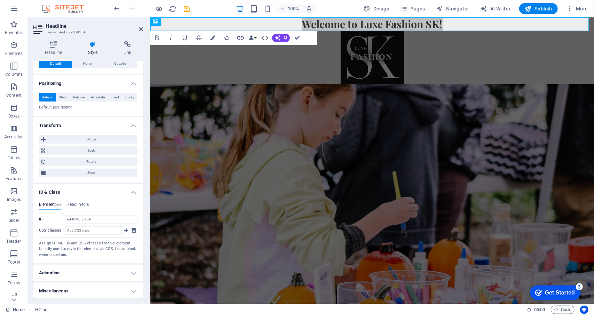
click at [136, 274] on h4 "Animation" at bounding box center [88, 273] width 110 height 17
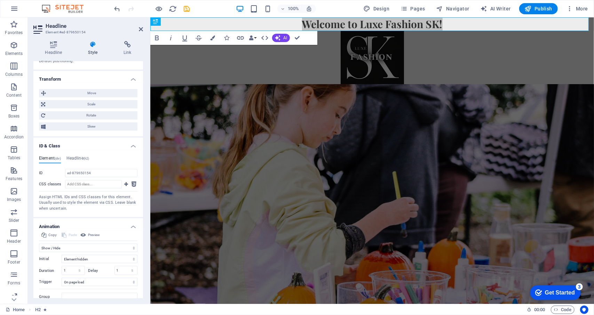
scroll to position [275, 0]
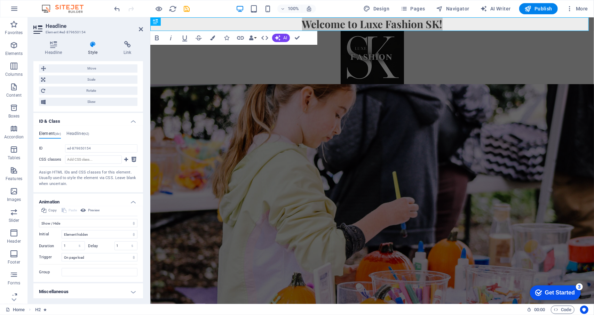
click at [134, 297] on h4 "Miscellaneous" at bounding box center [88, 292] width 110 height 17
click at [213, 39] on icon "button" at bounding box center [212, 38] width 5 height 5
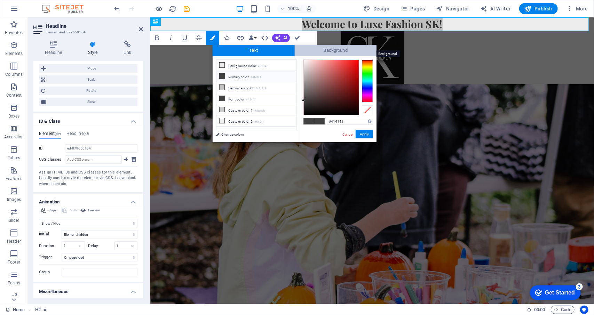
click at [352, 50] on span "Background" at bounding box center [336, 50] width 82 height 11
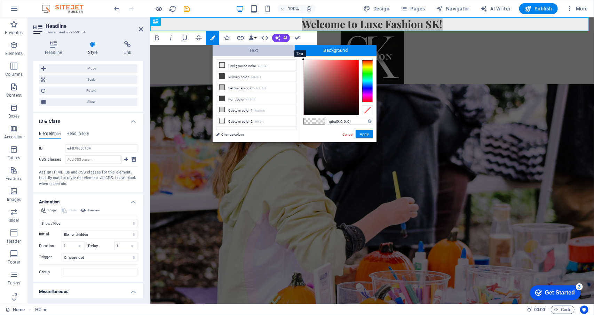
click at [261, 49] on span "Text" at bounding box center [254, 50] width 82 height 11
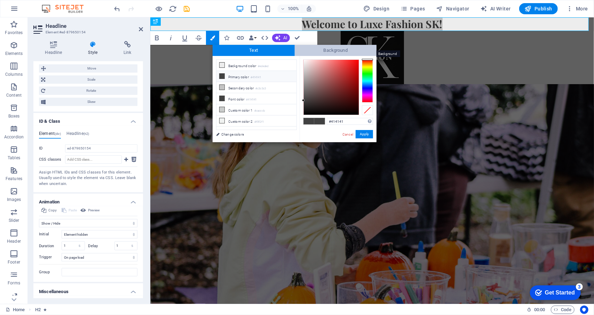
click at [316, 54] on span "Background" at bounding box center [336, 50] width 82 height 11
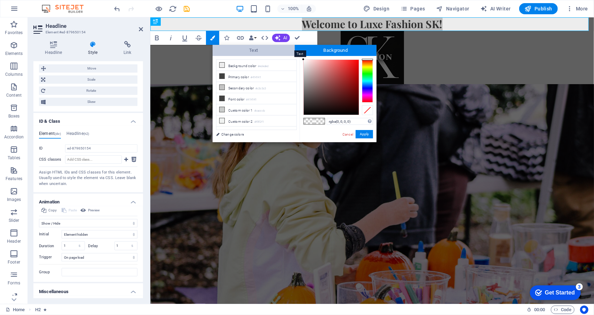
click at [274, 53] on span "Text" at bounding box center [254, 50] width 82 height 11
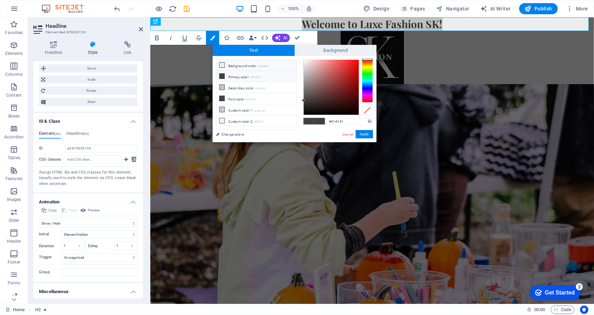
click at [249, 65] on li "Background color #ededed" at bounding box center [257, 65] width 80 height 11
type input "#ededed"
click at [326, 52] on span "Background" at bounding box center [336, 50] width 82 height 11
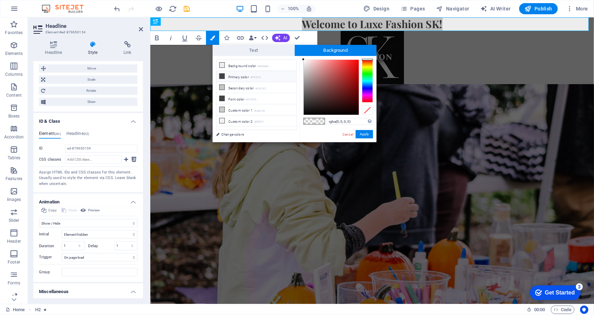
click at [246, 80] on li "Primary color #414141" at bounding box center [257, 76] width 80 height 11
type input "rgba(65, 65, 65, 0)"
click at [362, 137] on button "Apply" at bounding box center [364, 134] width 17 height 8
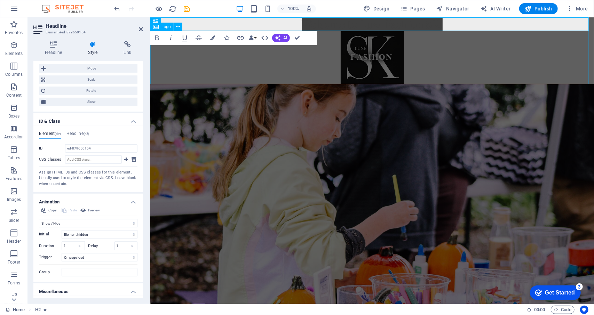
click at [479, 55] on div at bounding box center [372, 57] width 444 height 53
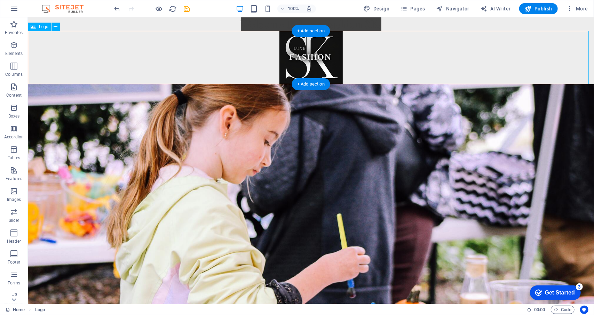
click at [499, 53] on div at bounding box center [311, 57] width 566 height 53
click at [237, 25] on div "Welcome to Luxe Fashion SK!" at bounding box center [311, 24] width 566 height 14
click at [54, 25] on icon at bounding box center [56, 26] width 4 height 7
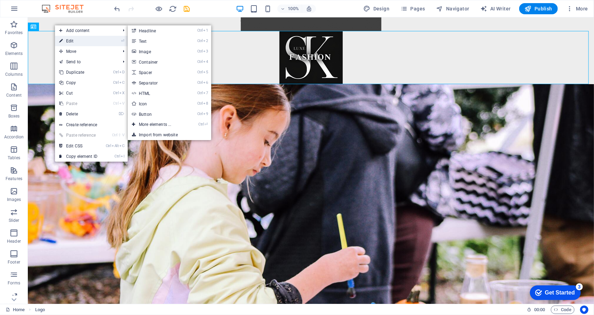
click at [73, 44] on link "⏎ Edit" at bounding box center [78, 41] width 47 height 10
select select "px"
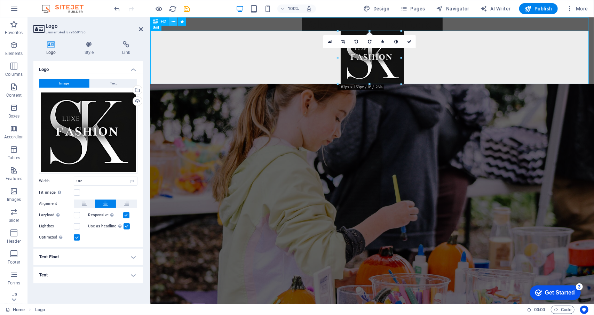
click at [173, 25] on icon at bounding box center [174, 21] width 4 height 7
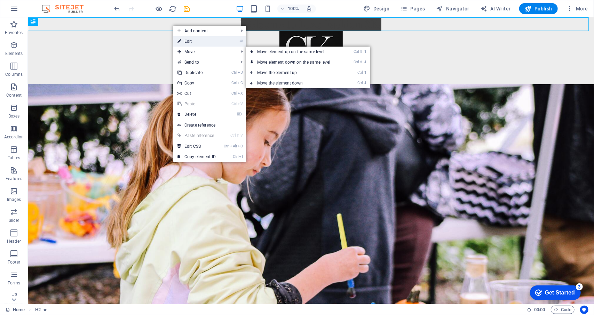
click at [193, 42] on link "⏎ Edit" at bounding box center [196, 41] width 47 height 10
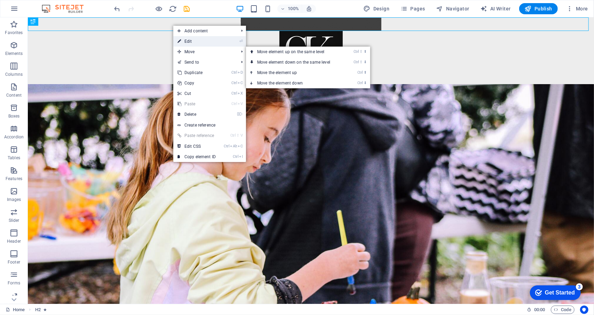
select select "fade"
select select "s"
select select "onload"
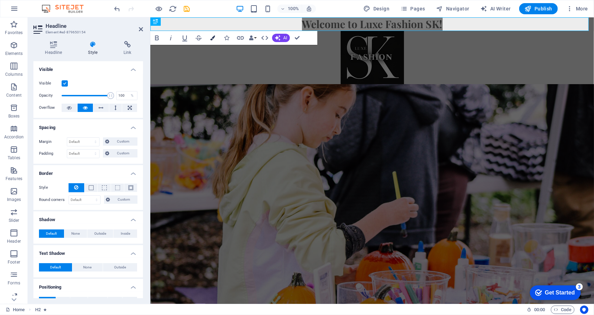
click at [213, 40] on icon "button" at bounding box center [212, 38] width 5 height 5
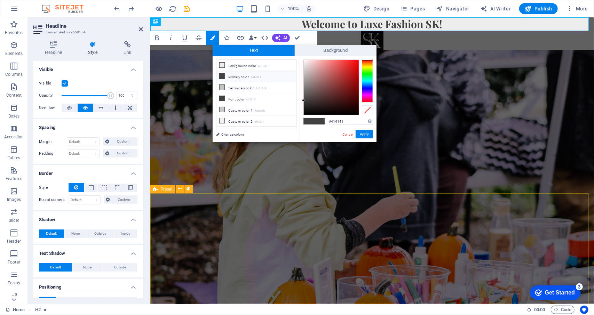
drag, startPoint x: 466, startPoint y: 200, endPoint x: 589, endPoint y: 200, distance: 123.2
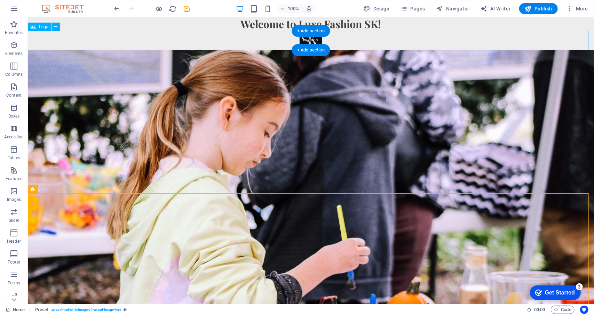
click at [312, 40] on div at bounding box center [311, 40] width 566 height 19
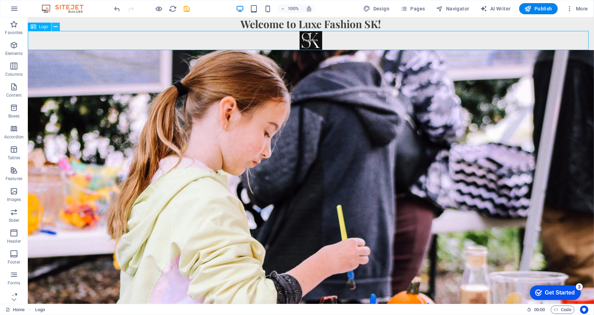
click at [55, 26] on icon at bounding box center [56, 26] width 4 height 7
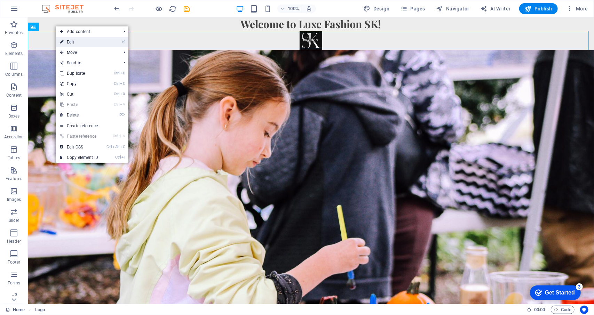
click at [92, 42] on link "⏎ Edit" at bounding box center [79, 42] width 47 height 10
select select "px"
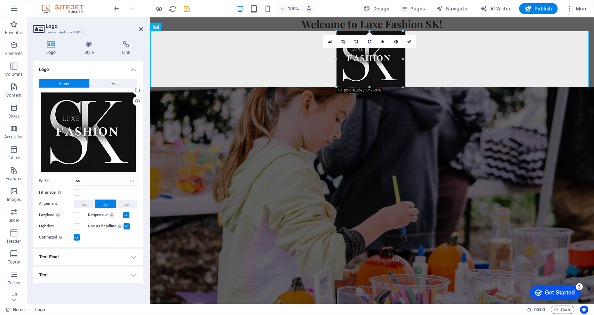
drag, startPoint x: 381, startPoint y: 48, endPoint x: 369, endPoint y: 65, distance: 20.5
type input "191"
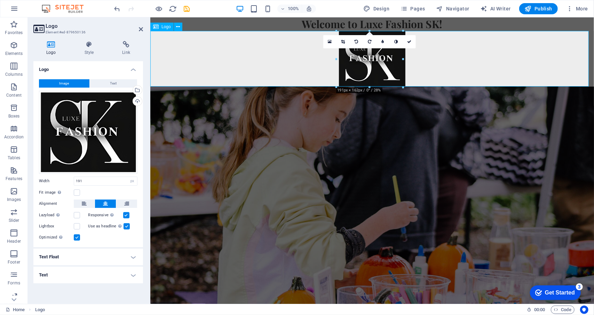
click at [541, 79] on div at bounding box center [372, 59] width 444 height 56
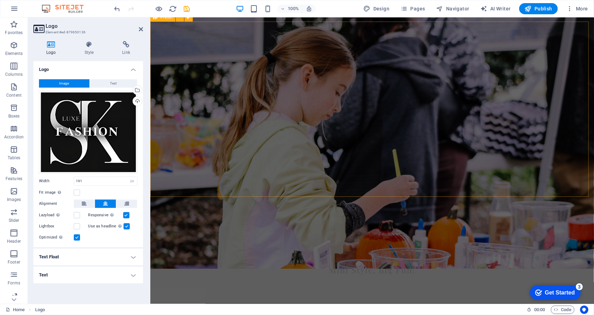
scroll to position [209, 0]
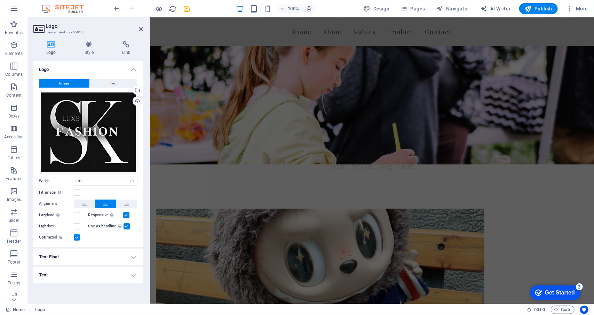
click at [143, 31] on aside "Logo Element #ed-879650136 Logo Style Link Logo Image Text Drag files here, cli…" at bounding box center [89, 160] width 123 height 287
click at [139, 29] on icon at bounding box center [141, 29] width 4 height 6
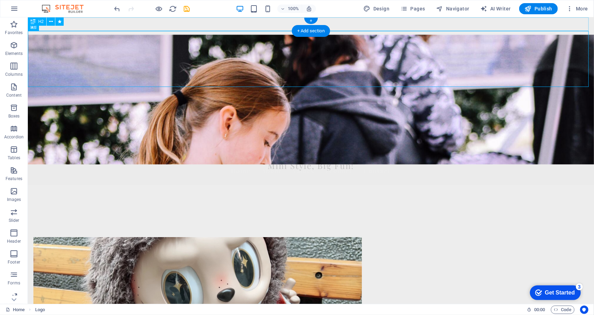
scroll to position [0, 0]
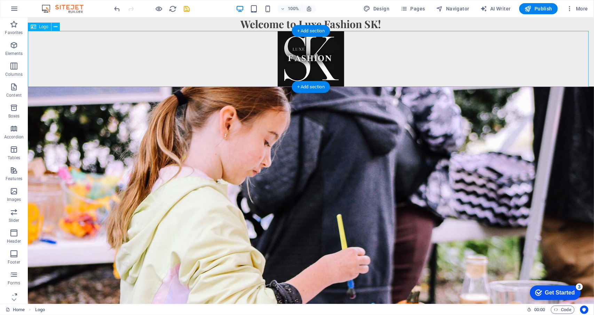
click at [434, 68] on div at bounding box center [311, 59] width 566 height 56
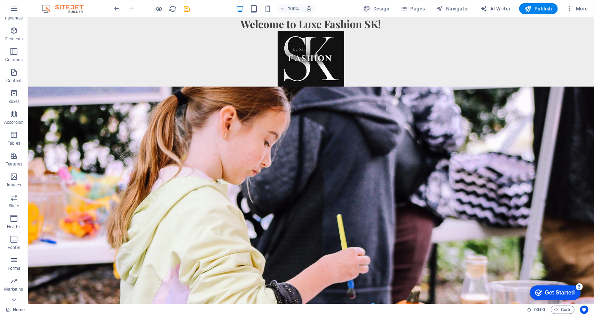
scroll to position [26, 0]
drag, startPoint x: 12, startPoint y: 208, endPoint x: 17, endPoint y: 205, distance: 6.2
click at [17, 205] on icon "button" at bounding box center [14, 207] width 8 height 8
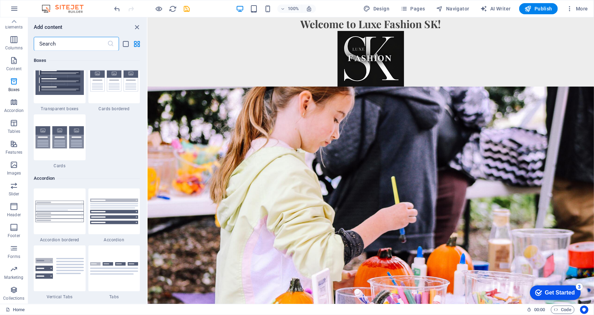
scroll to position [2103, 0]
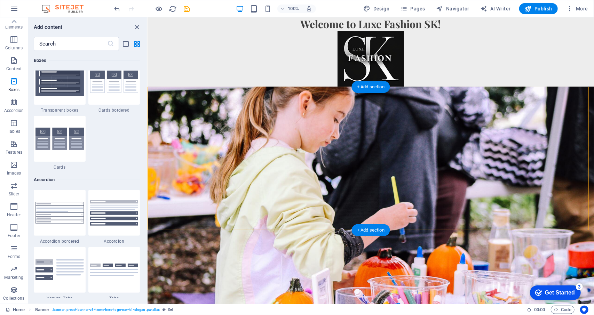
drag, startPoint x: 364, startPoint y: 129, endPoint x: 373, endPoint y: 102, distance: 28.4
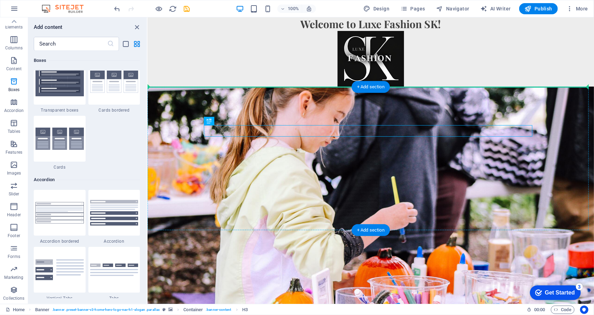
drag, startPoint x: 374, startPoint y: 134, endPoint x: 371, endPoint y: 95, distance: 39.8
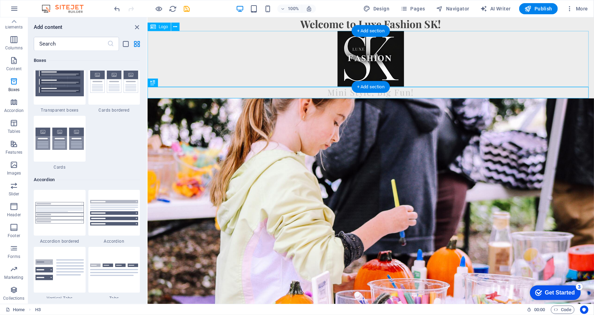
click at [533, 59] on div at bounding box center [370, 59] width 447 height 56
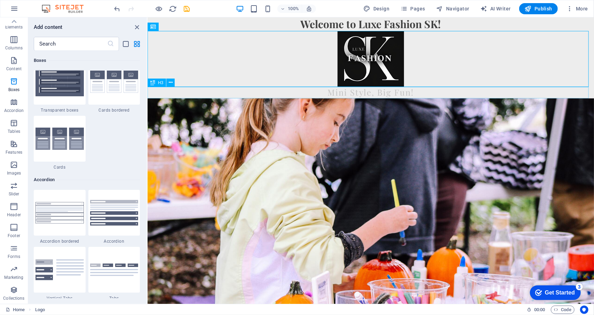
click at [399, 95] on div "Mini Style, Big Fun!" at bounding box center [370, 92] width 447 height 12
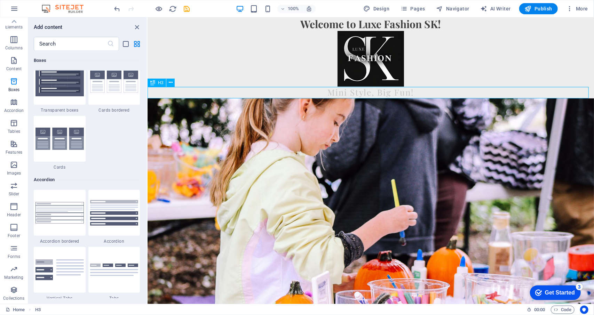
click at [399, 95] on div "Mini Style, Big Fun!" at bounding box center [370, 92] width 447 height 12
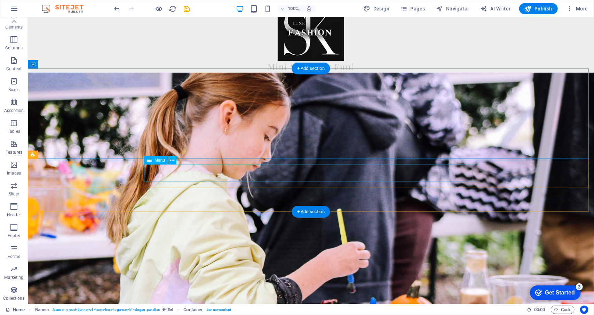
scroll to position [0, 0]
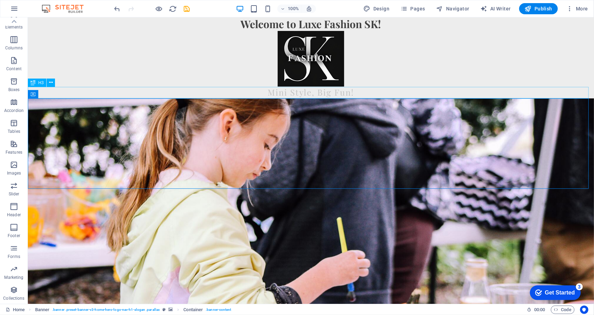
click at [344, 90] on div "Mini Style, Big Fun!" at bounding box center [311, 92] width 566 height 12
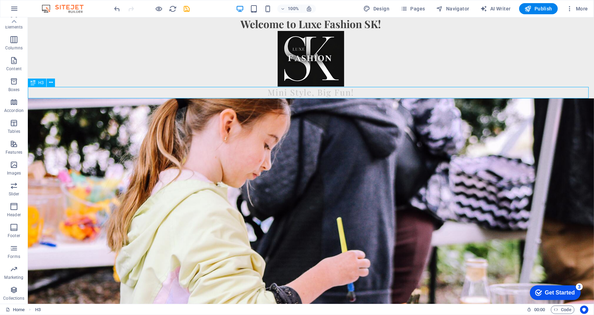
click at [344, 90] on div "Mini Style, Big Fun!" at bounding box center [311, 92] width 566 height 12
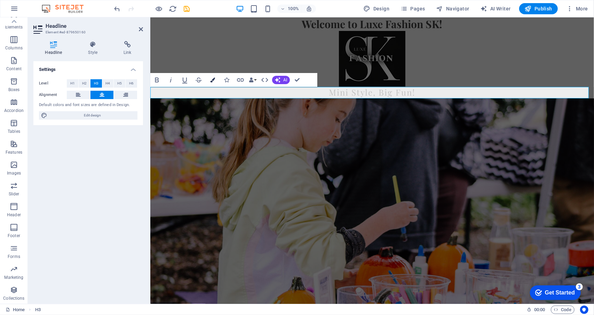
click at [214, 78] on icon "button" at bounding box center [212, 80] width 5 height 5
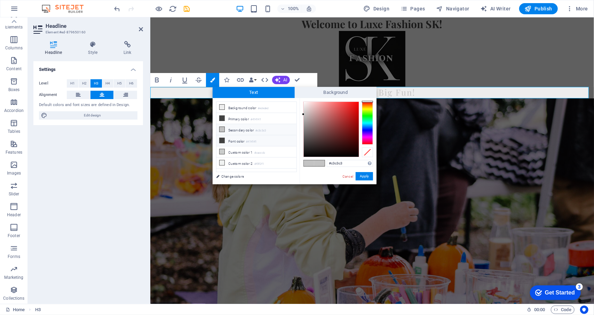
click at [227, 142] on li "Font color #414141" at bounding box center [257, 140] width 80 height 11
type input "#414141"
click at [365, 173] on button "Apply" at bounding box center [364, 176] width 17 height 8
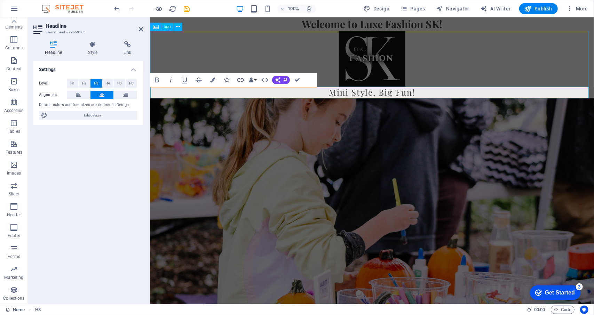
click at [497, 65] on div at bounding box center [372, 59] width 444 height 56
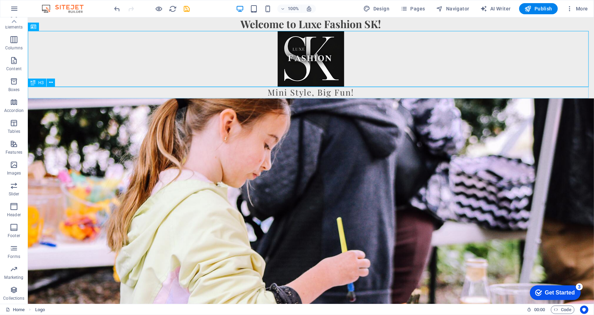
click at [331, 91] on div "Mini Style, Big Fun!" at bounding box center [311, 92] width 566 height 12
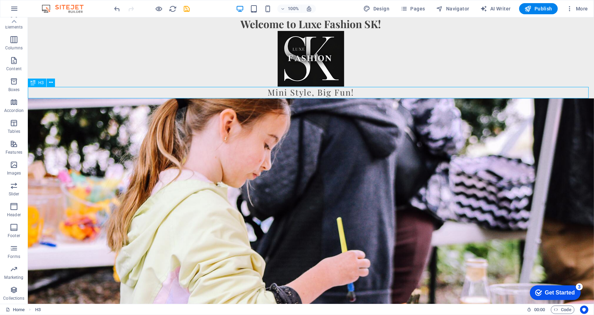
click at [331, 91] on div "Mini Style, Big Fun!" at bounding box center [311, 92] width 566 height 12
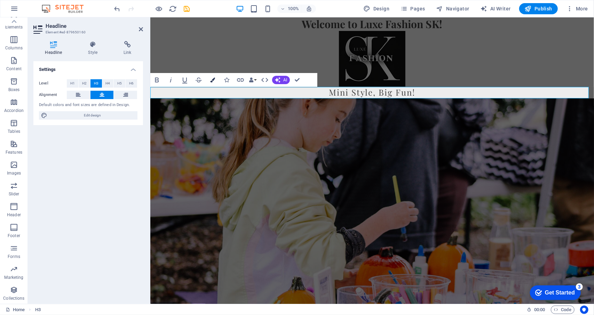
click at [213, 79] on icon "button" at bounding box center [212, 80] width 5 height 5
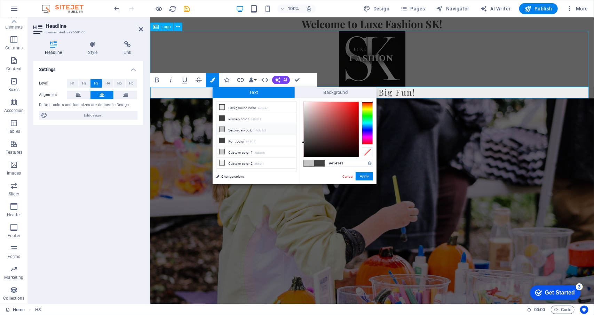
click at [556, 67] on div at bounding box center [372, 59] width 444 height 56
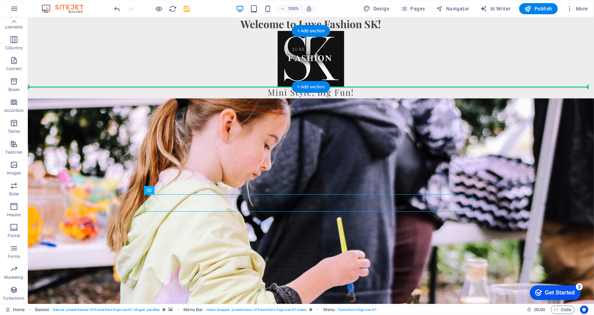
drag, startPoint x: 309, startPoint y: 199, endPoint x: 389, endPoint y: 60, distance: 160.9
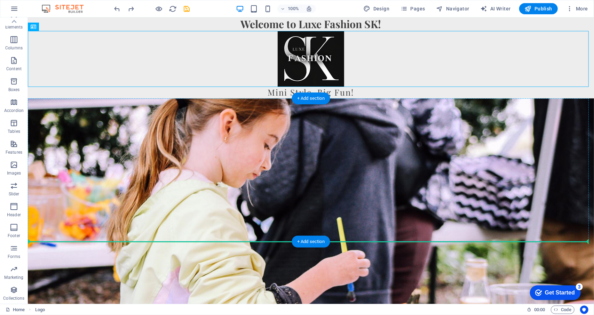
drag, startPoint x: 301, startPoint y: 53, endPoint x: 87, endPoint y: 205, distance: 262.2
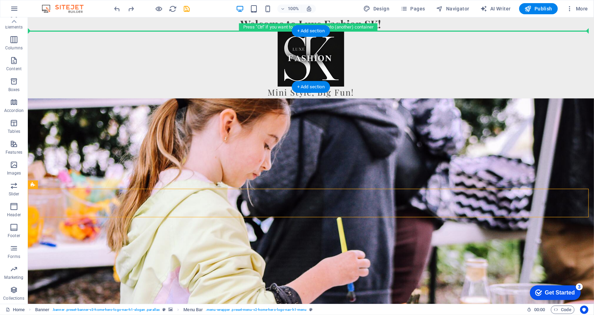
drag, startPoint x: 77, startPoint y: 203, endPoint x: 47, endPoint y: 40, distance: 164.9
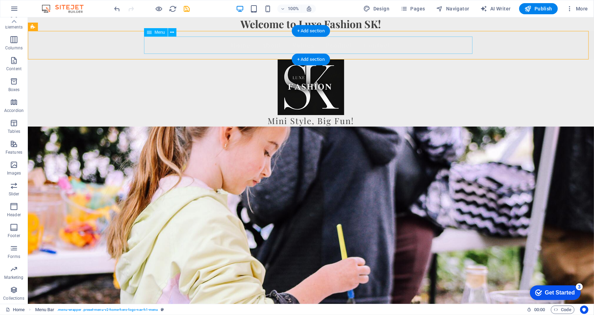
click at [230, 49] on nav "Home About Values Product Contact" at bounding box center [311, 44] width 329 height 17
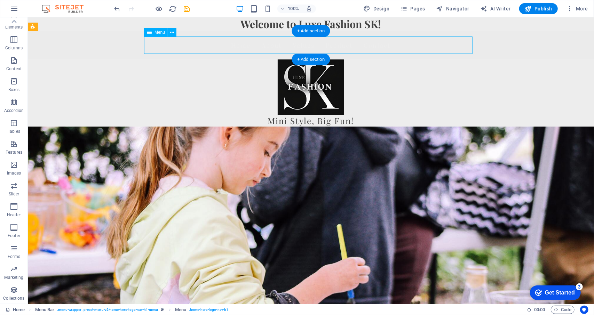
click at [230, 49] on nav "Home About Values Product Contact" at bounding box center [311, 44] width 329 height 17
select select
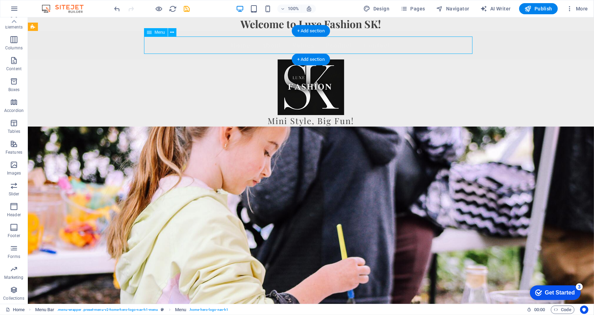
select select
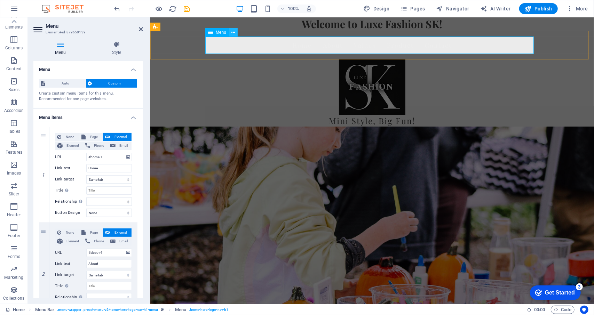
click at [232, 33] on icon at bounding box center [234, 32] width 4 height 7
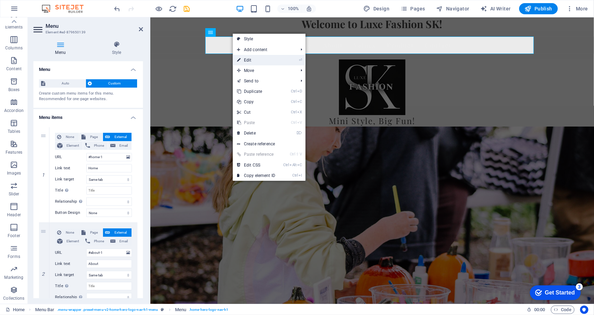
click at [270, 62] on link "⏎ Edit" at bounding box center [256, 60] width 47 height 10
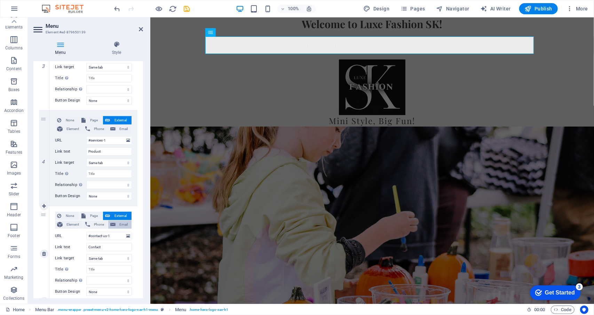
scroll to position [326, 0]
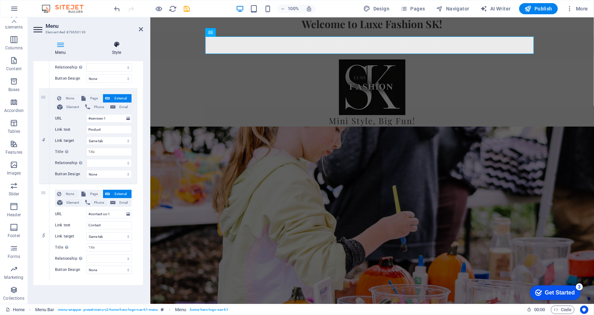
click at [122, 48] on h4 "Style" at bounding box center [116, 48] width 53 height 15
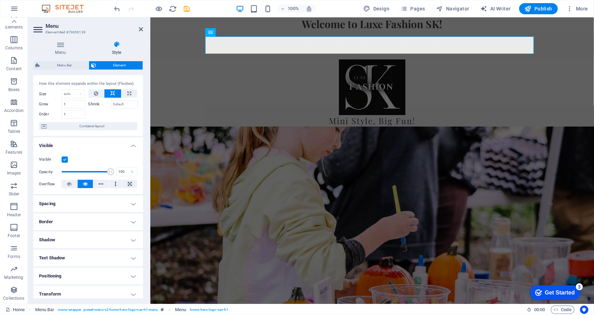
scroll to position [0, 0]
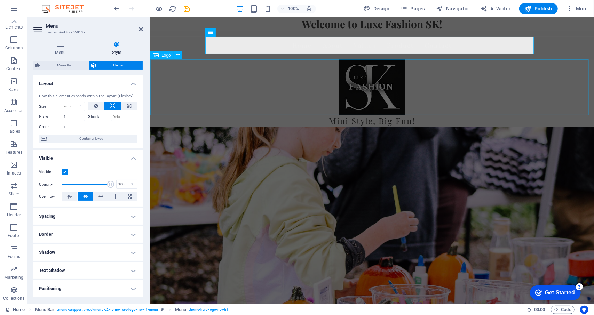
drag, startPoint x: 238, startPoint y: 99, endPoint x: 356, endPoint y: 97, distance: 118.4
click at [360, 99] on div at bounding box center [372, 87] width 444 height 56
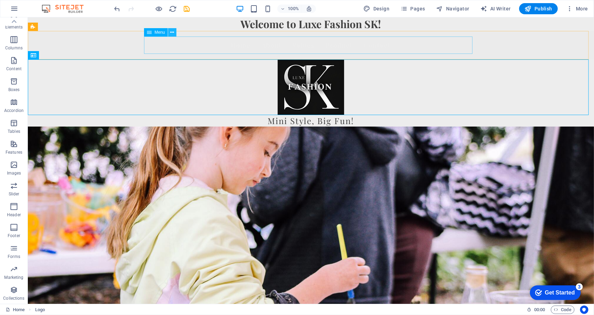
click at [175, 33] on button at bounding box center [172, 32] width 8 height 8
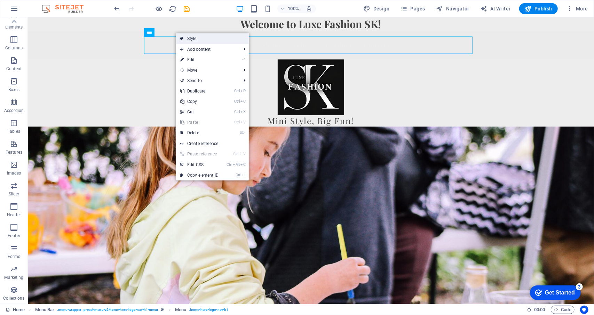
click at [191, 39] on link "Style" at bounding box center [212, 38] width 73 height 10
select select "rem"
select select "preset-menu-v2-home-hero-logo-nav-h1-menu"
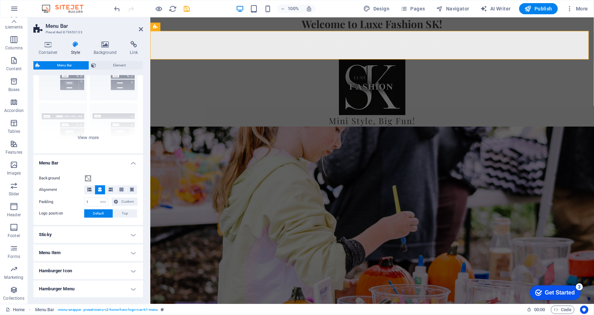
scroll to position [14, 0]
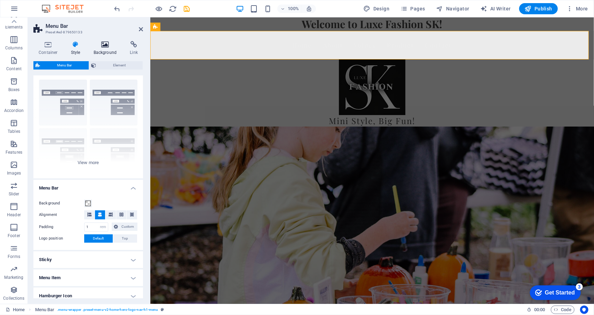
click at [116, 51] on h4 "Background" at bounding box center [106, 48] width 37 height 15
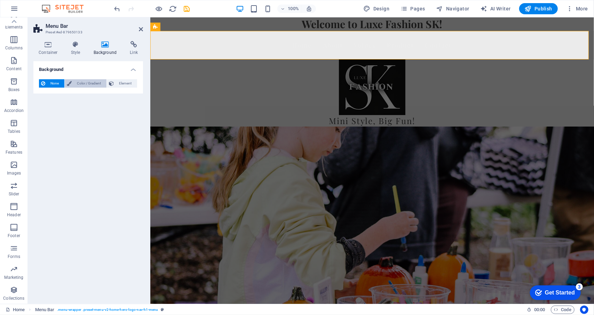
click at [100, 85] on span "Color / Gradient" at bounding box center [89, 83] width 31 height 8
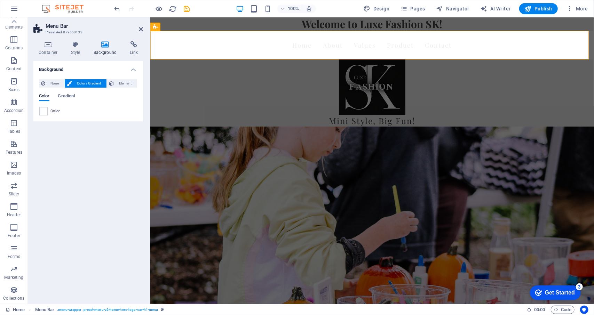
click at [70, 91] on div "Color Gradient Color" at bounding box center [88, 102] width 99 height 28
click at [70, 99] on span "Gradient" at bounding box center [66, 97] width 17 height 10
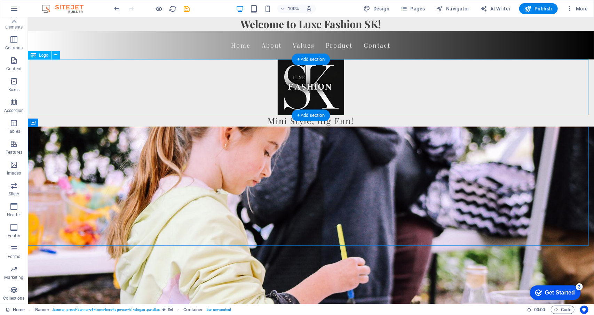
click at [307, 98] on div at bounding box center [311, 87] width 566 height 56
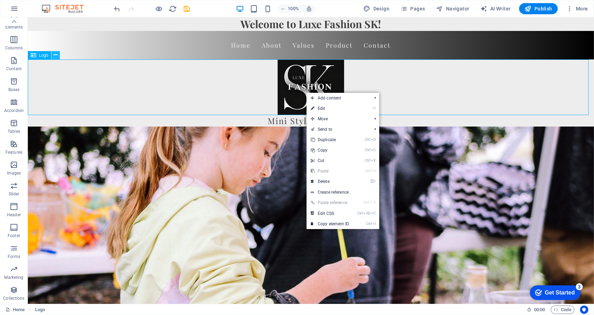
drag, startPoint x: 44, startPoint y: 55, endPoint x: 52, endPoint y: 52, distance: 8.4
click at [45, 55] on span "Logo" at bounding box center [43, 55] width 9 height 4
click at [46, 55] on span "Logo" at bounding box center [43, 55] width 9 height 4
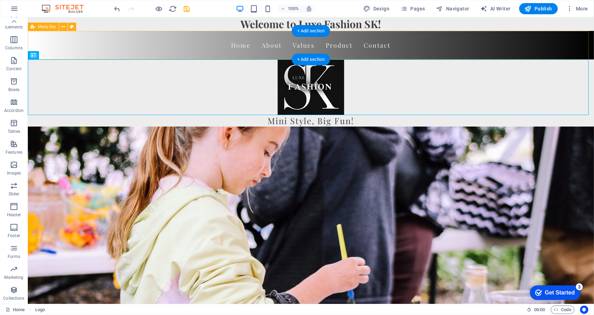
drag, startPoint x: 79, startPoint y: 69, endPoint x: 57, endPoint y: 42, distance: 33.9
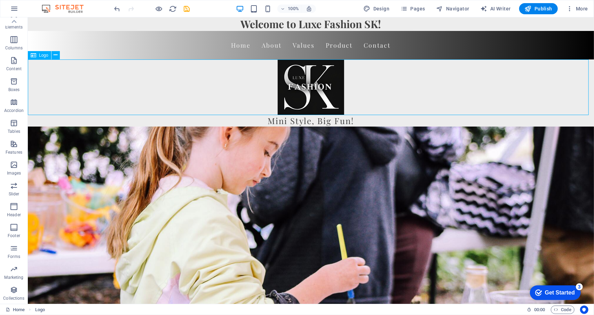
click at [41, 55] on span "Logo" at bounding box center [43, 55] width 9 height 4
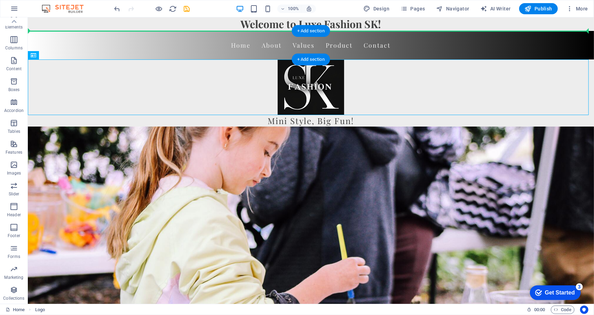
drag, startPoint x: 69, startPoint y: 72, endPoint x: 72, endPoint y: 43, distance: 28.8
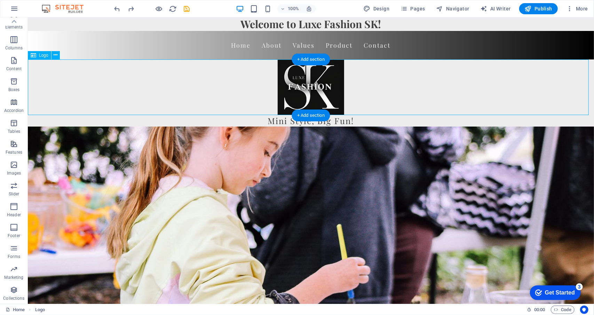
click at [288, 89] on div at bounding box center [311, 87] width 566 height 56
click at [55, 55] on icon at bounding box center [56, 55] width 4 height 7
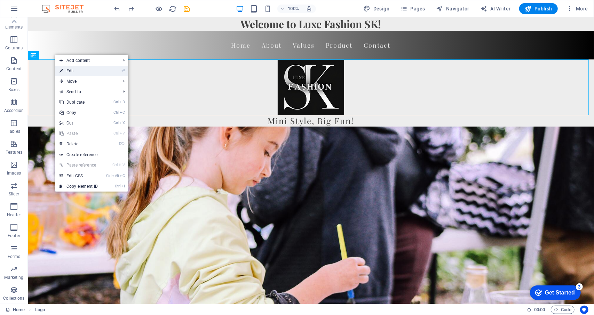
click at [60, 73] on icon at bounding box center [61, 71] width 3 height 10
select select "px"
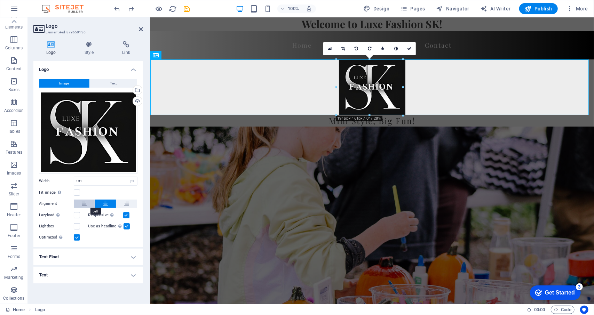
click at [79, 201] on button at bounding box center [84, 204] width 21 height 8
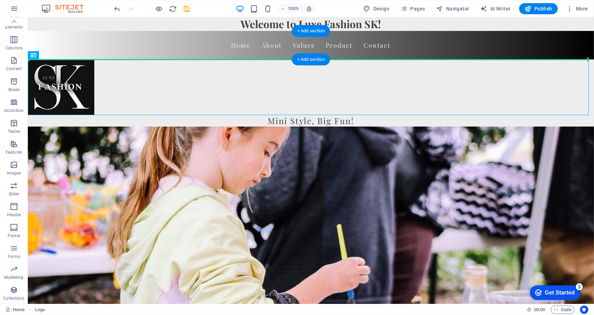
drag, startPoint x: 76, startPoint y: 96, endPoint x: 96, endPoint y: 49, distance: 50.7
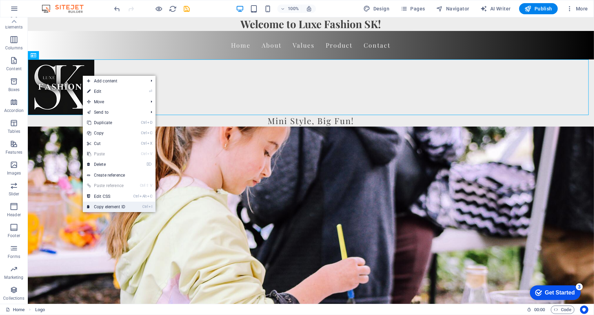
drag, startPoint x: 124, startPoint y: 211, endPoint x: 91, endPoint y: 190, distance: 39.3
click at [124, 211] on link "Ctrl I Copy element ID" at bounding box center [106, 207] width 47 height 10
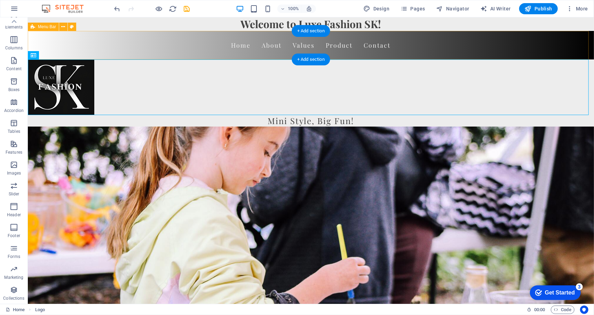
click at [55, 48] on div "Home About Values Product Contact" at bounding box center [311, 45] width 566 height 29
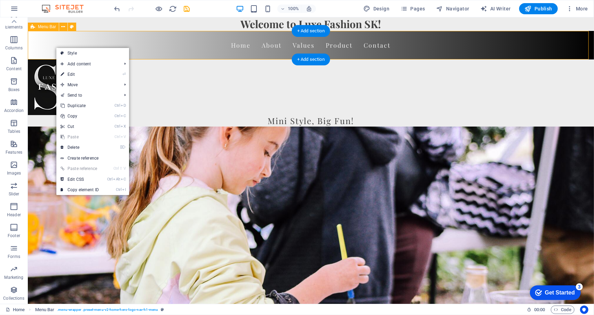
click at [54, 46] on div "Home About Values Product Contact" at bounding box center [311, 45] width 566 height 29
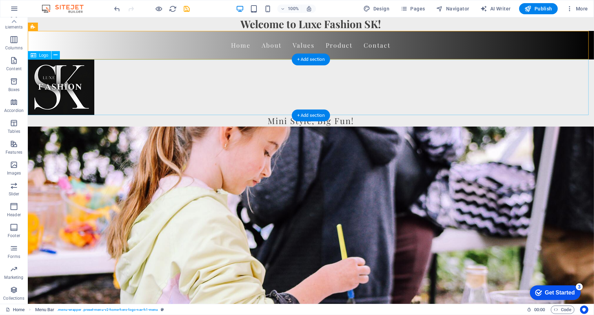
click at [76, 82] on div at bounding box center [311, 87] width 566 height 56
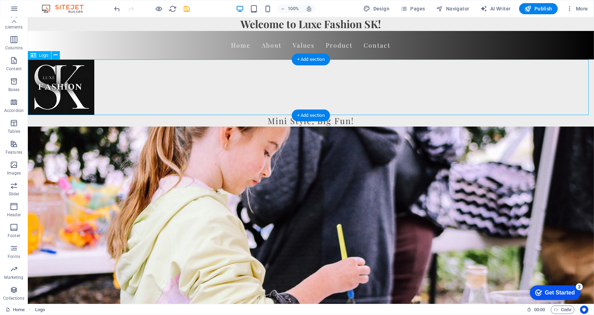
click at [146, 109] on div at bounding box center [311, 87] width 566 height 56
click at [144, 93] on div at bounding box center [311, 87] width 566 height 56
click at [143, 93] on div at bounding box center [311, 87] width 566 height 56
click at [65, 71] on div at bounding box center [311, 87] width 566 height 56
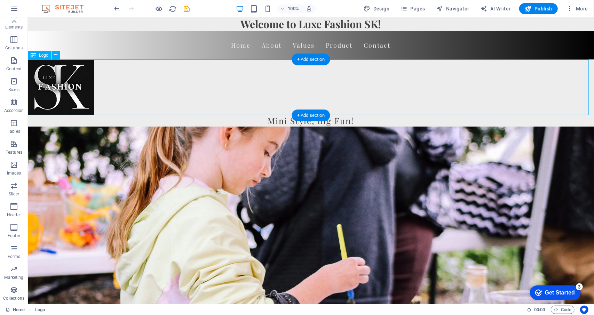
select select "px"
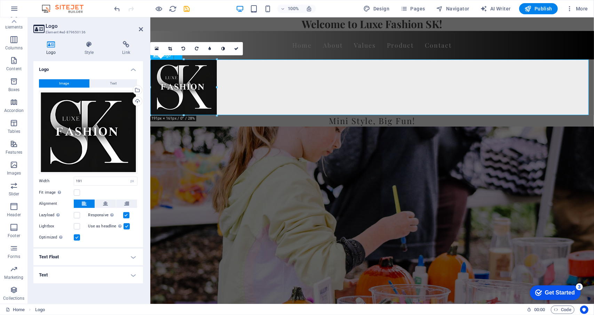
click at [274, 75] on div at bounding box center [372, 87] width 444 height 56
click at [102, 201] on button at bounding box center [105, 204] width 21 height 8
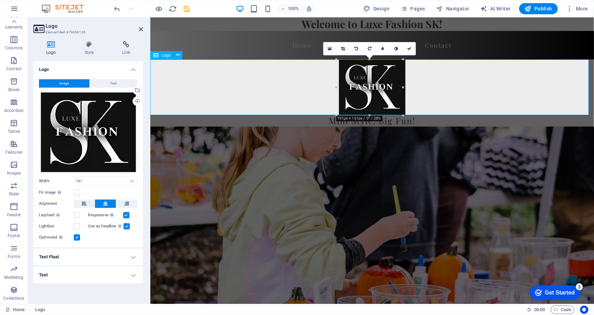
click at [358, 81] on div at bounding box center [372, 87] width 444 height 56
click at [519, 81] on div at bounding box center [372, 87] width 444 height 56
click at [147, 30] on aside "Logo Element #ed-879650136 Logo Style Link Logo Image Text Drag files here, cli…" at bounding box center [89, 160] width 123 height 287
click at [141, 25] on h2 "Logo" at bounding box center [94, 26] width 97 height 6
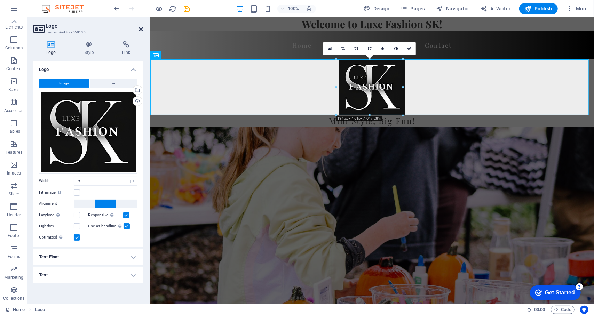
click at [141, 30] on icon at bounding box center [141, 29] width 4 height 6
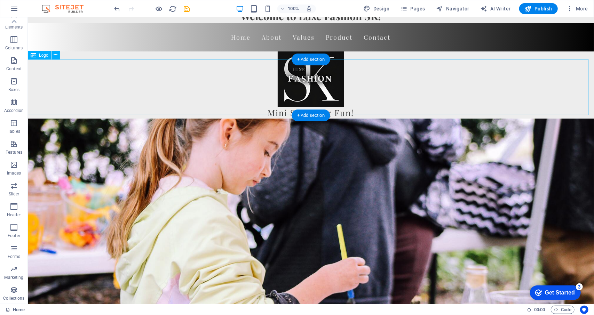
scroll to position [0, 0]
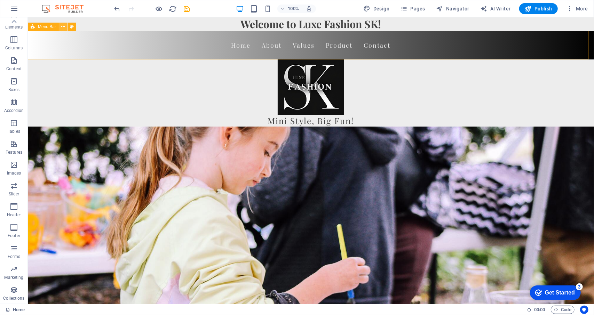
click at [64, 25] on icon at bounding box center [64, 26] width 4 height 7
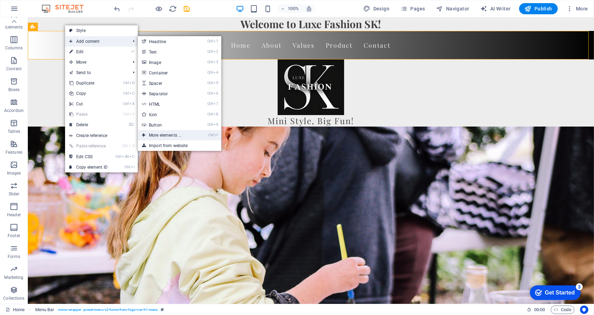
click at [191, 137] on link "Ctrl ⏎ More elements ..." at bounding box center [166, 135] width 57 height 10
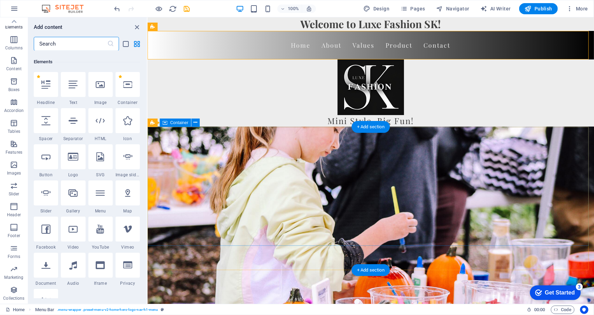
scroll to position [74, 0]
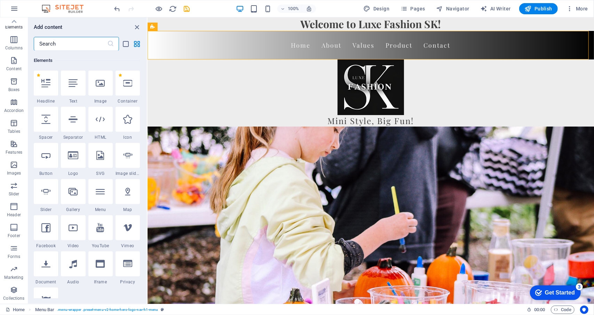
click at [68, 156] on icon at bounding box center [73, 155] width 10 height 9
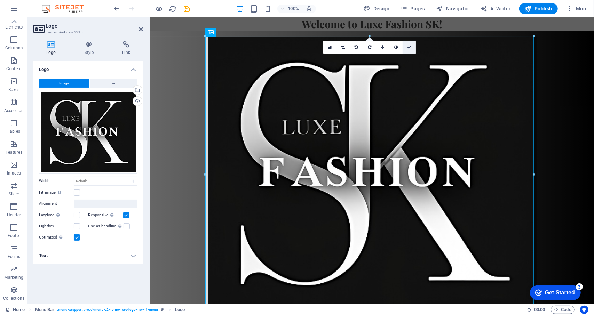
click at [407, 46] on icon at bounding box center [409, 47] width 4 height 4
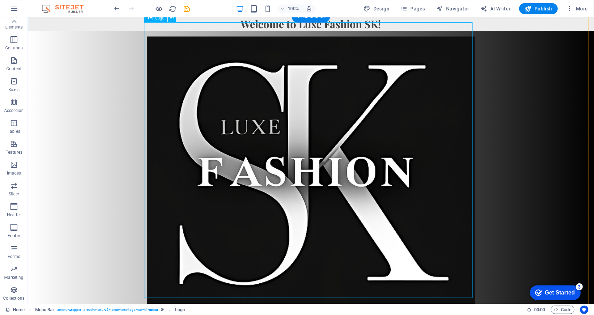
scroll to position [35, 0]
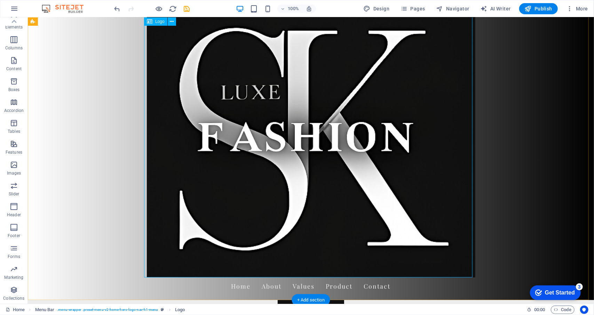
drag, startPoint x: 340, startPoint y: 138, endPoint x: 334, endPoint y: 136, distance: 6.5
click at [338, 138] on div at bounding box center [311, 139] width 329 height 276
click at [173, 24] on icon at bounding box center [172, 21] width 4 height 7
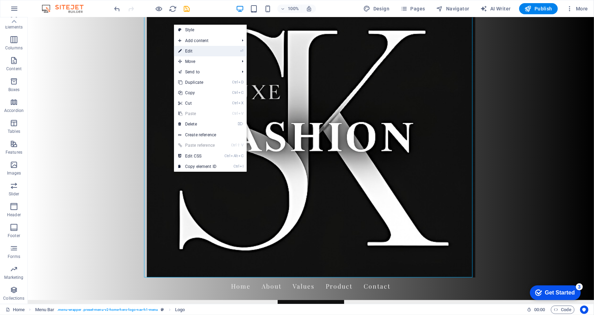
drag, startPoint x: 187, startPoint y: 52, endPoint x: 33, endPoint y: 41, distance: 154.7
click at [187, 52] on link "⏎ Edit" at bounding box center [197, 51] width 47 height 10
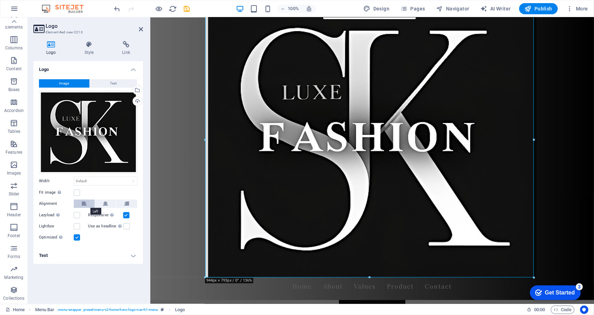
click at [90, 201] on button at bounding box center [84, 204] width 21 height 8
click at [77, 193] on label at bounding box center [77, 193] width 6 height 6
click at [0, 0] on input "Fit image Automatically fit image to a fixed width and height" at bounding box center [0, 0] width 0 height 0
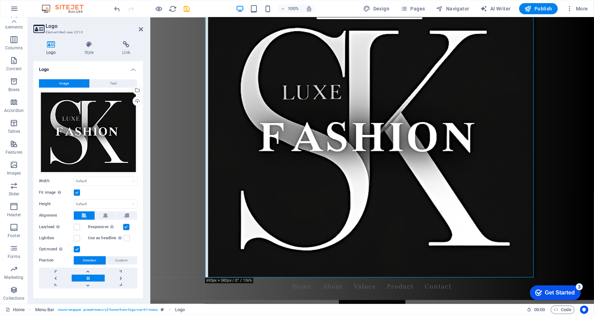
click at [78, 190] on label at bounding box center [77, 193] width 6 height 6
click at [0, 0] on input "Fit image Automatically fit image to a fixed width and height" at bounding box center [0, 0] width 0 height 0
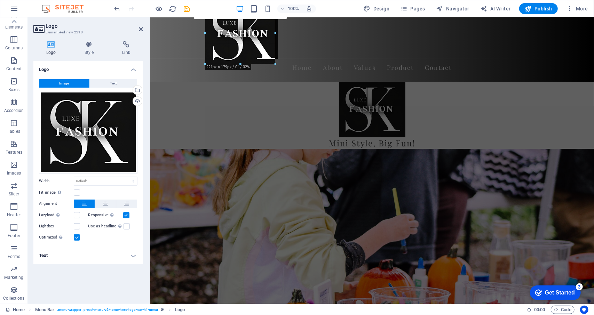
drag, startPoint x: 535, startPoint y: 278, endPoint x: 270, endPoint y: 147, distance: 295.5
type input "201"
select select "px"
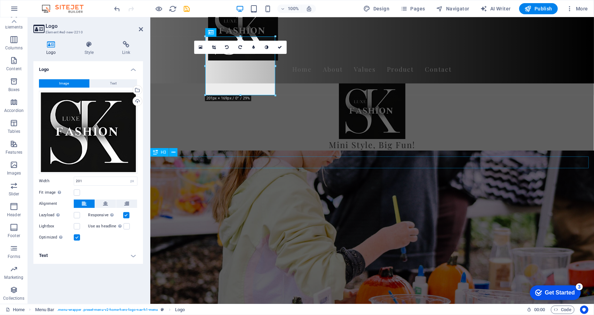
scroll to position [0, 0]
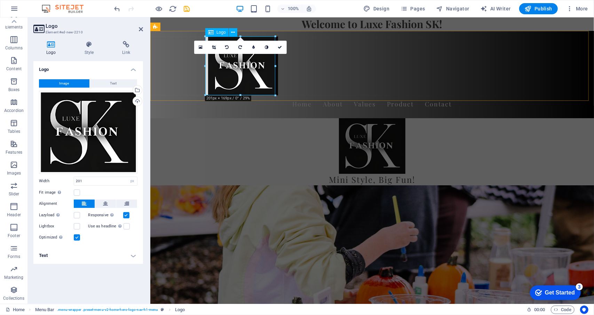
click at [254, 78] on div at bounding box center [372, 65] width 329 height 59
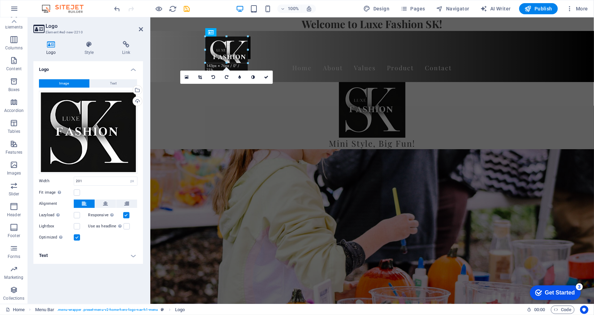
drag, startPoint x: 275, startPoint y: 94, endPoint x: 33, endPoint y: 43, distance: 247.0
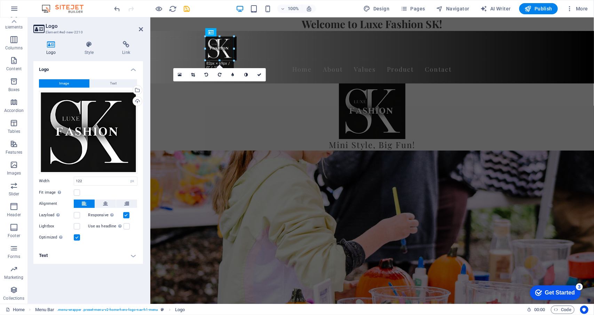
drag, startPoint x: 247, startPoint y: 71, endPoint x: 235, endPoint y: 59, distance: 17.2
type input "82"
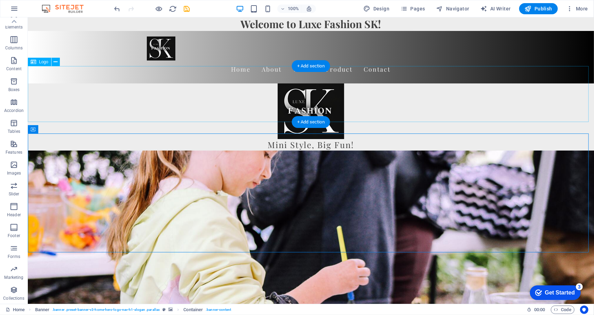
click at [309, 96] on div at bounding box center [311, 111] width 566 height 56
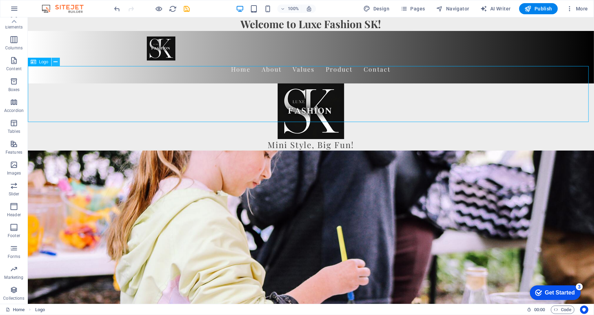
click at [58, 61] on button at bounding box center [56, 62] width 8 height 8
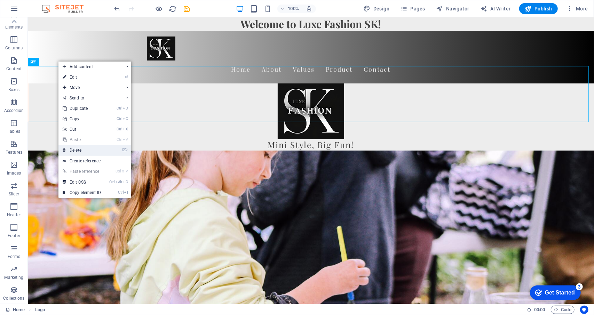
click at [102, 155] on link "⌦ Delete" at bounding box center [81, 150] width 47 height 10
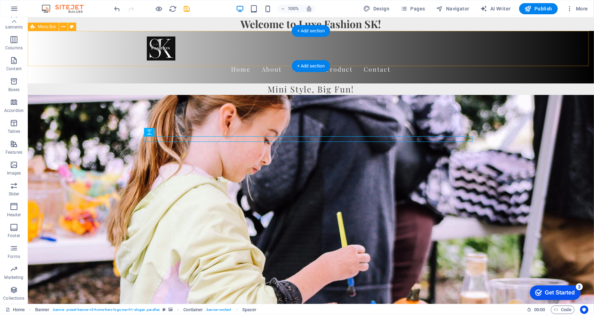
click at [375, 64] on div "Home About Values Product Contact" at bounding box center [311, 57] width 566 height 53
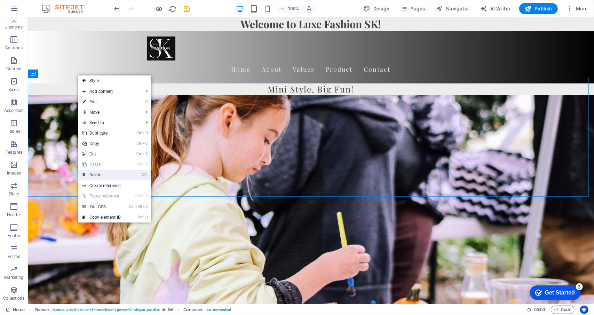
click at [134, 177] on li "⌦ Delete" at bounding box center [114, 175] width 73 height 11
click at [105, 177] on link "⌦ Delete" at bounding box center [101, 175] width 47 height 10
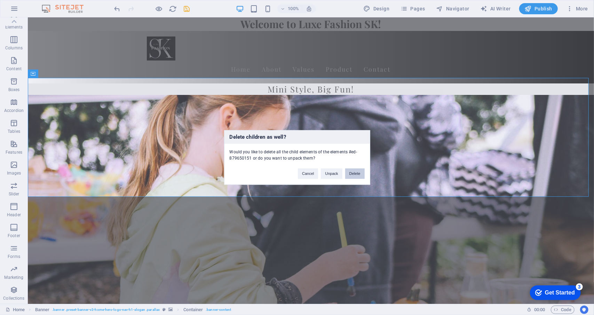
click at [356, 176] on button "Delete" at bounding box center [354, 174] width 19 height 10
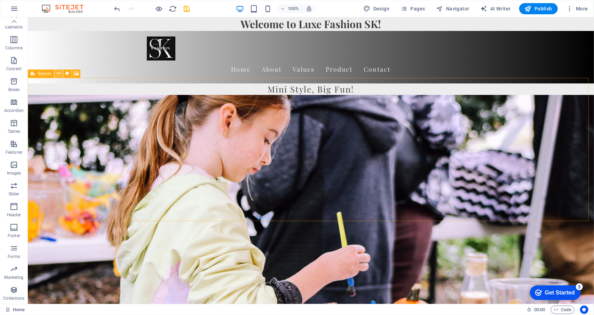
click at [61, 73] on button at bounding box center [59, 74] width 8 height 8
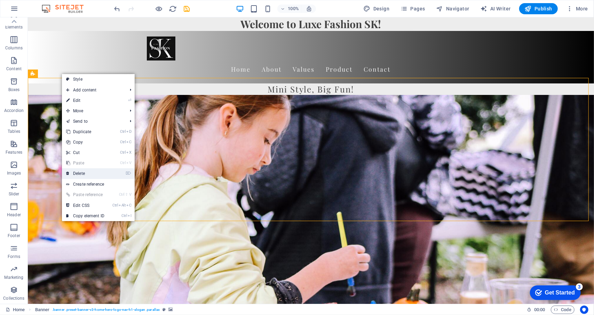
click at [120, 178] on li "⌦ Delete" at bounding box center [98, 174] width 73 height 11
click at [109, 175] on link "⌦ Delete" at bounding box center [85, 174] width 47 height 10
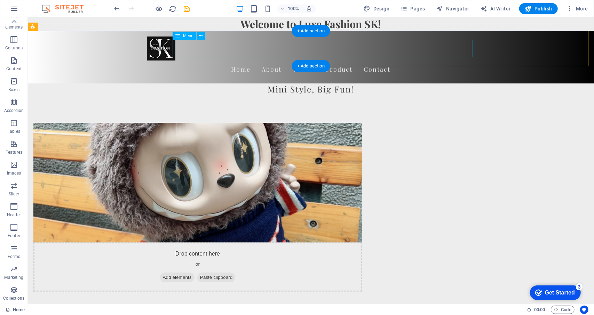
click at [261, 60] on nav "Home About Values Product Contact" at bounding box center [311, 68] width 329 height 17
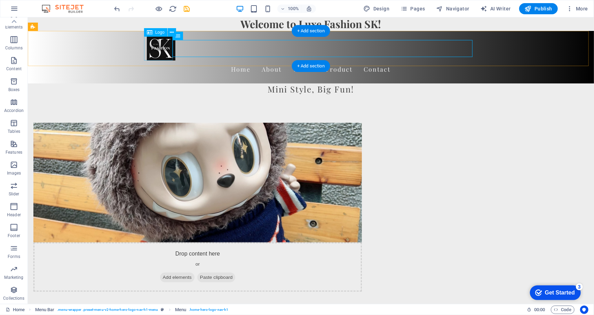
click at [162, 49] on div at bounding box center [311, 48] width 329 height 24
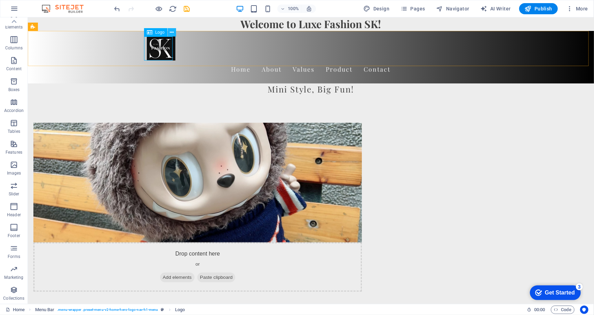
click at [169, 32] on button at bounding box center [172, 32] width 8 height 8
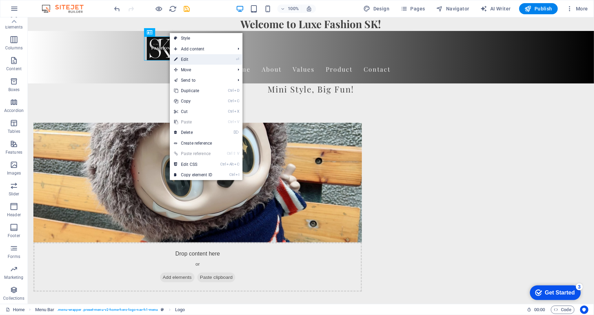
click at [180, 61] on link "⏎ Edit" at bounding box center [193, 59] width 47 height 10
select select "px"
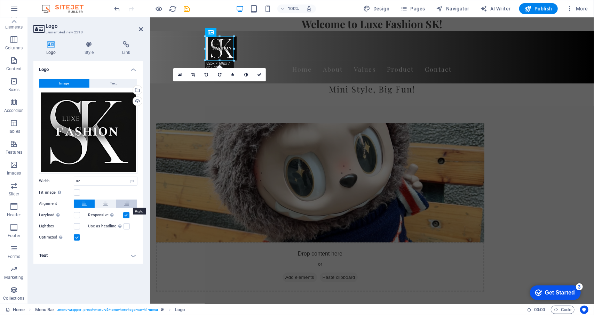
click at [123, 204] on button at bounding box center [126, 204] width 21 height 8
click at [109, 203] on button at bounding box center [105, 204] width 21 height 8
click at [127, 204] on icon at bounding box center [126, 204] width 5 height 8
click at [261, 77] on link at bounding box center [259, 74] width 13 height 13
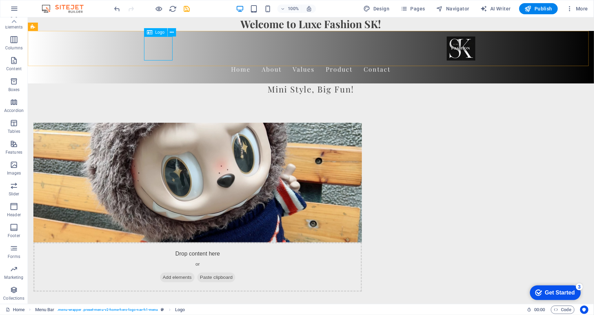
click at [178, 34] on div "Logo" at bounding box center [162, 32] width 37 height 9
click at [172, 34] on icon at bounding box center [172, 32] width 4 height 7
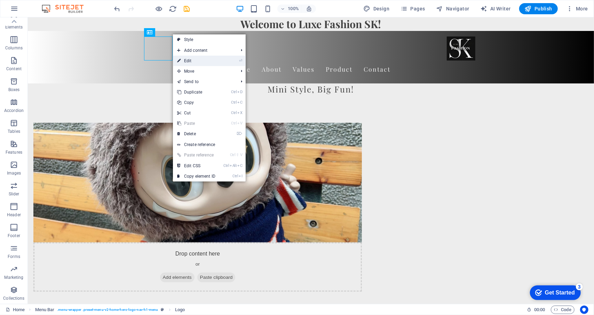
click at [202, 57] on link "⏎ Edit" at bounding box center [196, 61] width 47 height 10
select select "px"
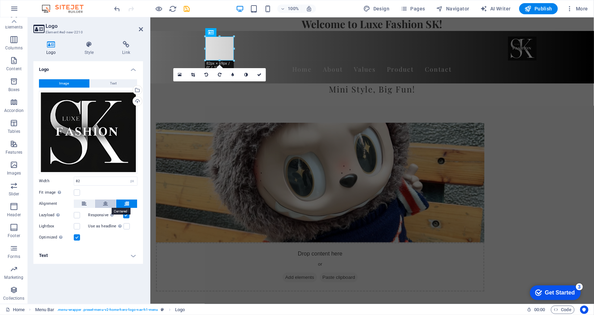
click at [103, 207] on icon at bounding box center [105, 204] width 5 height 8
click at [85, 202] on icon at bounding box center [84, 204] width 5 height 8
click at [260, 73] on icon at bounding box center [259, 75] width 4 height 4
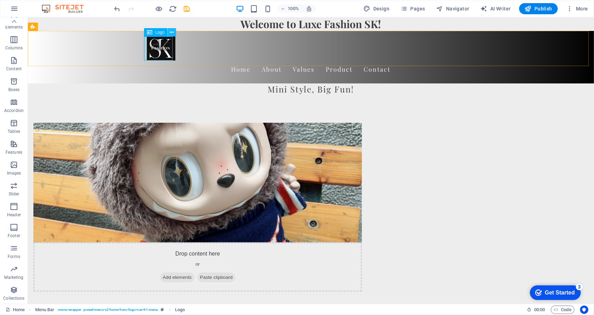
click at [171, 32] on icon at bounding box center [172, 32] width 4 height 7
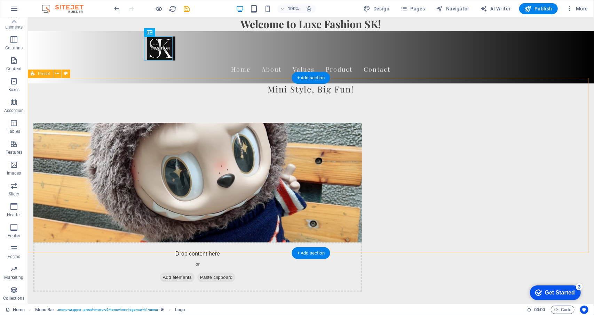
click at [546, 103] on div "Drop content here or Add elements Paste clipboard Who We Are At Luxe Fashion SK…" at bounding box center [311, 253] width 566 height 317
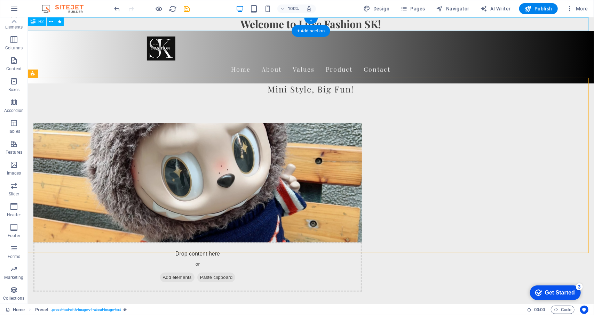
click at [392, 24] on div "Welcome to Luxe Fashion SK!" at bounding box center [311, 24] width 566 height 14
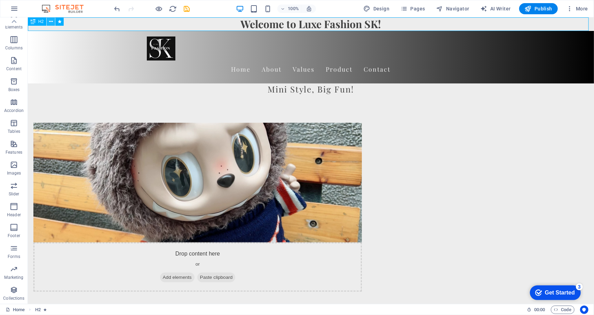
click at [52, 23] on icon at bounding box center [51, 21] width 4 height 7
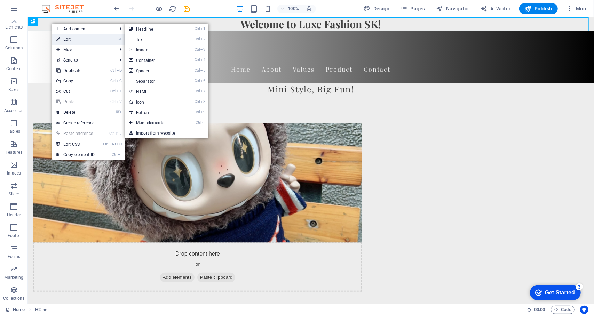
click at [74, 37] on link "⏎ Edit" at bounding box center [75, 39] width 47 height 10
select select "fade"
select select "s"
select select "onload"
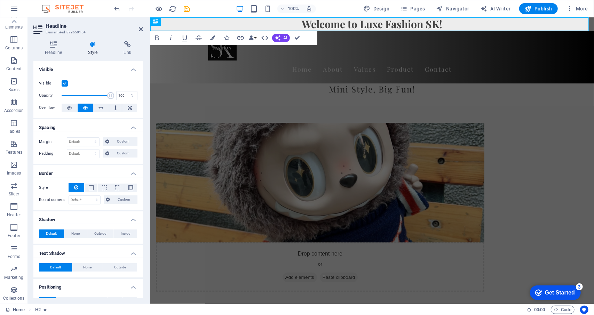
click at [92, 41] on icon at bounding box center [93, 44] width 33 height 7
click at [48, 54] on h4 "Headline" at bounding box center [54, 48] width 43 height 15
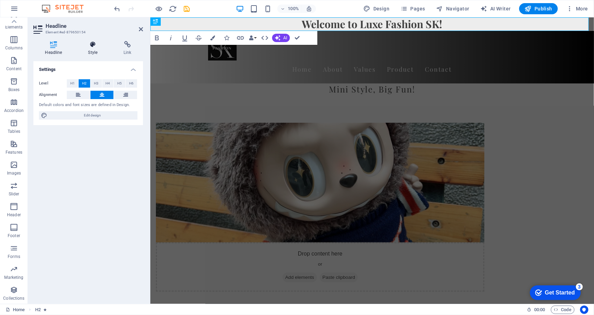
click at [92, 48] on icon at bounding box center [93, 44] width 33 height 7
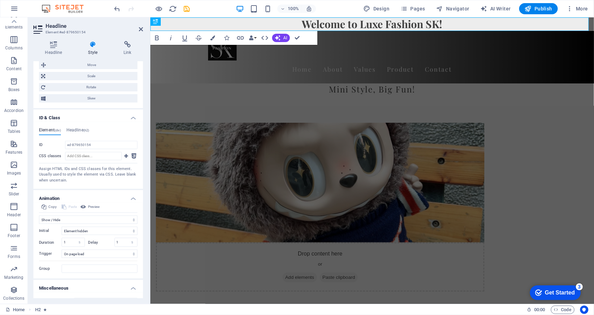
scroll to position [318, 0]
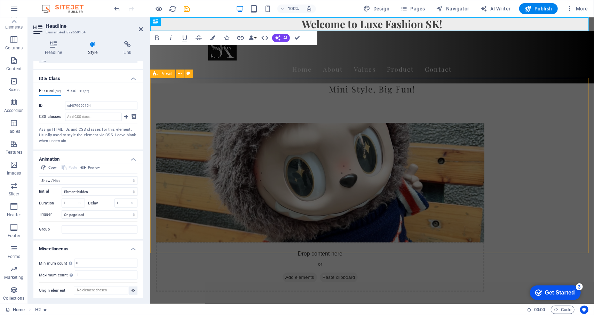
click at [268, 95] on div "Drop content here or Add elements Paste clipboard Who We Are At Luxe Fashion SK…" at bounding box center [372, 253] width 444 height 317
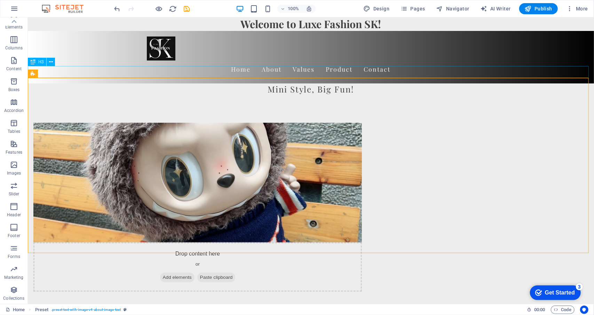
click at [330, 83] on div "Mini Style, Big Fun!" at bounding box center [311, 89] width 566 height 12
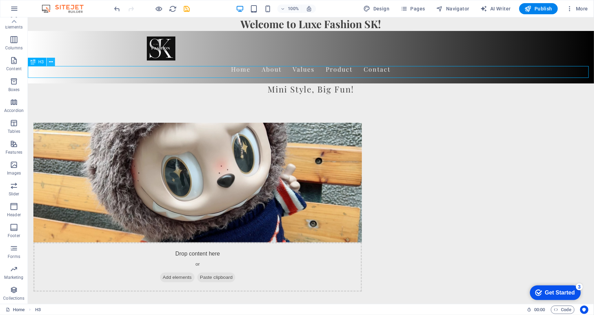
click at [50, 63] on icon at bounding box center [51, 61] width 4 height 7
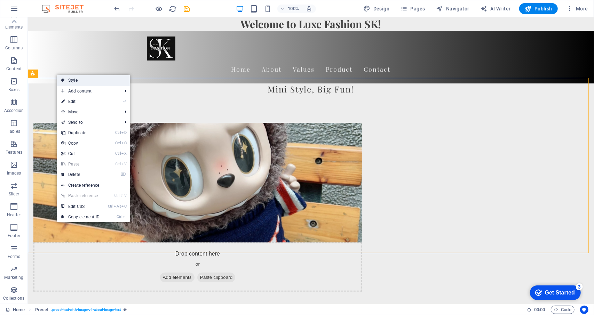
click at [68, 84] on link "Style" at bounding box center [93, 80] width 73 height 10
select select "rem"
select select "px"
select select "preset-text-with-image-v4-about-image-text"
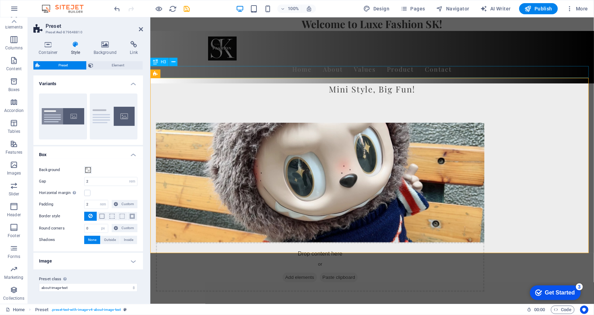
click at [244, 83] on div "Mini Style, Big Fun!" at bounding box center [372, 89] width 444 height 12
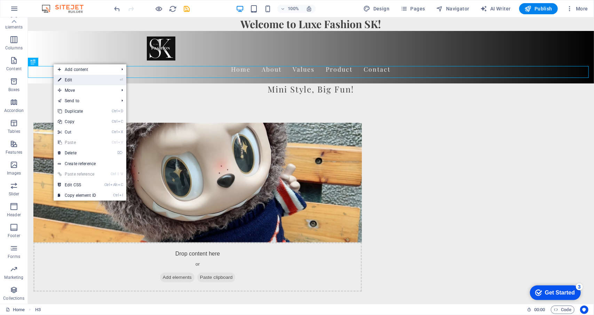
click at [75, 80] on link "⏎ Edit" at bounding box center [77, 80] width 47 height 10
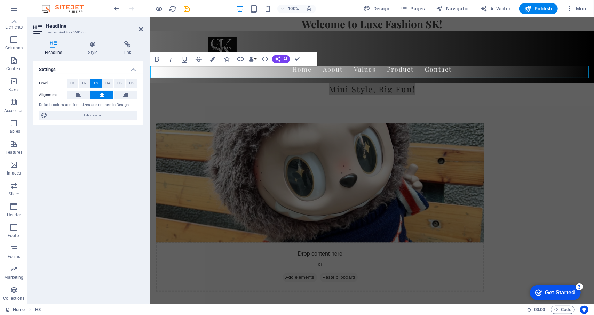
click at [78, 40] on div "Headline Style Link Settings Level H1 H2 H3 H4 H5 H6 Alignment Default colors a…" at bounding box center [88, 170] width 121 height 269
click at [91, 44] on icon at bounding box center [93, 44] width 33 height 7
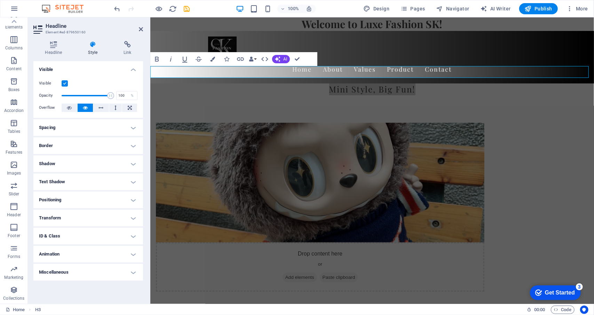
click at [89, 167] on h4 "Shadow" at bounding box center [88, 164] width 110 height 17
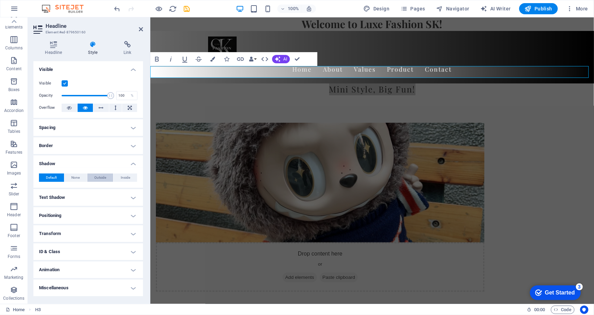
click at [101, 177] on span "Outside" at bounding box center [100, 178] width 12 height 8
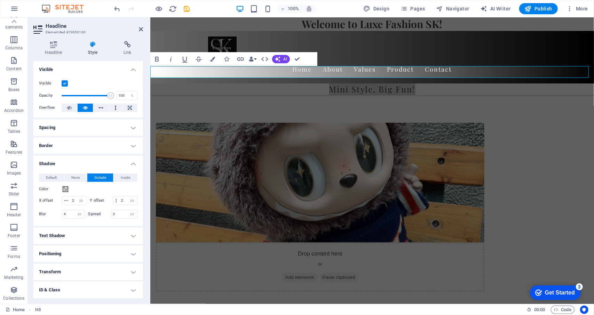
type input "2"
type input "4"
click at [81, 181] on button "None" at bounding box center [75, 178] width 23 height 8
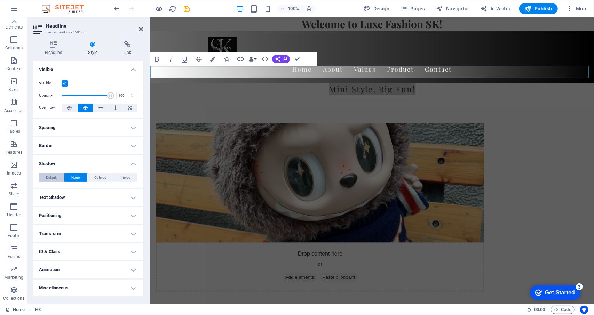
click at [61, 174] on button "Default" at bounding box center [51, 178] width 25 height 8
click at [142, 25] on h2 "Headline" at bounding box center [94, 26] width 97 height 6
click at [138, 35] on header "Headline Element #ed-879650160" at bounding box center [88, 26] width 110 height 18
click at [140, 30] on icon at bounding box center [141, 29] width 4 height 6
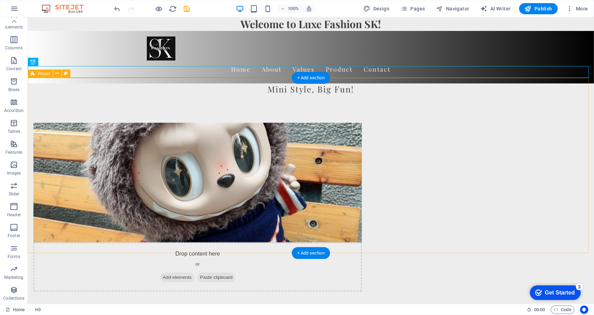
click at [473, 108] on div "Drop content here or Add elements Paste clipboard Who We Are At Luxe Fashion SK…" at bounding box center [311, 253] width 566 height 317
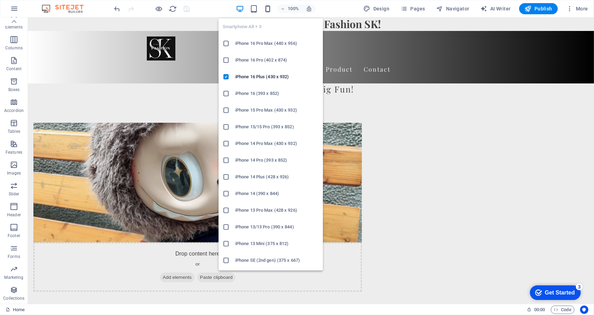
click at [269, 13] on button "button" at bounding box center [268, 9] width 8 height 8
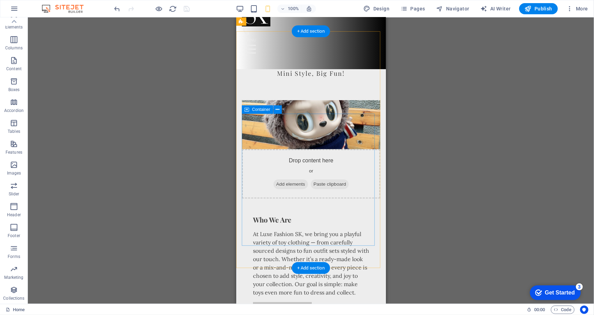
scroll to position [0, 0]
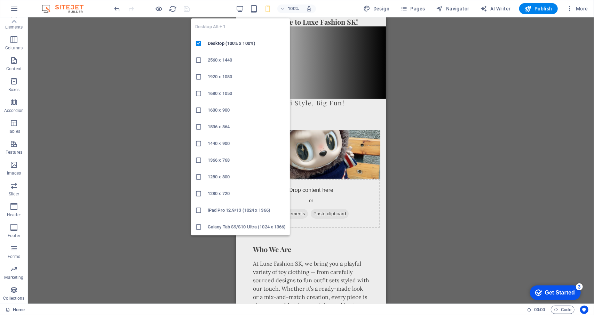
drag, startPoint x: 239, startPoint y: 8, endPoint x: 235, endPoint y: 8, distance: 4.2
click at [238, 8] on icon "button" at bounding box center [240, 9] width 8 height 8
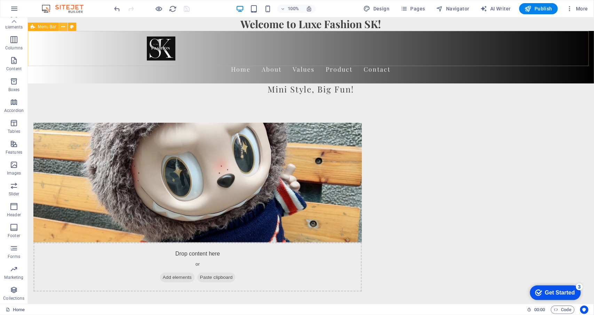
click at [62, 24] on icon at bounding box center [64, 26] width 4 height 7
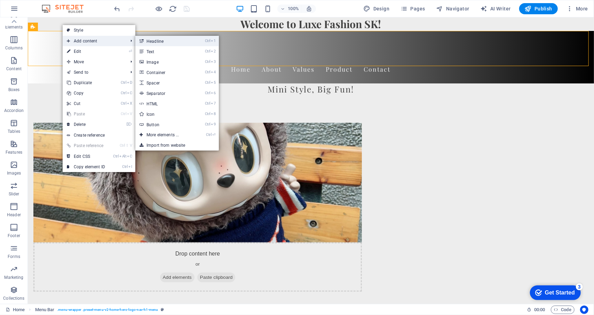
click at [162, 43] on link "Ctrl 1 Headline" at bounding box center [163, 41] width 57 height 10
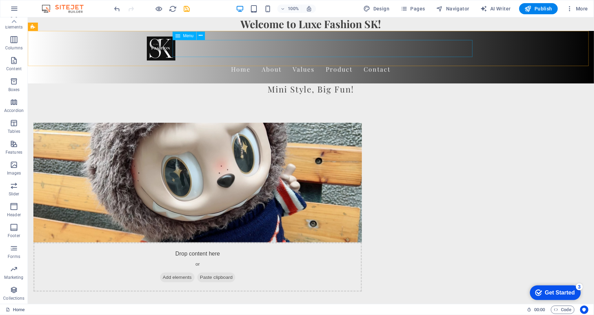
click at [192, 39] on div "Menu" at bounding box center [185, 36] width 24 height 8
click at [199, 37] on icon at bounding box center [201, 35] width 4 height 7
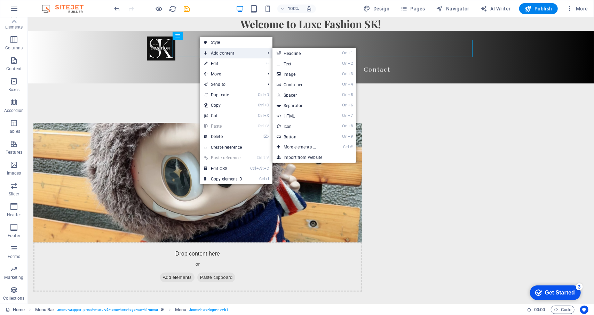
click at [251, 53] on span "Add content" at bounding box center [231, 53] width 62 height 10
click at [324, 61] on link "Ctrl 2 Text" at bounding box center [301, 63] width 57 height 10
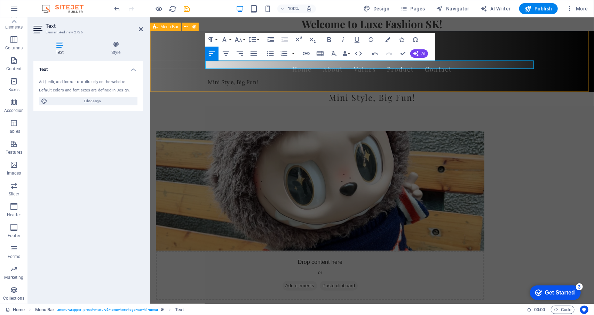
click at [555, 50] on div "Home About Values Product Contact Mini Style, Big Fun!" at bounding box center [372, 61] width 444 height 61
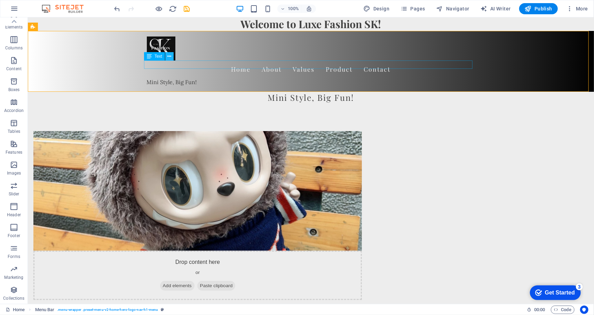
click at [170, 57] on icon at bounding box center [170, 56] width 4 height 7
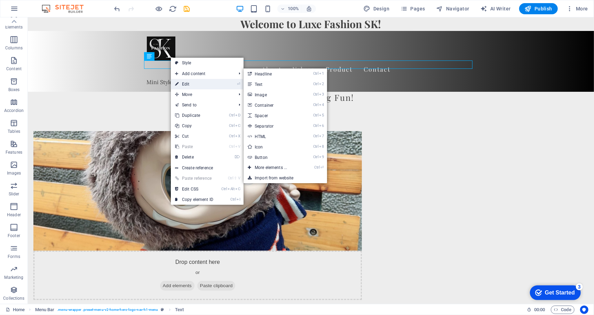
click at [186, 85] on link "⏎ Edit" at bounding box center [194, 84] width 47 height 10
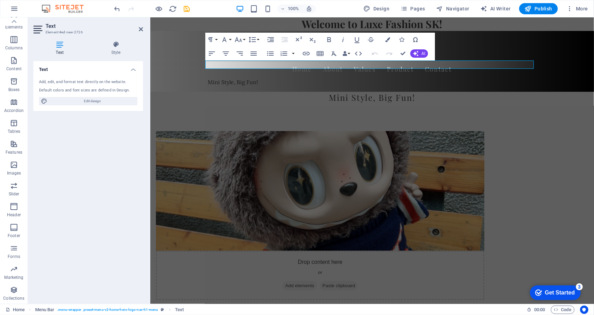
click at [63, 50] on h4 "Text" at bounding box center [60, 48] width 55 height 15
click at [88, 101] on span "Edit design" at bounding box center [92, 101] width 86 height 8
select select "px"
select select "200"
select select "px"
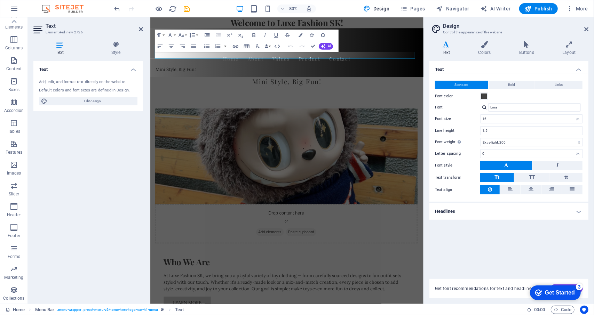
click at [583, 33] on header "Design Control the appearance of the website" at bounding box center [510, 26] width 158 height 18
click at [463, 78] on p "Mini Style, Big Fun!" at bounding box center [321, 82] width 329 height 8
click at [492, 44] on icon at bounding box center [485, 44] width 38 height 7
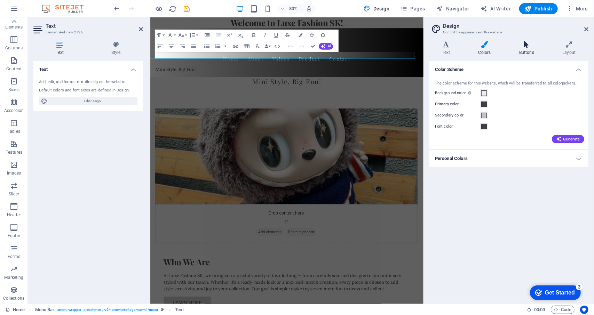
click at [525, 46] on icon at bounding box center [527, 44] width 40 height 7
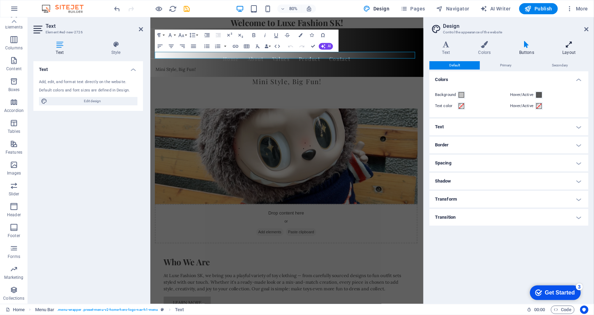
click at [560, 49] on h4 "Layout" at bounding box center [569, 48] width 39 height 15
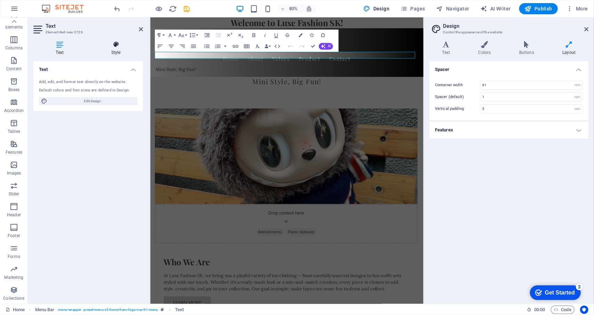
click at [119, 50] on h4 "Style" at bounding box center [116, 48] width 54 height 15
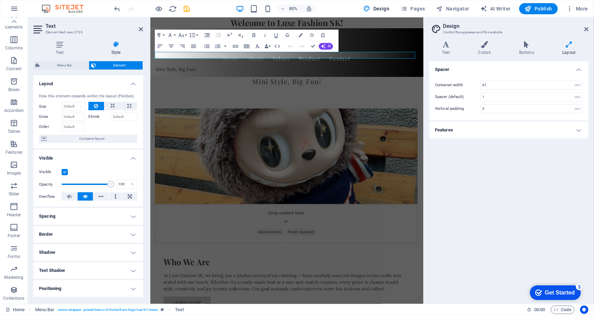
click at [122, 282] on h4 "Positioning" at bounding box center [88, 289] width 110 height 17
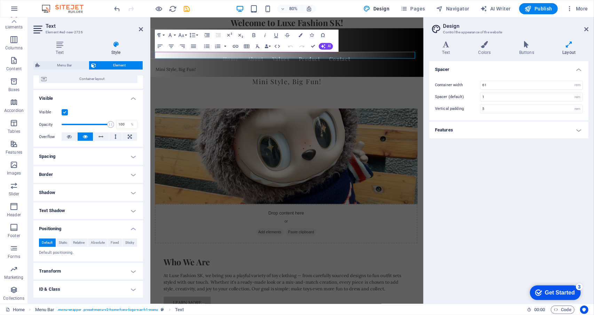
scroll to position [95, 0]
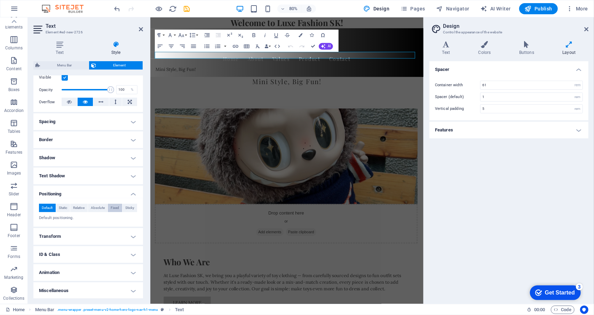
click at [117, 209] on span "Fixed" at bounding box center [115, 208] width 8 height 8
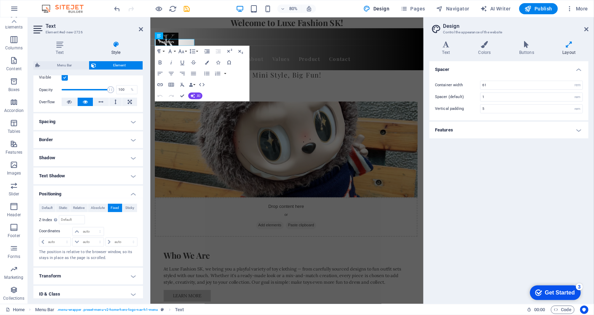
click at [540, 235] on div "Spacer Container width 61 rem px Spacer (default) 1 rem Vertical padding 5 rem …" at bounding box center [509, 179] width 159 height 237
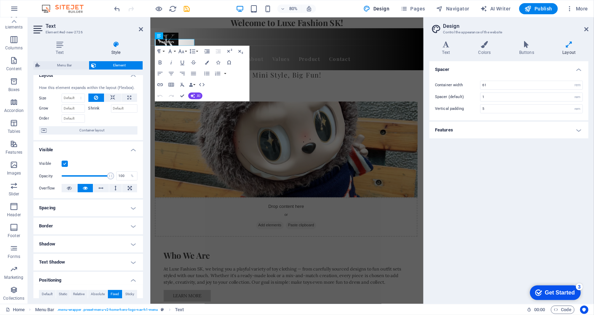
scroll to position [0, 0]
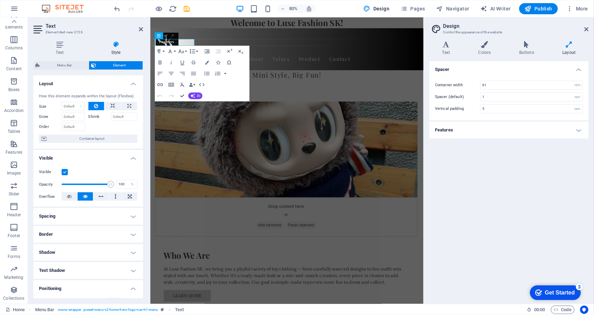
click at [474, 192] on div "Spacer Container width 61 rem px Spacer (default) 1 rem Vertical padding 5 rem …" at bounding box center [509, 179] width 159 height 237
click at [586, 30] on icon at bounding box center [587, 29] width 4 height 6
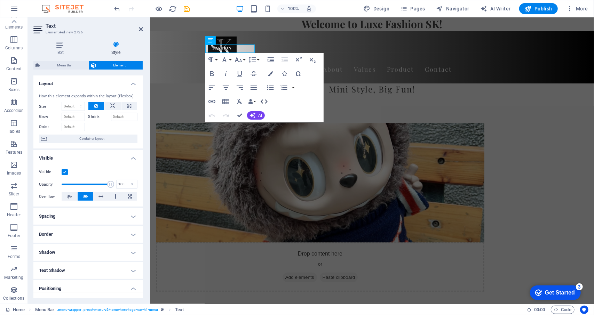
click at [267, 99] on icon "button" at bounding box center [264, 101] width 8 height 8
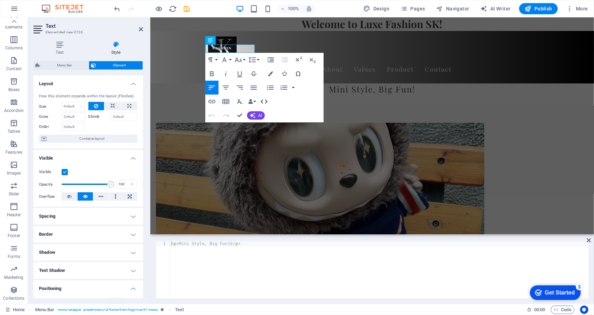
click at [267, 99] on icon "button" at bounding box center [264, 101] width 8 height 8
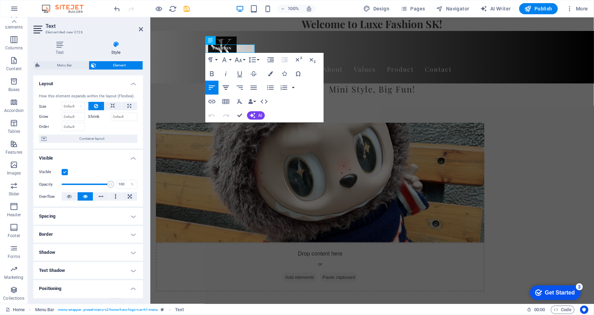
click at [224, 88] on icon "button" at bounding box center [226, 88] width 6 height 4
click at [239, 87] on icon "button" at bounding box center [240, 88] width 8 height 8
click at [211, 86] on icon "button" at bounding box center [212, 88] width 8 height 8
drag, startPoint x: 209, startPoint y: 96, endPoint x: 237, endPoint y: 114, distance: 33.1
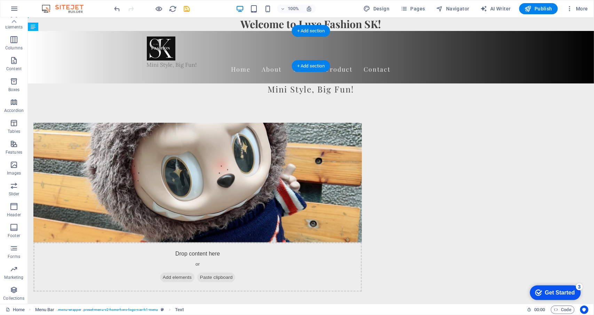
drag, startPoint x: 190, startPoint y: 49, endPoint x: 211, endPoint y: 48, distance: 20.9
drag, startPoint x: 186, startPoint y: 48, endPoint x: 213, endPoint y: 48, distance: 27.5
drag, startPoint x: 148, startPoint y: 45, endPoint x: 195, endPoint y: 49, distance: 46.8
drag, startPoint x: 185, startPoint y: 45, endPoint x: 193, endPoint y: 46, distance: 8.8
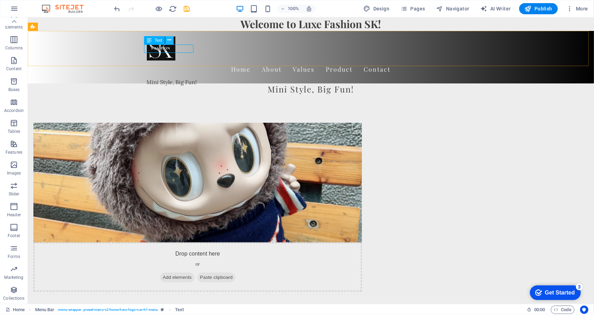
click at [167, 41] on button at bounding box center [169, 40] width 8 height 8
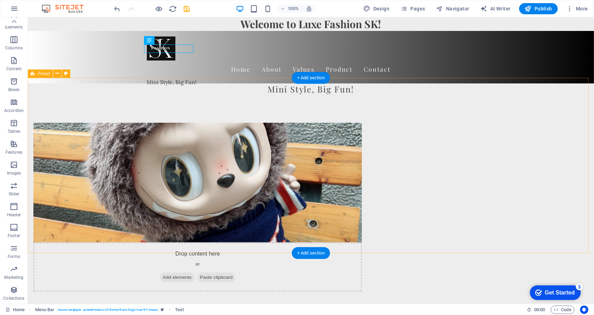
click at [468, 175] on div "Drop content here or Add elements Paste clipboard Who We Are At Luxe Fashion SK…" at bounding box center [311, 253] width 566 height 317
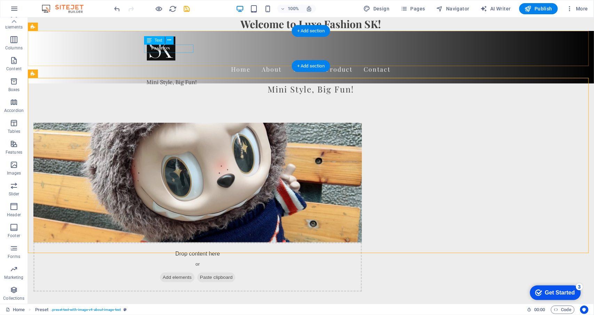
click at [182, 78] on div "Mini Style, Big Fun!" at bounding box center [172, 82] width 50 height 8
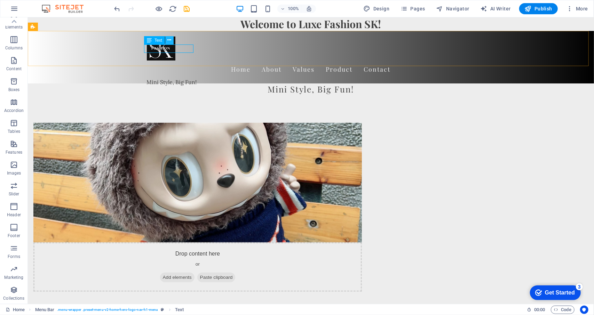
click at [169, 41] on icon at bounding box center [170, 40] width 4 height 7
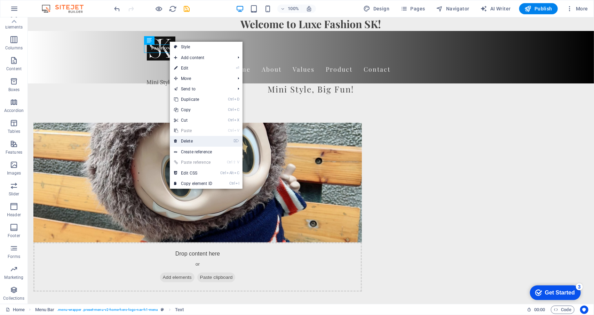
click at [194, 139] on link "⌦ Delete" at bounding box center [193, 141] width 47 height 10
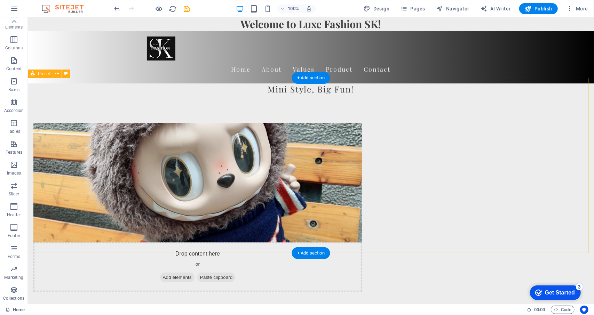
click at [462, 95] on div "Drop content here or Add elements Paste clipboard Who We Are At Luxe Fashion SK…" at bounding box center [311, 253] width 566 height 317
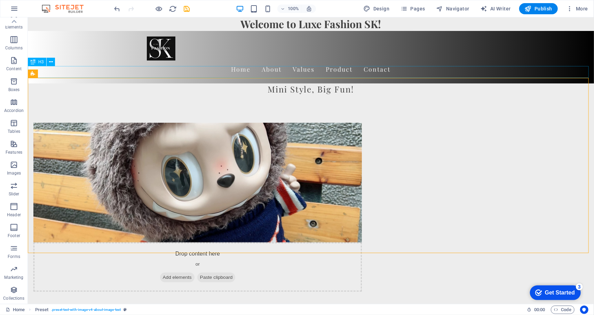
click at [282, 83] on div "Mini Style, Big Fun!" at bounding box center [311, 89] width 566 height 12
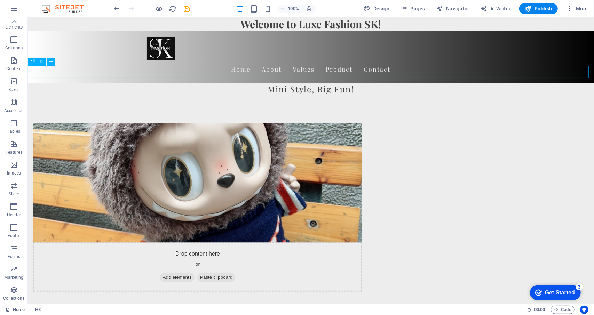
click at [282, 83] on div "Mini Style, Big Fun!" at bounding box center [311, 89] width 566 height 12
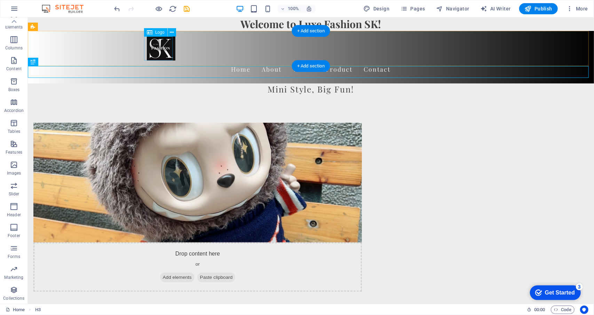
click at [161, 53] on div at bounding box center [311, 48] width 329 height 24
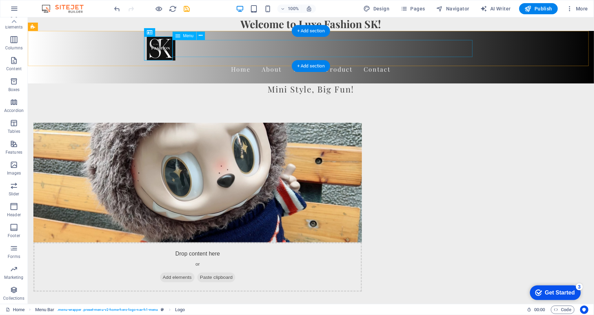
click at [200, 60] on nav "Home About Values Product Contact" at bounding box center [311, 68] width 329 height 17
click at [199, 36] on icon at bounding box center [201, 35] width 4 height 7
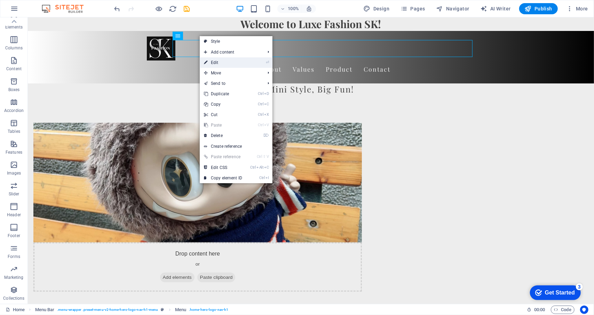
click at [222, 67] on link "⏎ Edit" at bounding box center [223, 62] width 47 height 10
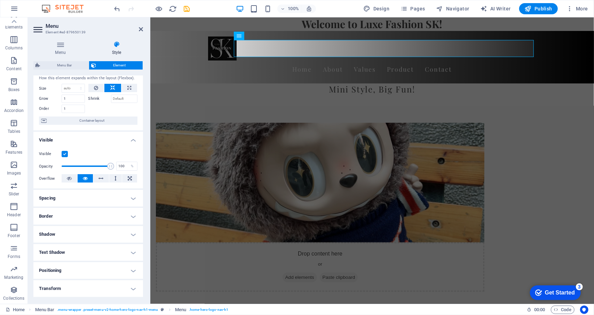
scroll to position [1, 0]
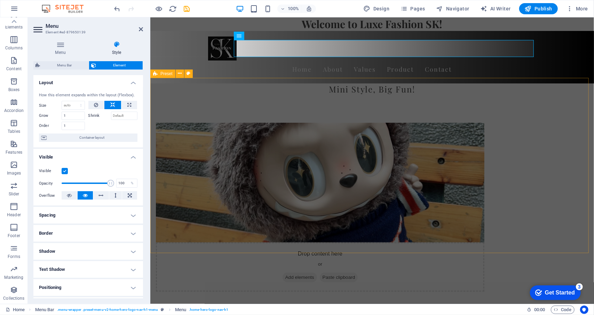
click at [550, 97] on div "Drop content here or Add elements Paste clipboard Who We Are At Luxe Fashion SK…" at bounding box center [372, 253] width 444 height 317
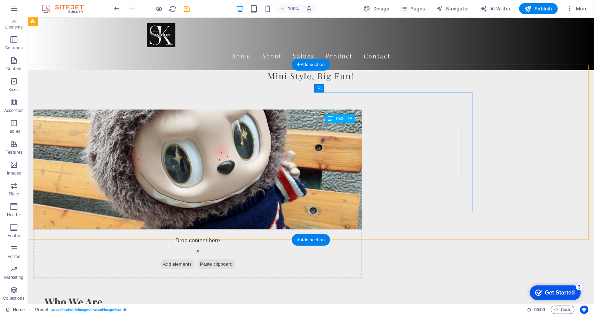
scroll to position [0, 0]
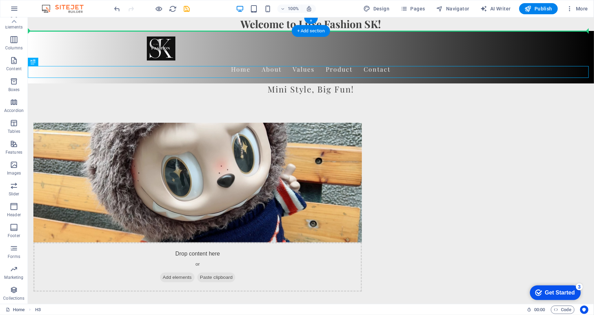
drag, startPoint x: 362, startPoint y: 72, endPoint x: 359, endPoint y: 29, distance: 42.9
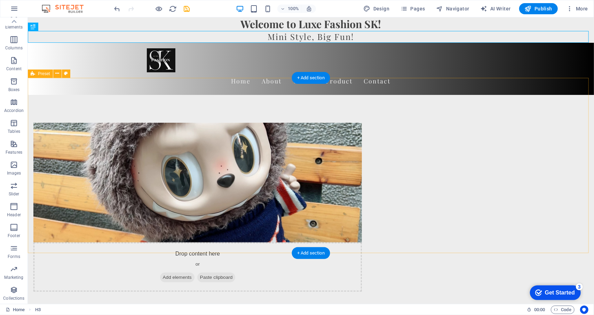
click at [582, 95] on div "Drop content here or Add elements Paste clipboard Who We Are At Luxe Fashion SK…" at bounding box center [311, 253] width 566 height 317
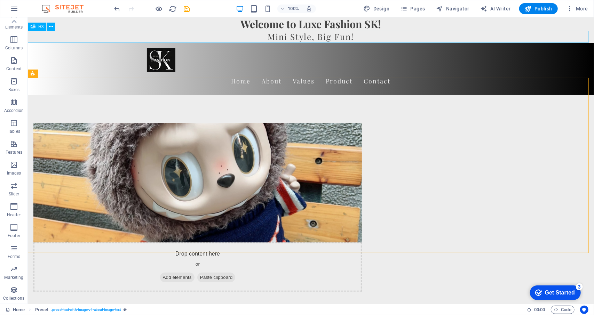
click at [281, 36] on div "Mini Style, Big Fun!" at bounding box center [311, 37] width 566 height 12
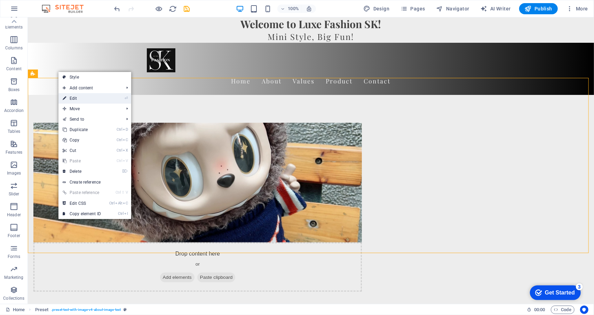
click at [102, 97] on link "⏎ Edit" at bounding box center [81, 98] width 47 height 10
select select "rem"
select select "px"
select select "preset-text-with-image-v4-about-image-text"
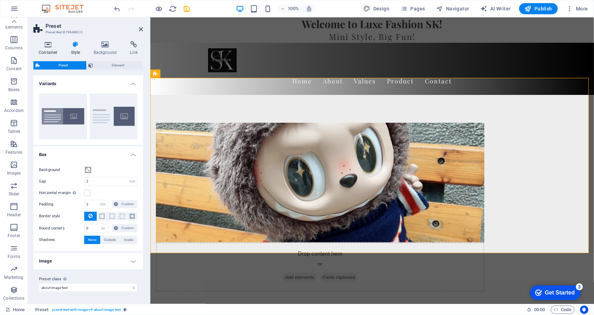
click at [48, 42] on icon at bounding box center [48, 44] width 30 height 7
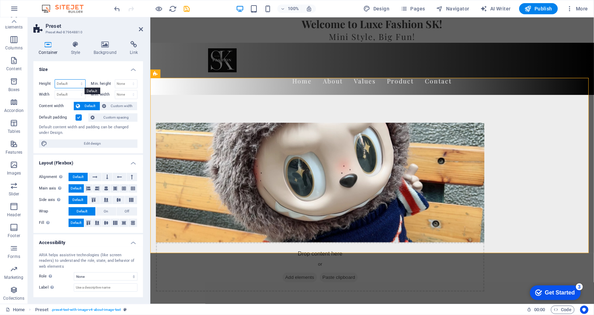
click at [78, 84] on select "Default px rem % vh vw" at bounding box center [70, 84] width 30 height 8
select select "px"
click at [75, 80] on select "Default px rem % vh vw" at bounding box center [70, 84] width 30 height 8
type input "536"
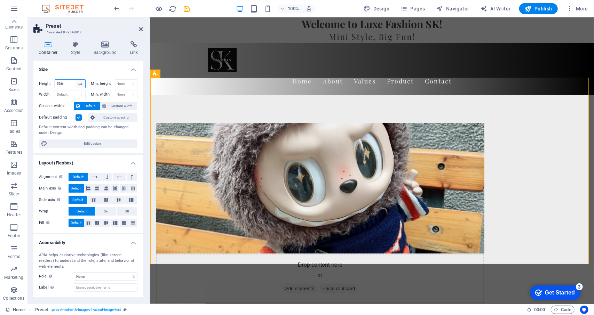
click at [77, 84] on select "Default px rem % vh vw" at bounding box center [81, 84] width 10 height 8
select select "default"
click at [76, 80] on select "Default px rem % vh vw" at bounding box center [81, 84] width 10 height 8
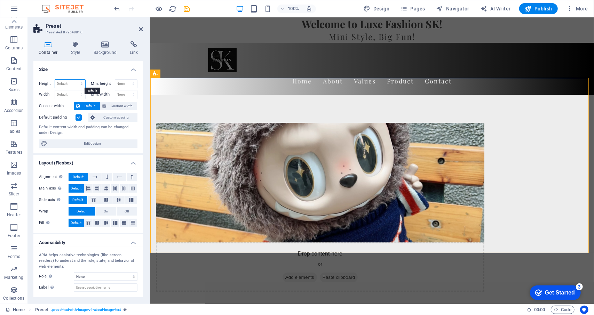
click at [72, 83] on select "Default px rem % vh vw" at bounding box center [70, 84] width 30 height 8
select select "px"
click at [75, 80] on select "Default px rem % vh vw" at bounding box center [70, 84] width 30 height 8
type input "536"
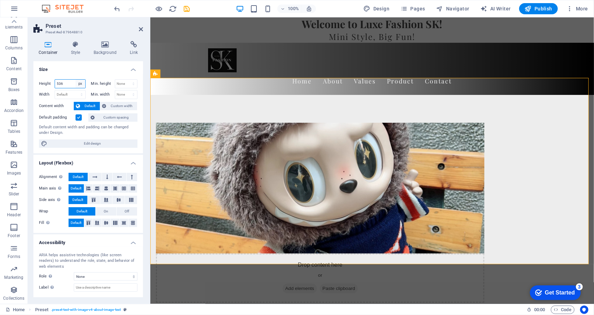
click at [80, 84] on select "Default px rem % vh vw" at bounding box center [81, 84] width 10 height 8
select select "default"
click at [76, 80] on select "Default px rem % vh vw" at bounding box center [81, 84] width 10 height 8
select select "DISABLED_OPTION_VALUE"
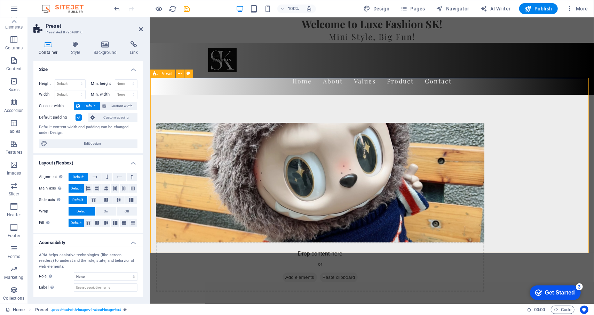
drag, startPoint x: 562, startPoint y: 109, endPoint x: 573, endPoint y: 108, distance: 10.5
click at [564, 109] on div "Drop content here or Add elements Paste clipboard Who We Are At Luxe Fashion SK…" at bounding box center [372, 253] width 444 height 317
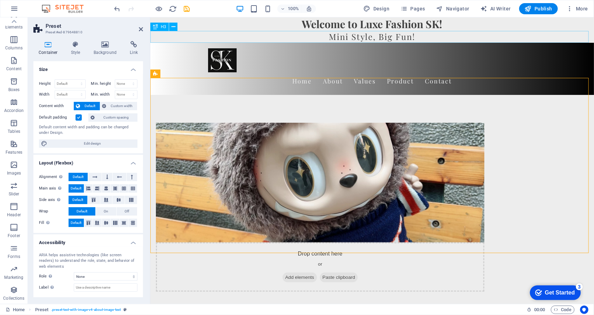
click at [363, 37] on div "Mini Style, Big Fun!" at bounding box center [372, 37] width 444 height 12
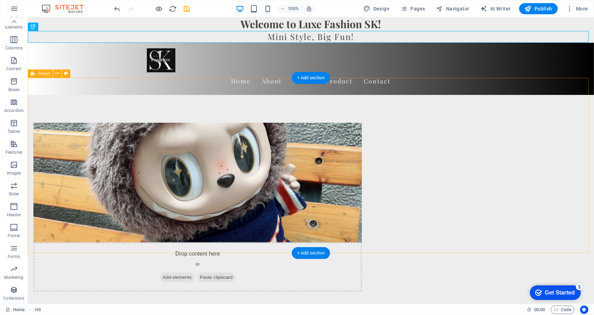
click at [563, 210] on div "Drop content here or Add elements Paste clipboard Who We Are At Luxe Fashion SK…" at bounding box center [311, 253] width 566 height 317
click at [337, 34] on div "Mini Style, Big Fun!" at bounding box center [311, 37] width 566 height 12
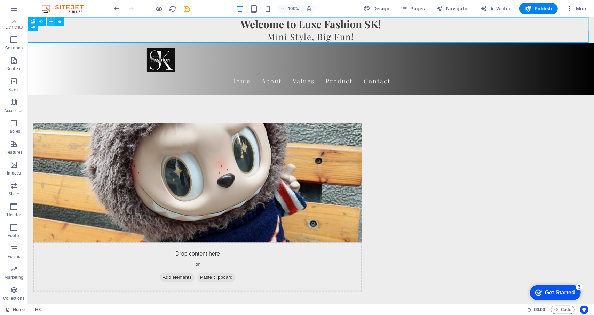
click at [50, 23] on icon at bounding box center [51, 21] width 4 height 7
drag, startPoint x: 223, startPoint y: 36, endPoint x: 219, endPoint y: 36, distance: 4.2
click at [222, 36] on div "Mini Style, Big Fun!" at bounding box center [311, 37] width 566 height 12
click at [51, 27] on icon at bounding box center [51, 26] width 4 height 7
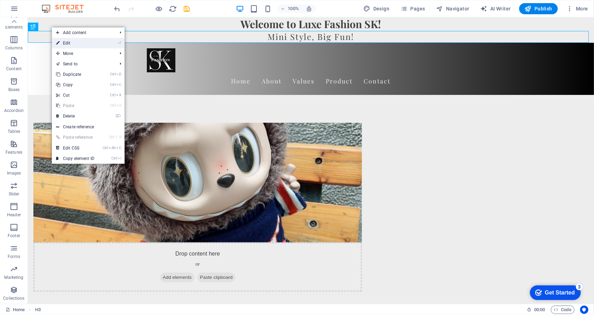
click at [61, 39] on link "⏎ Edit" at bounding box center [75, 43] width 47 height 10
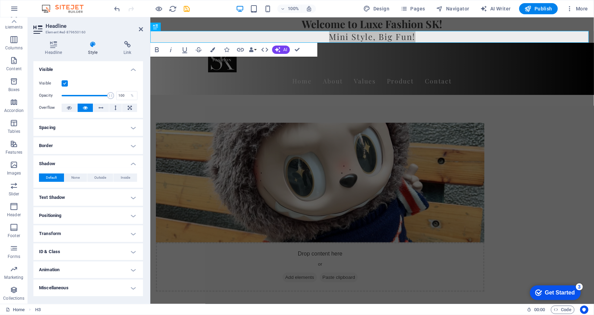
click at [75, 182] on div "Default None Outside Inside" at bounding box center [88, 178] width 99 height 9
click at [75, 179] on span "None" at bounding box center [75, 178] width 8 height 8
click at [97, 177] on span "Outside" at bounding box center [100, 178] width 12 height 8
type input "2"
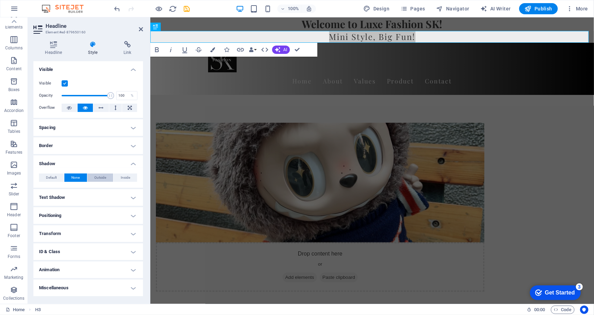
type input "4"
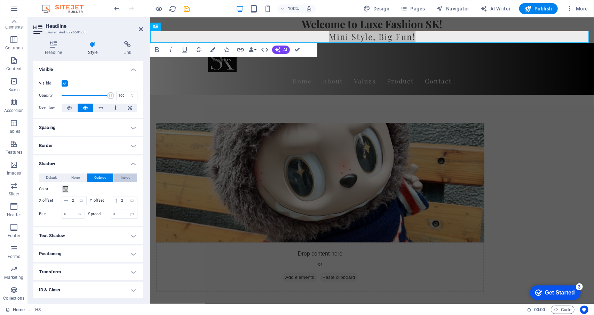
click at [121, 176] on span "Inside" at bounding box center [125, 178] width 9 height 8
click at [73, 182] on span "None" at bounding box center [75, 178] width 8 height 8
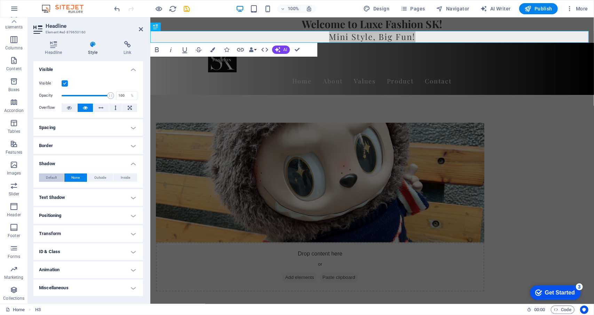
click at [45, 179] on button "Default" at bounding box center [51, 178] width 25 height 8
click at [86, 202] on h4 "Text Shadow" at bounding box center [88, 197] width 110 height 17
click at [127, 144] on h4 "Border" at bounding box center [88, 146] width 110 height 17
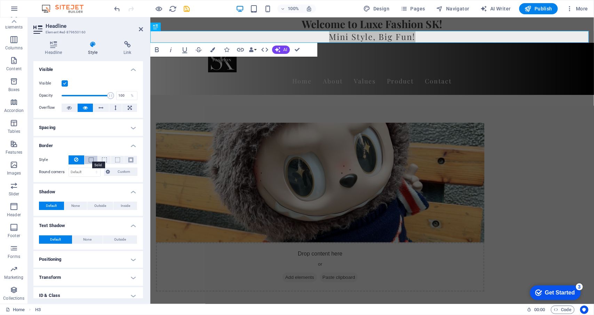
click at [92, 162] on span at bounding box center [91, 160] width 5 height 5
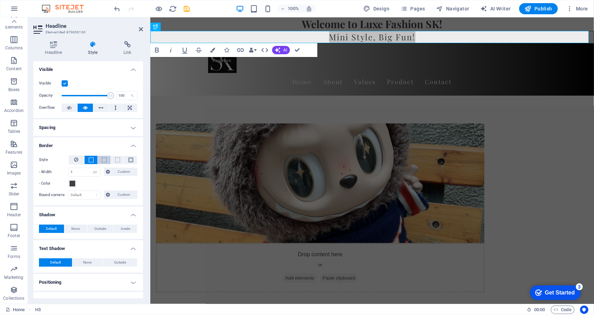
click at [105, 158] on span at bounding box center [104, 160] width 5 height 5
click at [120, 159] on button at bounding box center [117, 160] width 13 height 8
click at [134, 160] on button at bounding box center [130, 160] width 13 height 8
click at [76, 163] on icon at bounding box center [77, 160] width 4 height 8
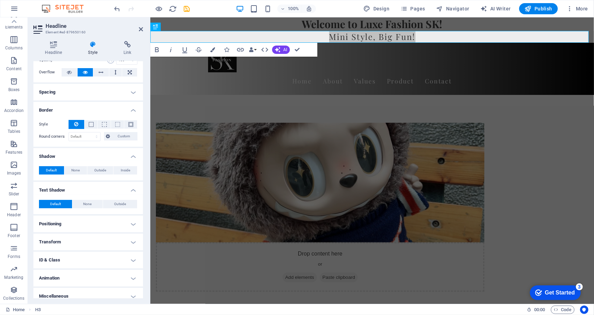
scroll to position [41, 0]
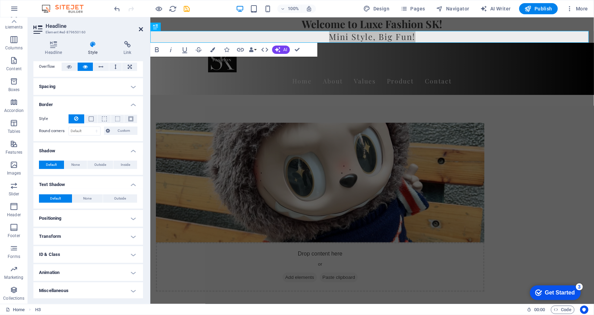
click at [140, 28] on icon at bounding box center [141, 29] width 4 height 6
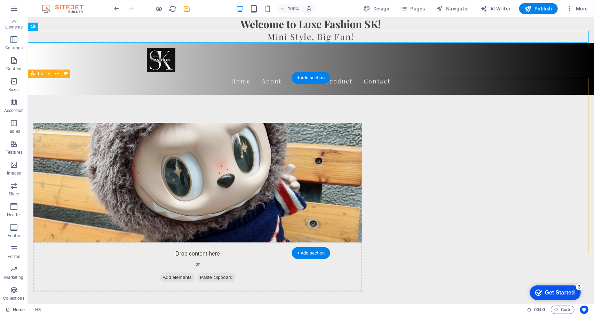
click at [566, 111] on div "Drop content here or Add elements Paste clipboard Who We Are At Luxe Fashion SK…" at bounding box center [311, 253] width 566 height 317
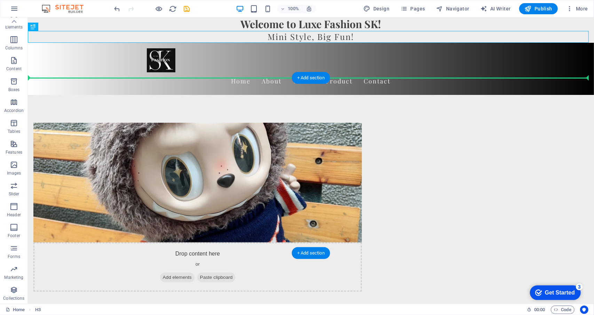
drag, startPoint x: 248, startPoint y: 34, endPoint x: 259, endPoint y: 84, distance: 51.2
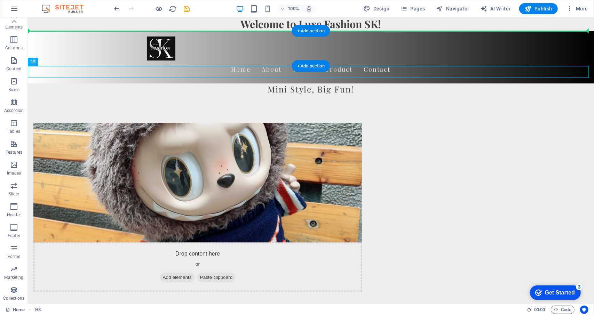
drag, startPoint x: 254, startPoint y: 75, endPoint x: 253, endPoint y: 38, distance: 37.6
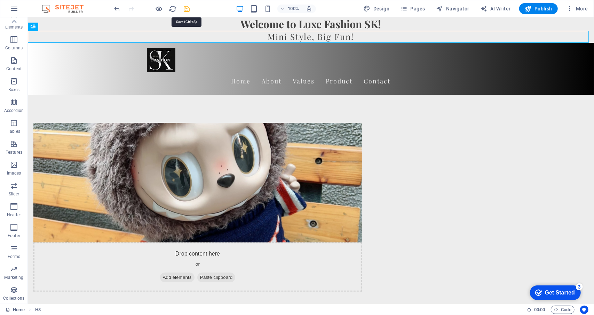
click at [186, 7] on icon "save" at bounding box center [187, 9] width 8 height 8
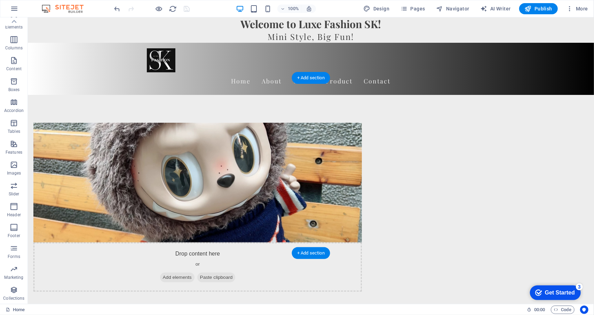
click at [163, 188] on figure at bounding box center [197, 183] width 329 height 120
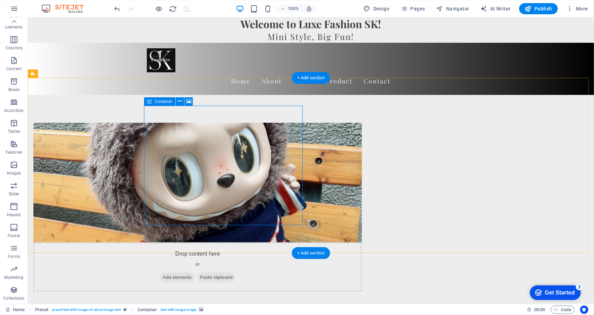
click at [155, 242] on div "Drop content here or Add elements Paste clipboard" at bounding box center [197, 266] width 329 height 49
click at [181, 101] on icon at bounding box center [180, 101] width 4 height 7
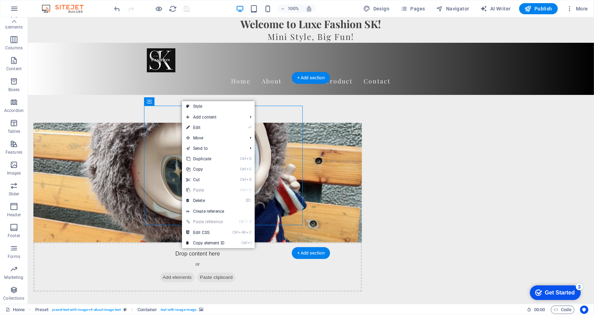
click at [154, 207] on figure at bounding box center [197, 183] width 329 height 120
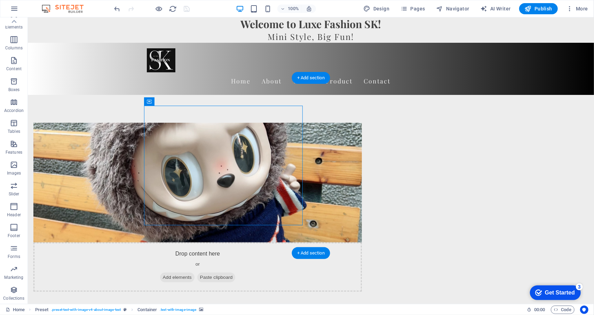
click at [178, 182] on figure at bounding box center [197, 183] width 329 height 120
click at [298, 242] on div "Drop content here or Add elements Paste clipboard" at bounding box center [197, 266] width 329 height 49
drag, startPoint x: 277, startPoint y: 127, endPoint x: 295, endPoint y: 166, distance: 42.8
click at [295, 166] on div "Drop content here or Add elements Paste clipboard" at bounding box center [197, 207] width 329 height 169
click at [288, 210] on figure at bounding box center [197, 183] width 329 height 120
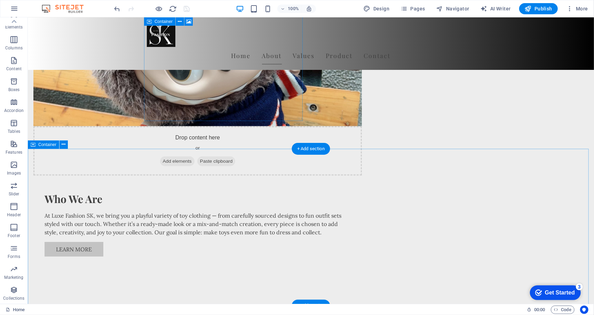
scroll to position [0, 0]
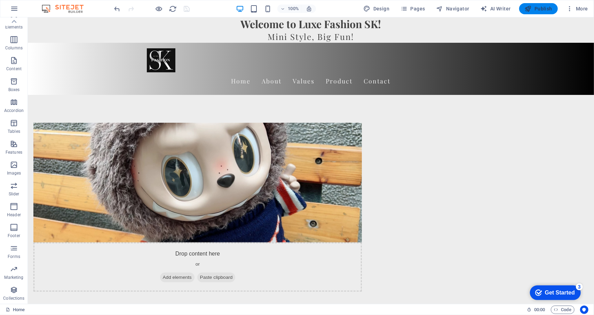
click at [540, 11] on span "Publish" at bounding box center [539, 8] width 28 height 7
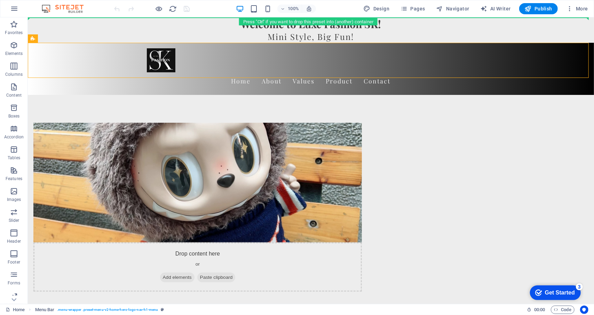
drag, startPoint x: 100, startPoint y: 60, endPoint x: 107, endPoint y: 18, distance: 43.1
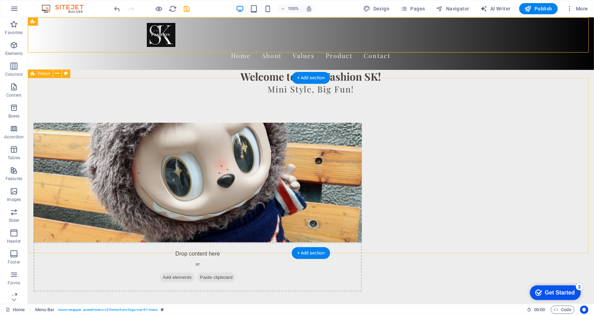
click at [545, 139] on div "Drop content here or Add elements Paste clipboard Who We Are At Luxe Fashion SK…" at bounding box center [311, 253] width 566 height 317
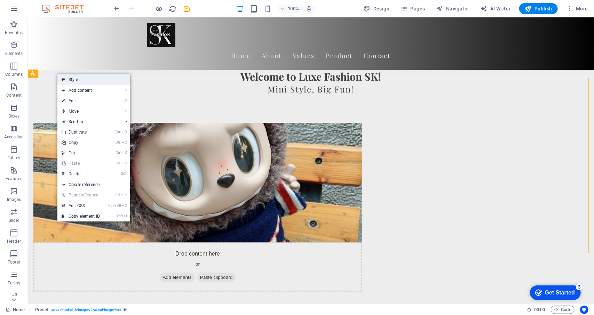
click at [67, 85] on link "Style" at bounding box center [93, 80] width 73 height 10
select select "rem"
select select "px"
select select "preset-text-with-image-v4-about-image-text"
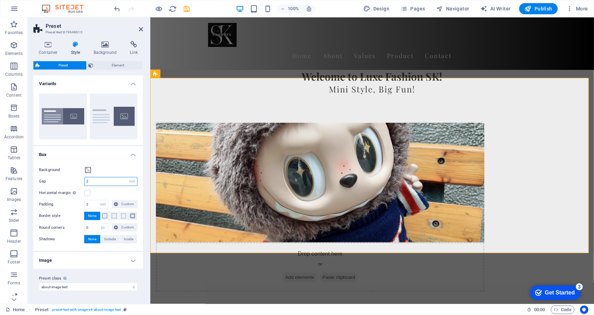
drag, startPoint x: 95, startPoint y: 181, endPoint x: 67, endPoint y: 171, distance: 29.3
click at [67, 171] on div "Background Gap 2 rem px % vh vw Horizontal margin Only if the containers "Conte…" at bounding box center [88, 205] width 112 height 92
type input "1"
click at [105, 170] on div "Background" at bounding box center [88, 170] width 99 height 8
drag, startPoint x: 91, startPoint y: 202, endPoint x: 55, endPoint y: 203, distance: 35.5
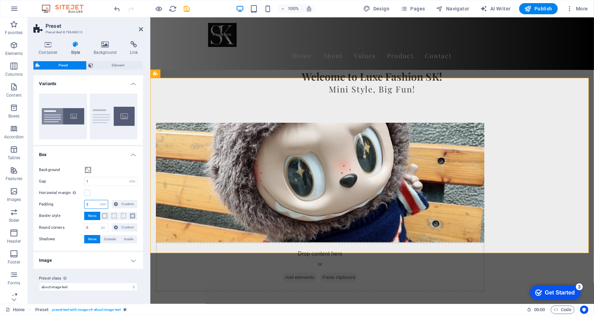
click at [55, 203] on div "Padding 2 rem px % vh vw Custom Custom" at bounding box center [88, 204] width 99 height 9
click at [98, 162] on div "Background Gap 1 rem px % vh vw Horizontal margin Only if the containers "Conte…" at bounding box center [88, 205] width 112 height 92
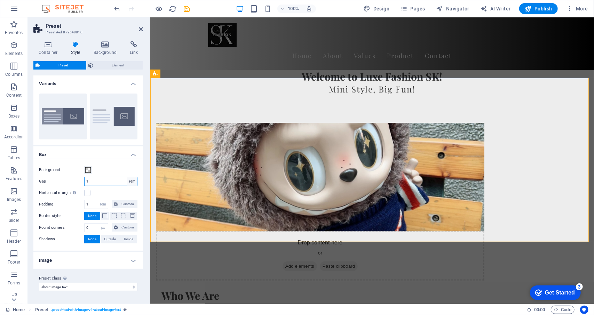
click at [133, 183] on select "rem px % vh vw" at bounding box center [132, 182] width 10 height 8
drag, startPoint x: 90, startPoint y: 204, endPoint x: 66, endPoint y: 202, distance: 23.7
click at [66, 202] on div "Padding 1 rem px % vh vw Custom Custom" at bounding box center [88, 204] width 99 height 9
type input "0"
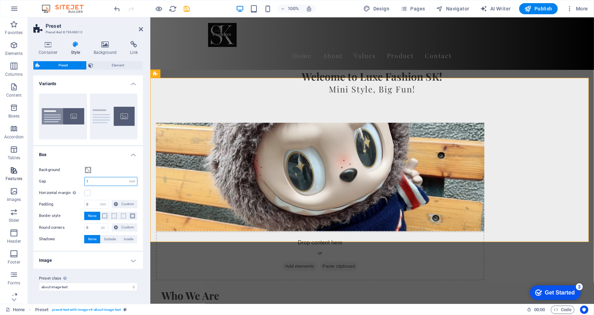
drag, startPoint x: 95, startPoint y: 184, endPoint x: 26, endPoint y: 178, distance: 69.2
click at [26, 178] on section "Favorites Elements Columns Content Boxes Accordion Tables Features Images Slide…" at bounding box center [297, 160] width 594 height 287
click at [105, 164] on div "Background Gap 0 rem px % vh vw Horizontal margin Only if the containers "Conte…" at bounding box center [88, 205] width 112 height 92
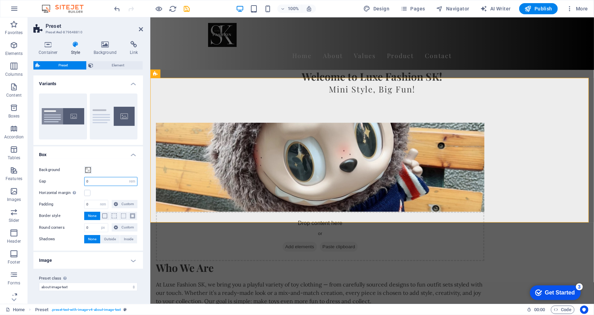
drag, startPoint x: 87, startPoint y: 184, endPoint x: 67, endPoint y: 181, distance: 20.7
click at [67, 181] on div "Gap 0 rem px % vh vw" at bounding box center [88, 181] width 99 height 9
type input "2"
drag, startPoint x: 91, startPoint y: 205, endPoint x: 71, endPoint y: 203, distance: 20.0
click at [71, 203] on div "Padding 0 rem px % vh vw Custom Custom" at bounding box center [88, 204] width 99 height 9
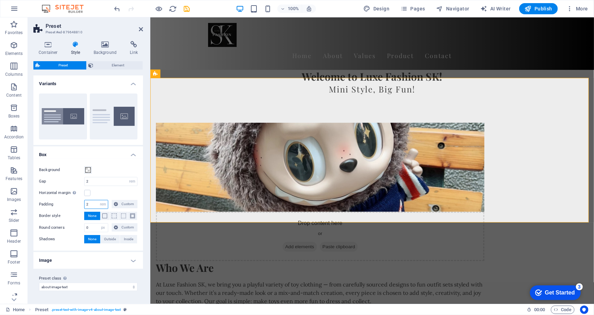
type input "2"
click at [79, 246] on div "Background Gap 2 rem px % vh vw Horizontal margin Only if the containers "Conte…" at bounding box center [88, 205] width 112 height 92
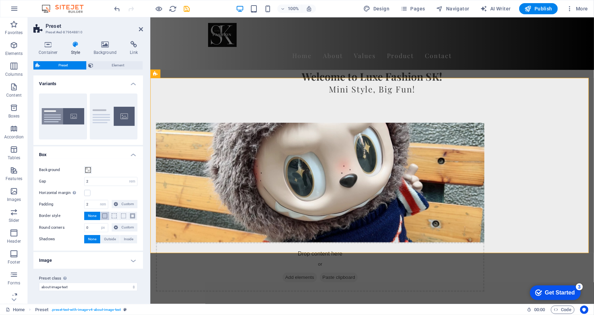
click at [104, 218] on span at bounding box center [104, 216] width 1 height 8
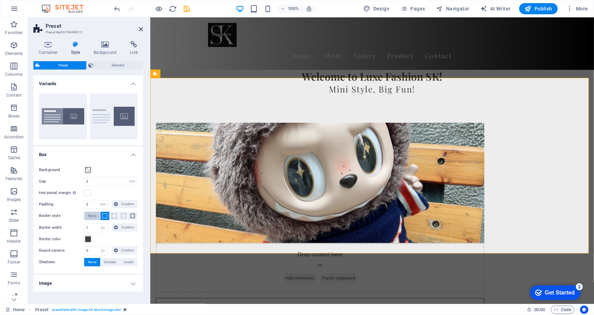
click at [91, 212] on span "None" at bounding box center [92, 216] width 8 height 8
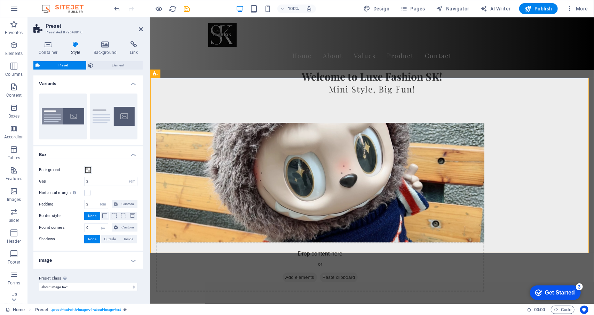
click at [136, 260] on h4 "Image" at bounding box center [88, 260] width 110 height 17
drag, startPoint x: 89, startPoint y: 183, endPoint x: 85, endPoint y: 182, distance: 4.6
click at [85, 182] on input "2" at bounding box center [111, 182] width 53 height 8
click at [87, 169] on span at bounding box center [88, 170] width 6 height 6
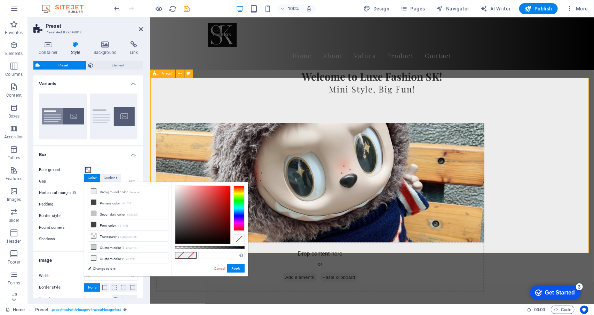
click at [354, 252] on div "Drop content here or Add elements Paste clipboard Who We Are At Luxe Fashion SK…" at bounding box center [372, 253] width 444 height 317
click at [220, 265] on div "Cancel Apply" at bounding box center [228, 269] width 31 height 9
click at [217, 269] on link "Cancel" at bounding box center [219, 268] width 12 height 5
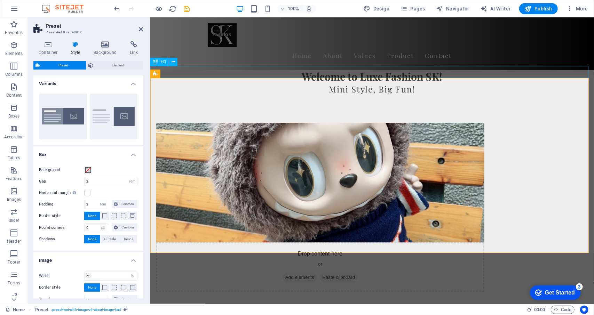
click at [216, 83] on div "Mini Style, Big Fun!" at bounding box center [372, 89] width 444 height 12
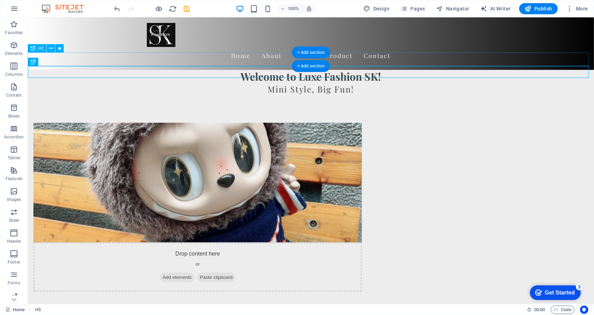
click at [179, 70] on div "Welcome to Luxe Fashion SK!" at bounding box center [311, 77] width 566 height 14
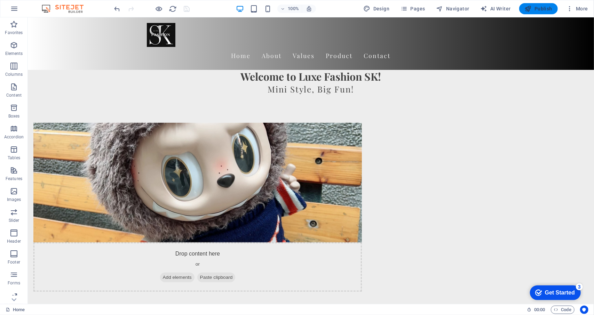
click at [547, 8] on span "Publish" at bounding box center [539, 8] width 28 height 7
